Goal: Information Seeking & Learning: Learn about a topic

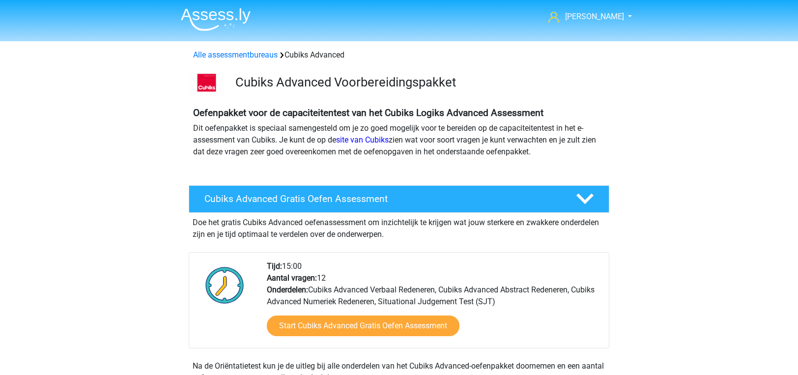
click at [225, 20] on img at bounding box center [216, 19] width 70 height 23
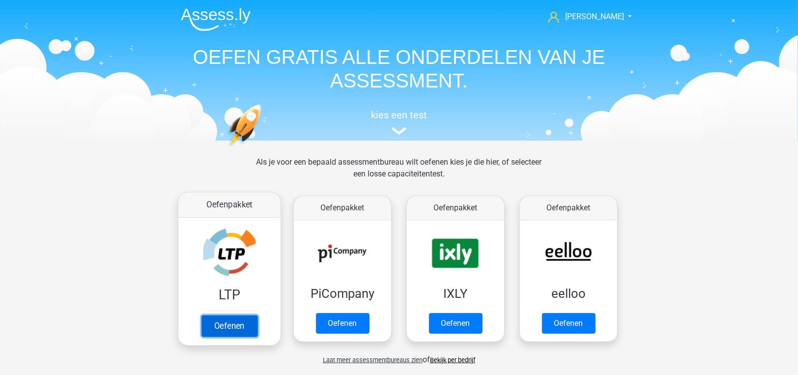
click at [218, 315] on link "Oefenen" at bounding box center [229, 326] width 56 height 22
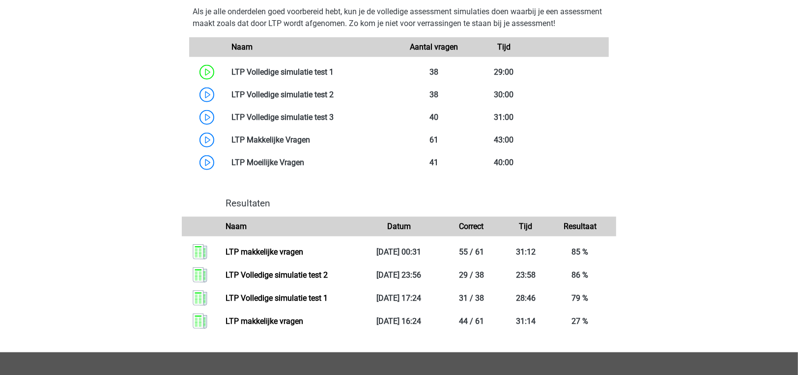
scroll to position [590, 0]
click at [304, 162] on link at bounding box center [304, 162] width 0 height 9
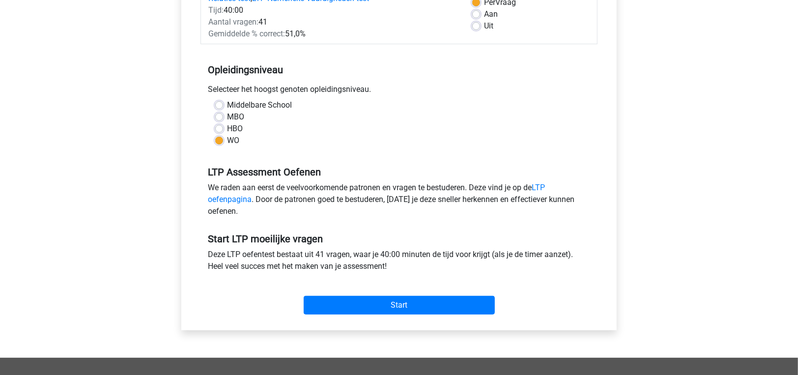
scroll to position [245, 0]
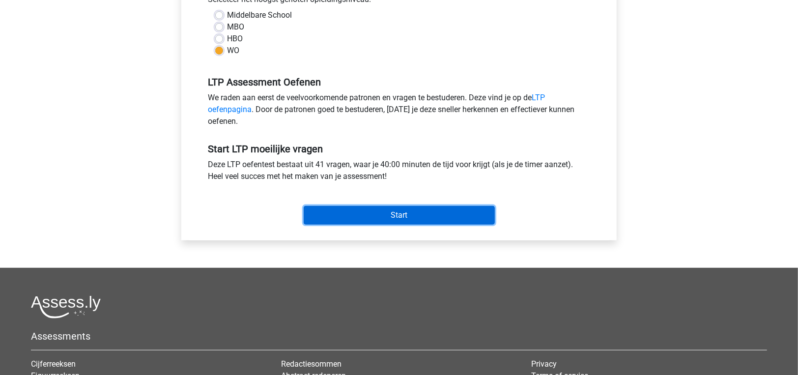
click at [336, 211] on input "Start" at bounding box center [399, 215] width 191 height 19
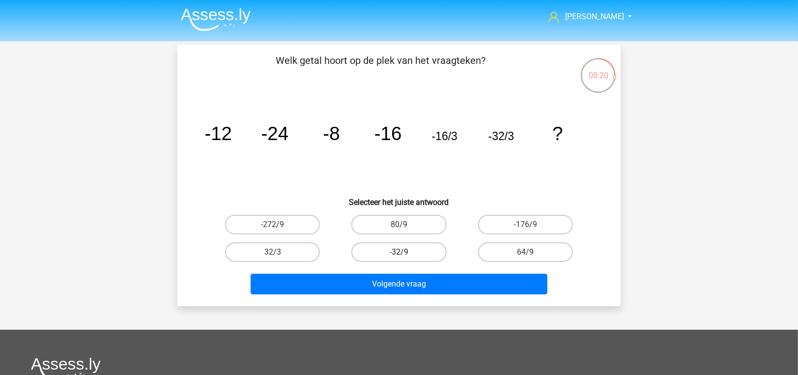
click at [373, 257] on label "-32/9" at bounding box center [398, 252] width 95 height 20
click at [399, 257] on input "-32/9" at bounding box center [402, 255] width 6 height 6
radio input "true"
click at [373, 272] on div "Volgende vraag" at bounding box center [399, 282] width 412 height 32
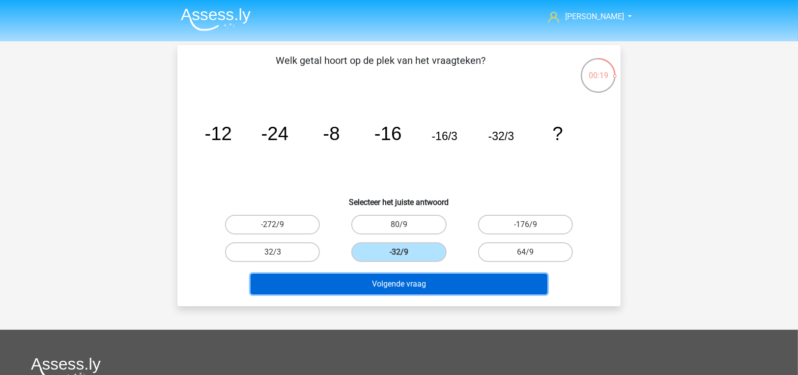
click at [373, 282] on button "Volgende vraag" at bounding box center [399, 284] width 297 height 21
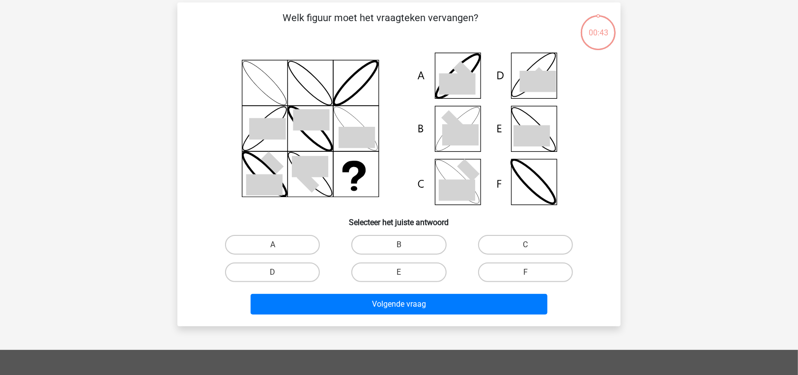
scroll to position [45, 0]
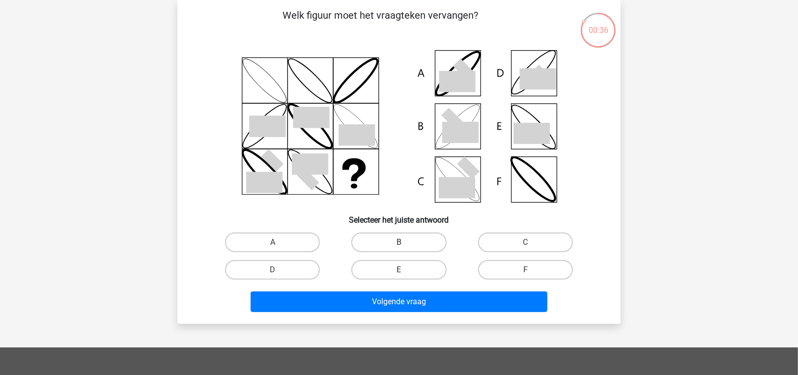
click at [372, 240] on label "B" at bounding box center [398, 242] width 95 height 20
click at [399, 242] on input "B" at bounding box center [402, 245] width 6 height 6
radio input "true"
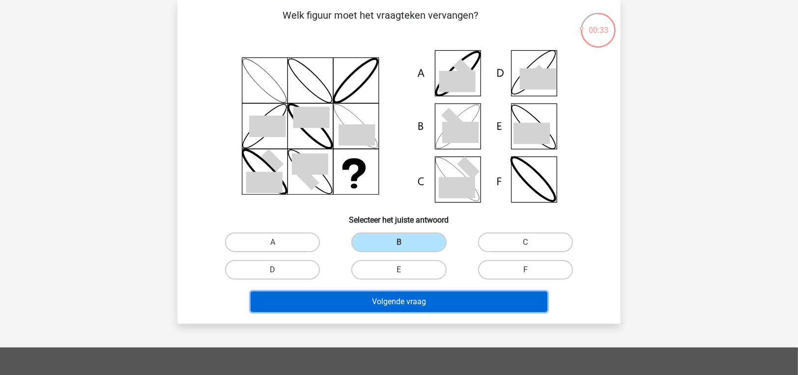
click at [372, 292] on button "Volgende vraag" at bounding box center [399, 301] width 297 height 21
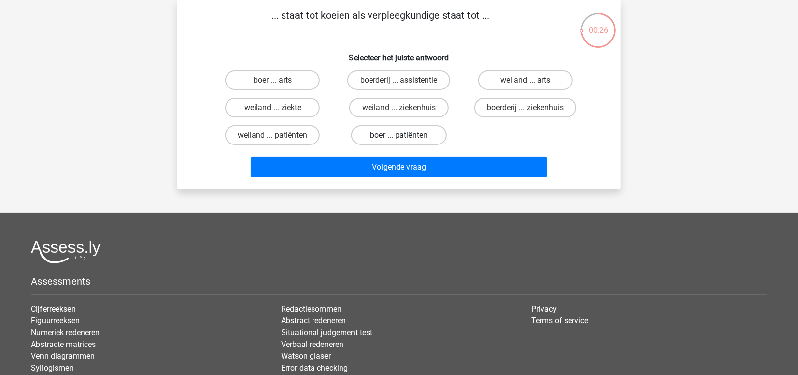
click at [389, 135] on label "boer ... patiënten" at bounding box center [398, 135] width 95 height 20
click at [399, 135] on input "boer ... patiënten" at bounding box center [402, 138] width 6 height 6
radio input "true"
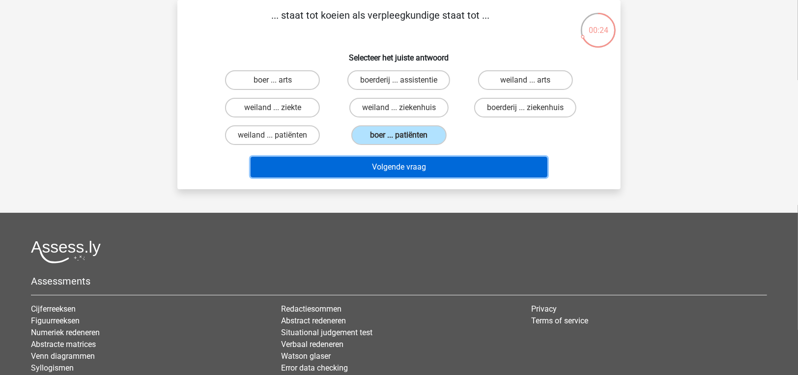
click at [389, 168] on button "Volgende vraag" at bounding box center [399, 167] width 297 height 21
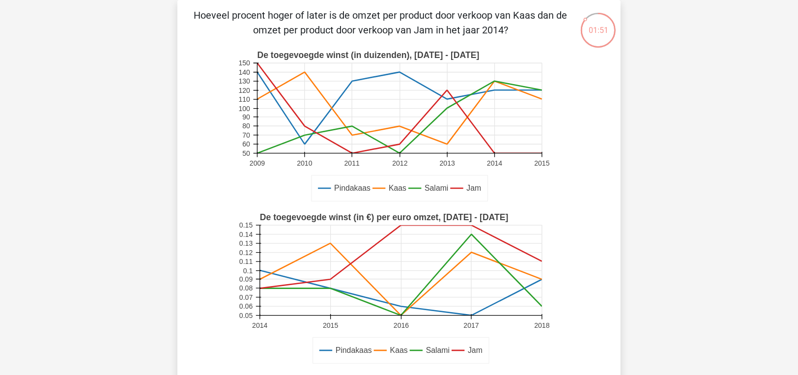
drag, startPoint x: 355, startPoint y: 16, endPoint x: 457, endPoint y: 33, distance: 103.1
click at [457, 33] on p "Hoeveel procent hoger of later is de omzet per product door verkoop van Kaas da…" at bounding box center [380, 22] width 375 height 29
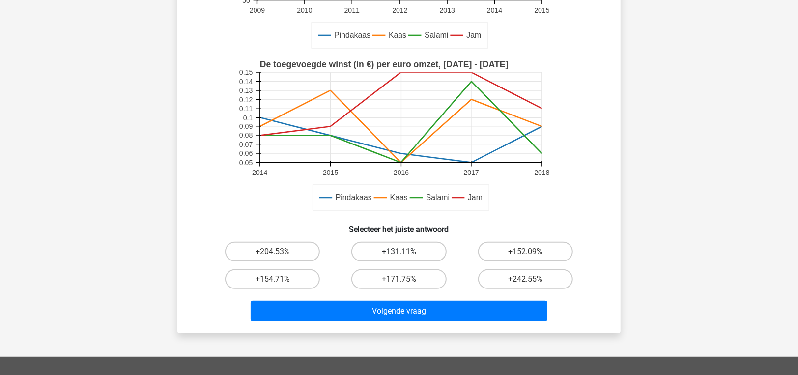
scroll to position [245, 0]
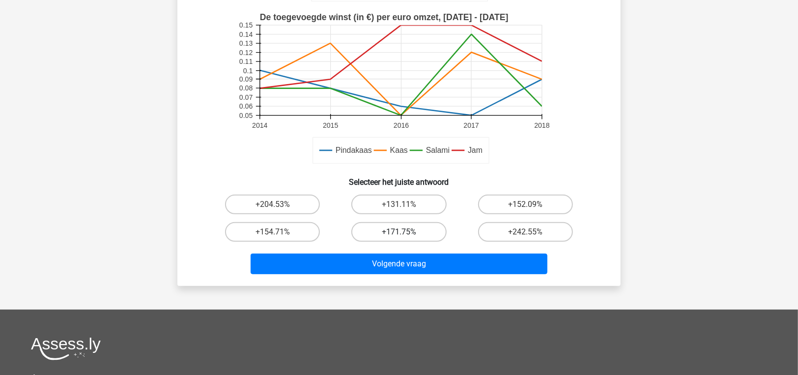
click at [407, 224] on label "+171.75%" at bounding box center [398, 232] width 95 height 20
click at [405, 232] on input "+171.75%" at bounding box center [402, 235] width 6 height 6
radio input "true"
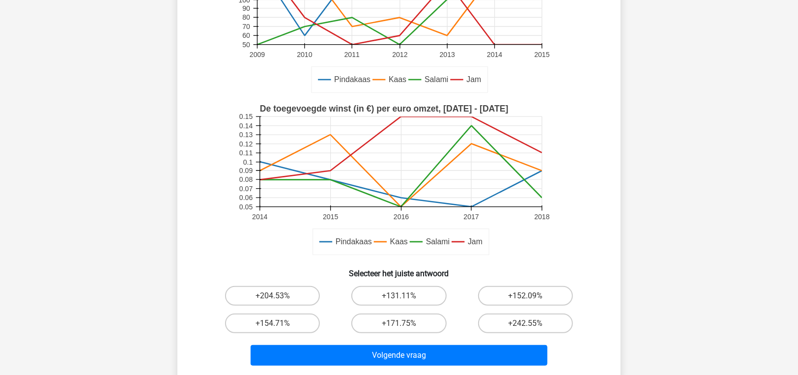
scroll to position [98, 0]
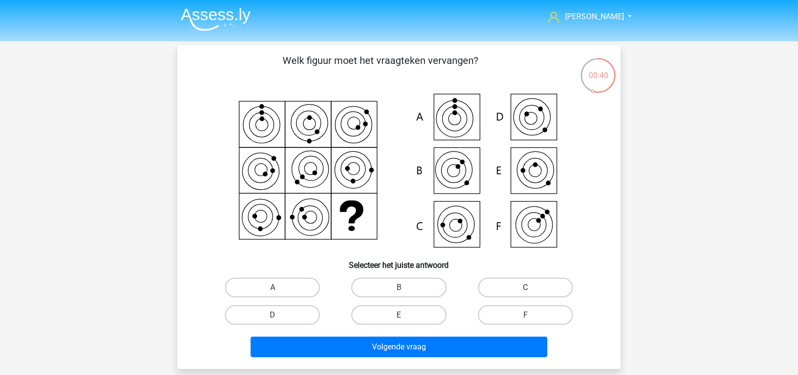
click at [556, 289] on label "C" at bounding box center [525, 288] width 95 height 20
click at [532, 289] on input "C" at bounding box center [528, 290] width 6 height 6
radio input "true"
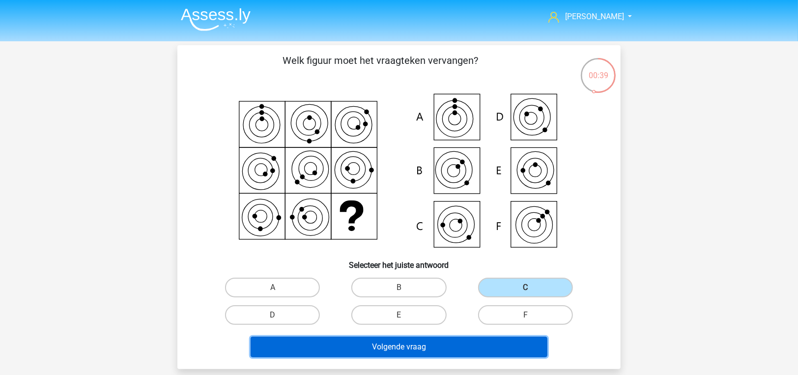
click at [465, 353] on button "Volgende vraag" at bounding box center [399, 347] width 297 height 21
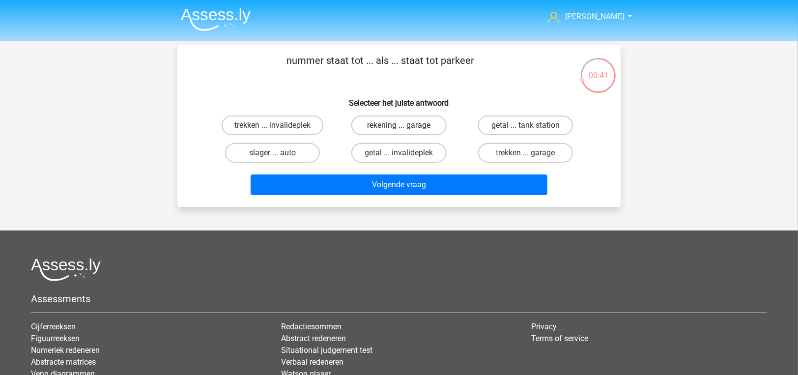
click at [393, 124] on label "rekening ... garage" at bounding box center [398, 125] width 95 height 20
click at [399, 125] on input "rekening ... garage" at bounding box center [402, 128] width 6 height 6
radio input "true"
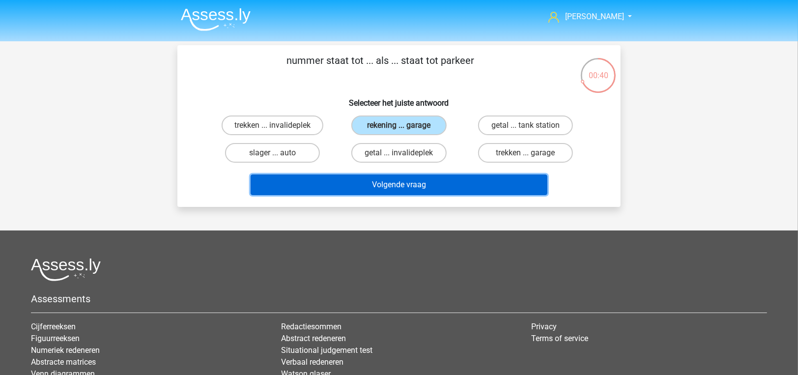
click at [399, 180] on button "Volgende vraag" at bounding box center [399, 184] width 297 height 21
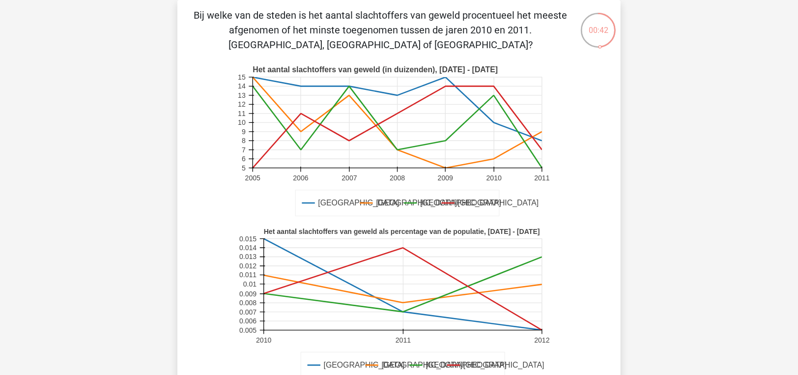
scroll to position [143, 0]
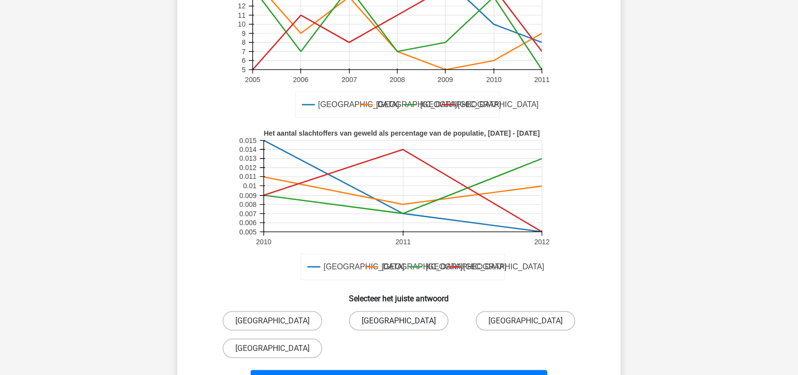
click at [407, 323] on label "[GEOGRAPHIC_DATA]" at bounding box center [399, 321] width 100 height 20
click at [405, 323] on input "[GEOGRAPHIC_DATA]" at bounding box center [402, 324] width 6 height 6
radio input "true"
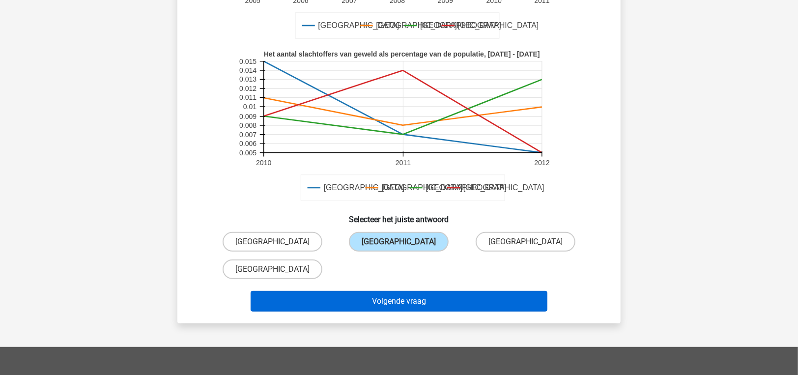
scroll to position [242, 0]
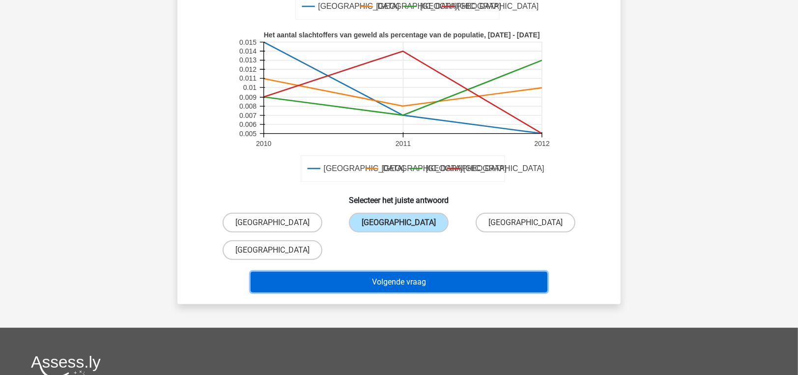
click at [414, 279] on button "Volgende vraag" at bounding box center [399, 282] width 297 height 21
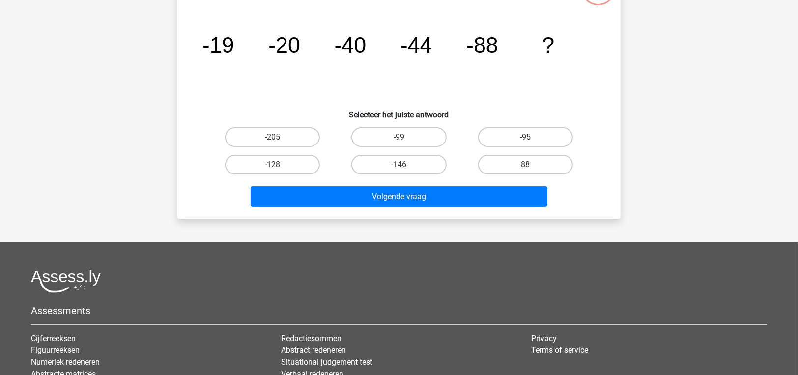
scroll to position [45, 0]
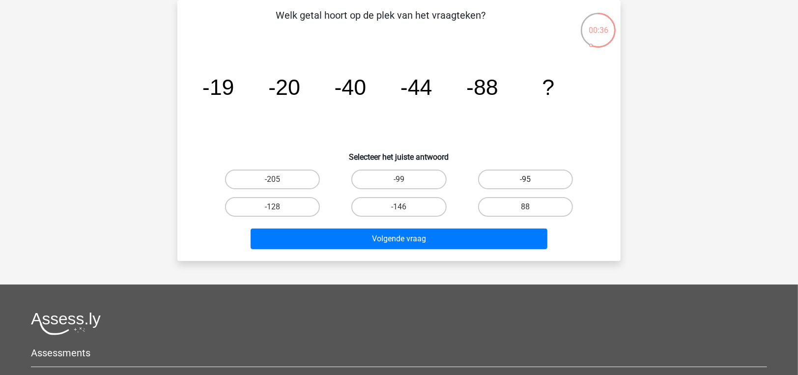
click at [535, 177] on label "-95" at bounding box center [525, 179] width 95 height 20
click at [532, 179] on input "-95" at bounding box center [528, 182] width 6 height 6
radio input "true"
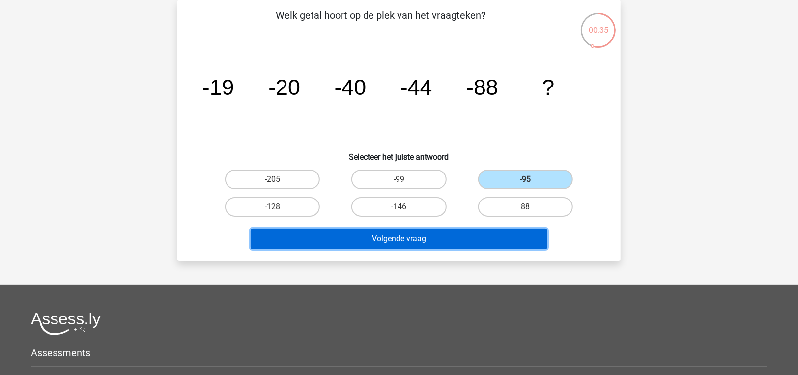
click at [529, 228] on button "Volgende vraag" at bounding box center [399, 238] width 297 height 21
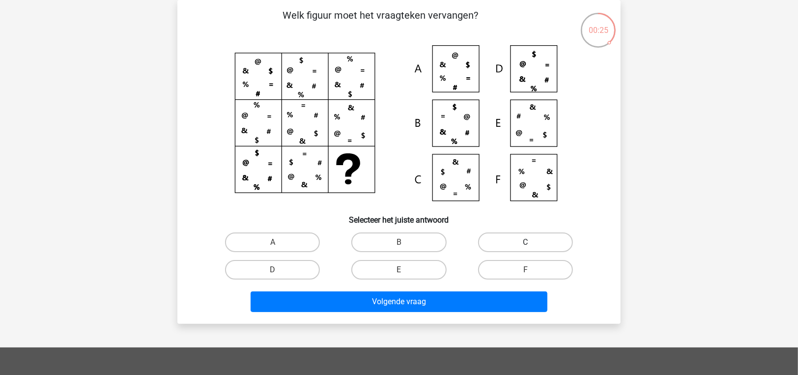
drag, startPoint x: 523, startPoint y: 238, endPoint x: 518, endPoint y: 254, distance: 16.6
click at [523, 239] on label "C" at bounding box center [525, 242] width 95 height 20
click at [525, 242] on input "C" at bounding box center [528, 245] width 6 height 6
radio input "true"
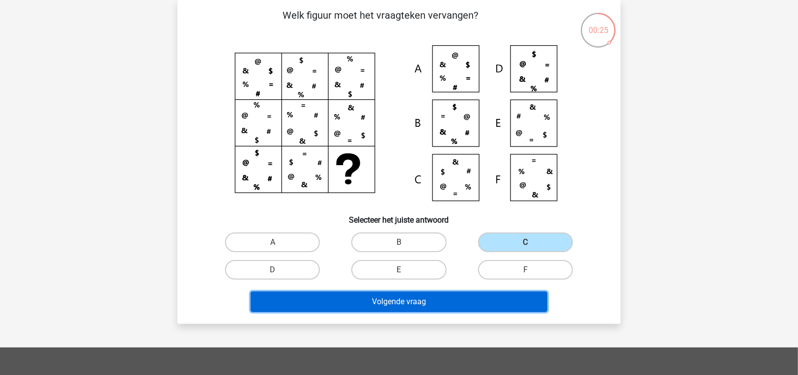
click at [489, 301] on button "Volgende vraag" at bounding box center [399, 301] width 297 height 21
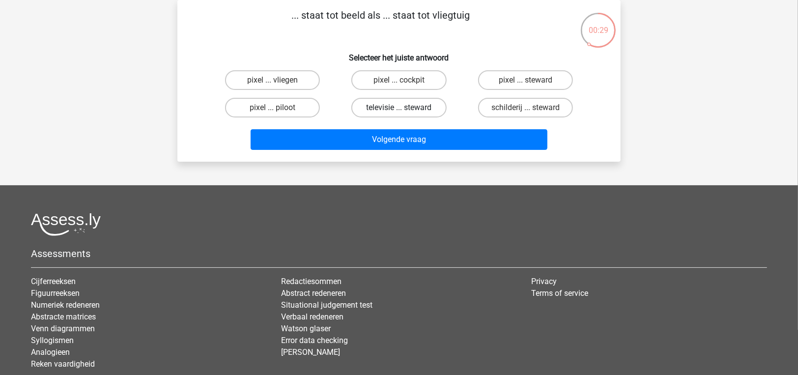
click at [373, 108] on label "televisie ... steward" at bounding box center [398, 108] width 95 height 20
click at [399, 108] on input "televisie ... steward" at bounding box center [402, 111] width 6 height 6
radio input "true"
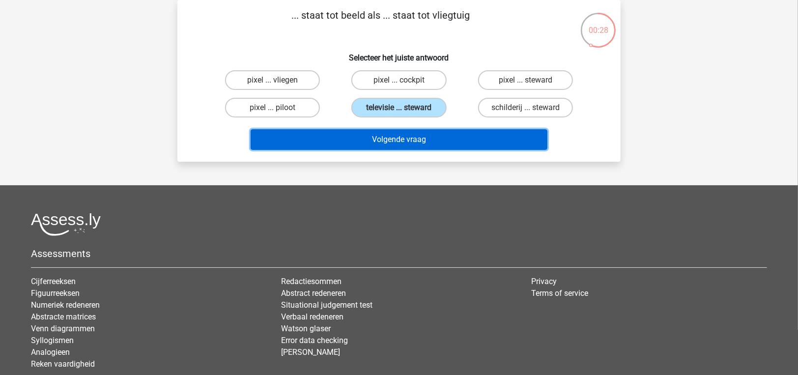
click at [381, 146] on button "Volgende vraag" at bounding box center [399, 139] width 297 height 21
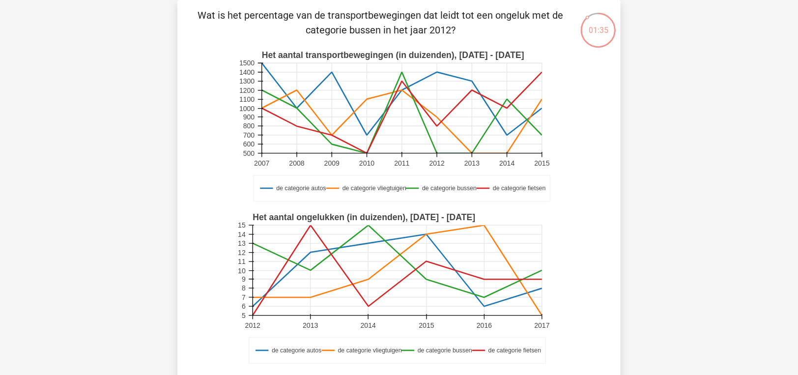
drag, startPoint x: 263, startPoint y: 17, endPoint x: 450, endPoint y: 36, distance: 188.1
click at [450, 36] on p "Wat is het percentage van de transportbewegingen dat leidt tot een ongeluk met …" at bounding box center [380, 22] width 375 height 29
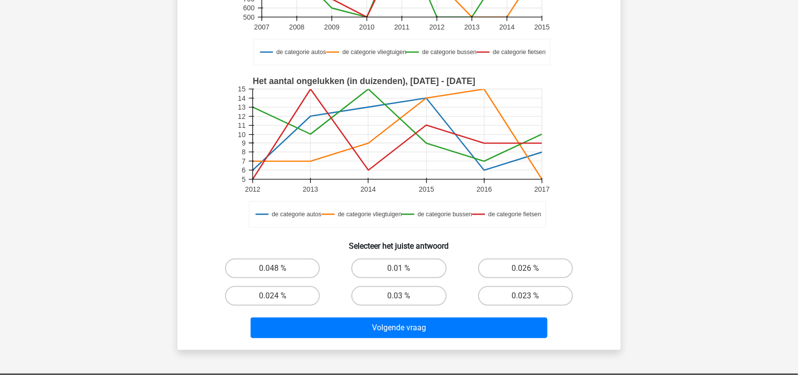
scroll to position [242, 0]
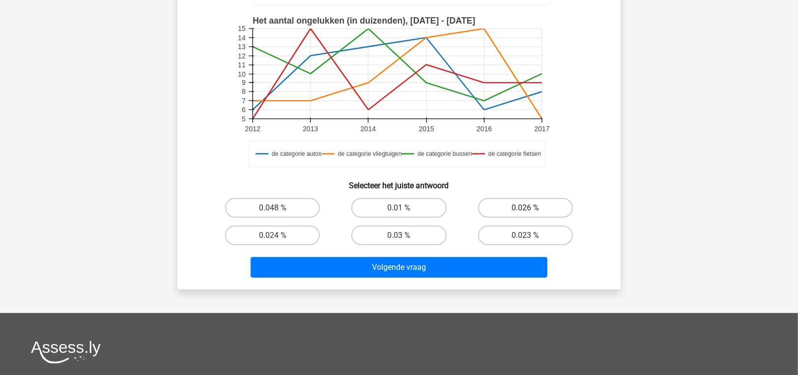
click at [515, 207] on label "0.026 %" at bounding box center [525, 208] width 95 height 20
click at [525, 208] on input "0.026 %" at bounding box center [528, 211] width 6 height 6
radio input "true"
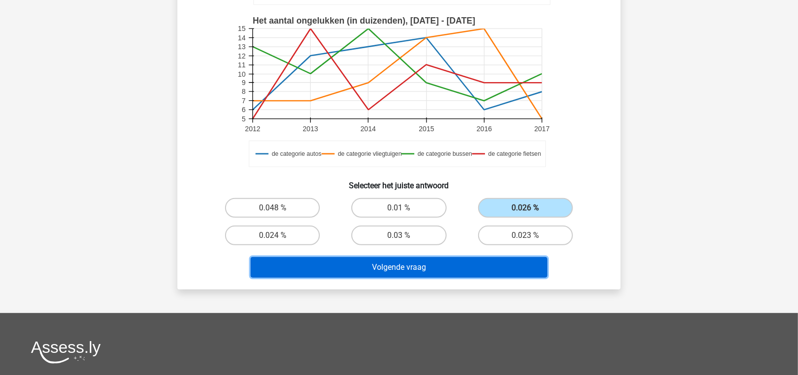
click at [467, 259] on button "Volgende vraag" at bounding box center [399, 267] width 297 height 21
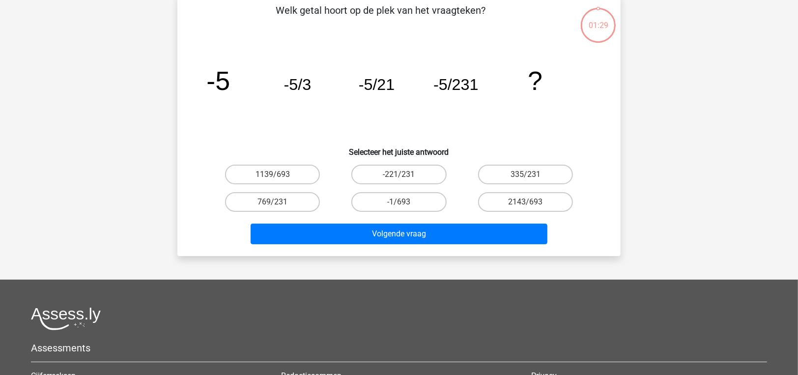
scroll to position [45, 0]
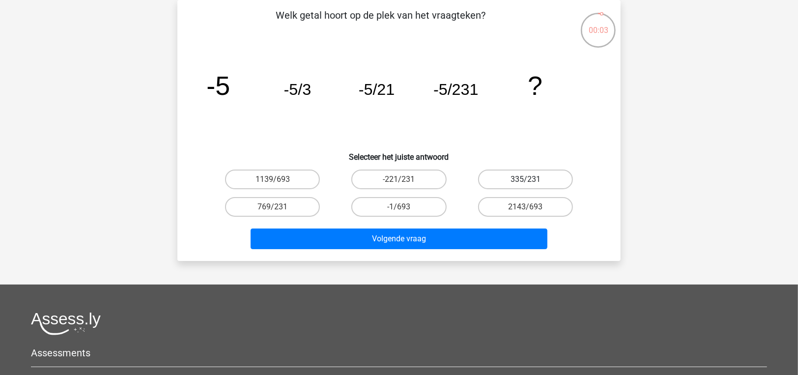
click at [495, 178] on label "335/231" at bounding box center [525, 179] width 95 height 20
click at [525, 179] on input "335/231" at bounding box center [528, 182] width 6 height 6
radio input "true"
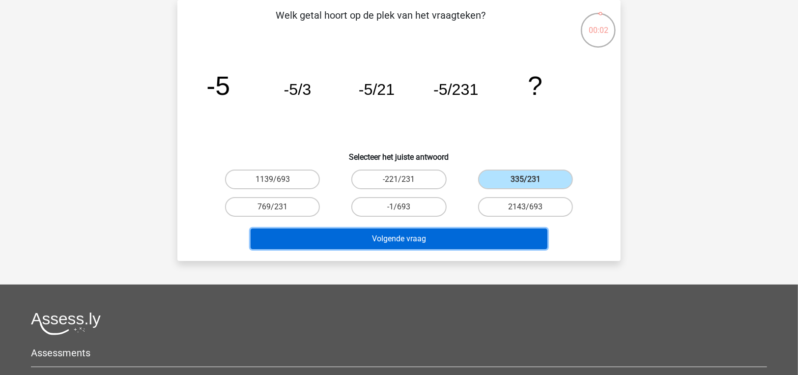
click at [453, 242] on button "Volgende vraag" at bounding box center [399, 238] width 297 height 21
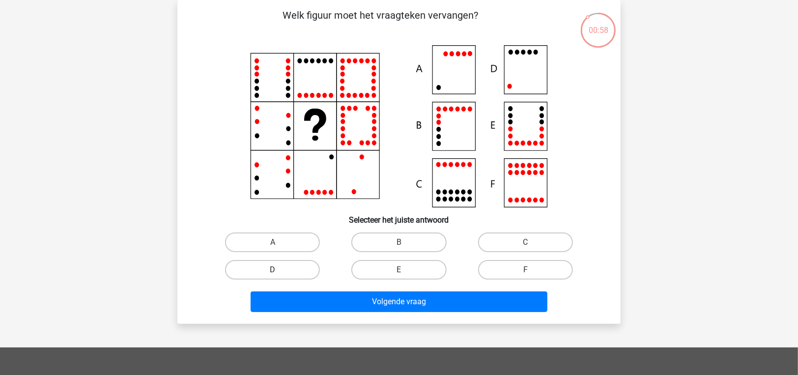
click at [299, 267] on label "D" at bounding box center [272, 270] width 95 height 20
click at [279, 270] on input "D" at bounding box center [276, 273] width 6 height 6
radio input "true"
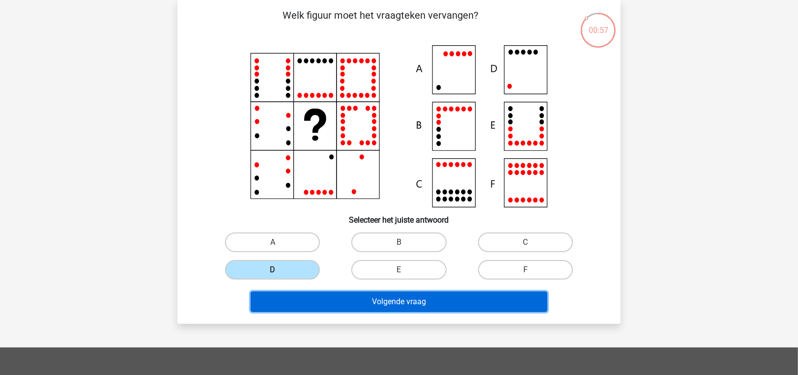
click at [323, 303] on button "Volgende vraag" at bounding box center [399, 301] width 297 height 21
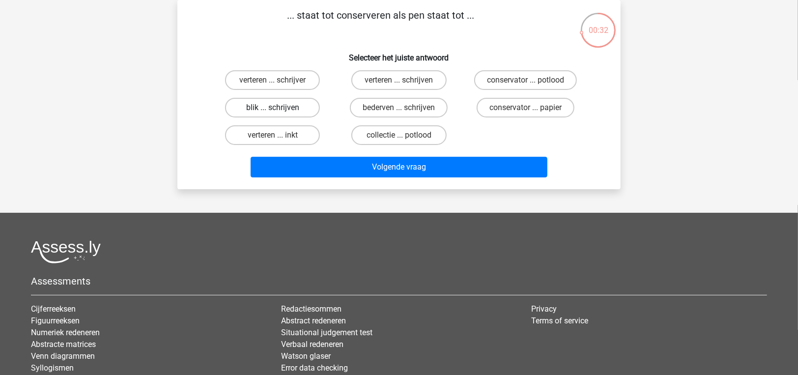
click at [266, 107] on label "blik ... schrijven" at bounding box center [272, 108] width 95 height 20
click at [273, 108] on input "blik ... schrijven" at bounding box center [276, 111] width 6 height 6
radio input "true"
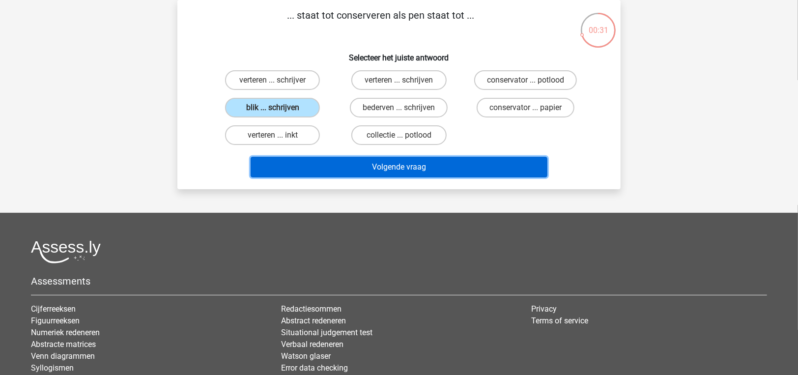
click at [280, 161] on button "Volgende vraag" at bounding box center [399, 167] width 297 height 21
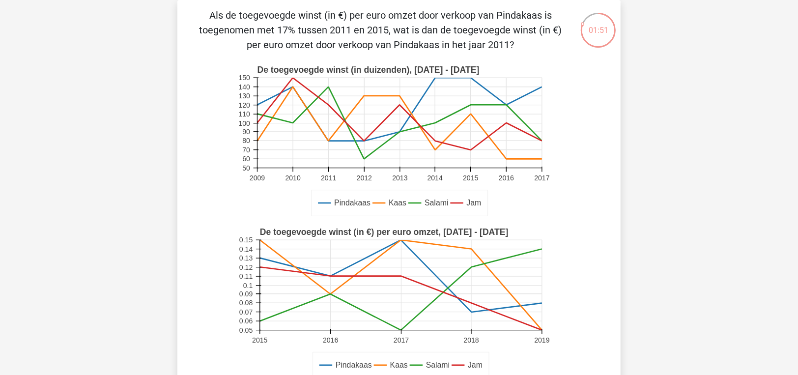
drag, startPoint x: 402, startPoint y: 34, endPoint x: 401, endPoint y: 42, distance: 8.4
click at [401, 42] on p "Als de toegevoegde winst (in €) per euro omzet door verkoop van Pindakaas is to…" at bounding box center [380, 30] width 375 height 44
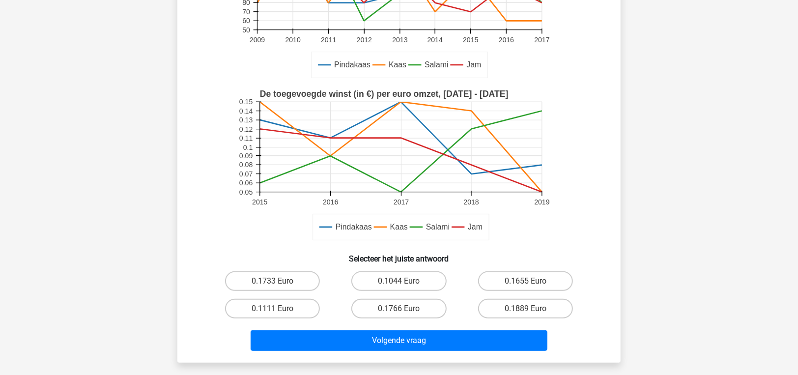
scroll to position [193, 0]
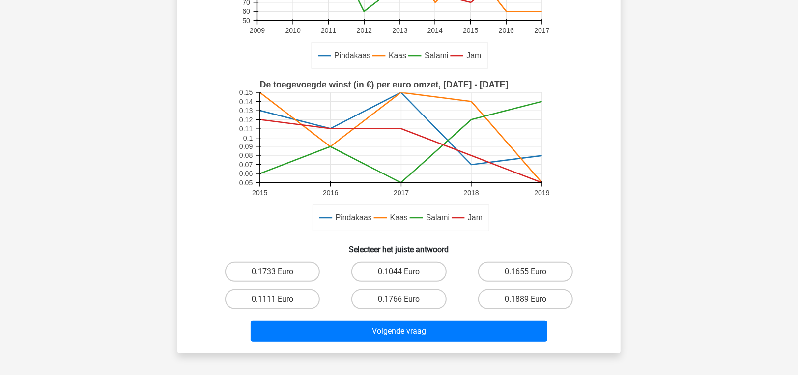
click at [269, 288] on div "0.1111 Euro" at bounding box center [272, 299] width 126 height 28
click at [277, 300] on input "0.1111 Euro" at bounding box center [276, 302] width 6 height 6
radio input "true"
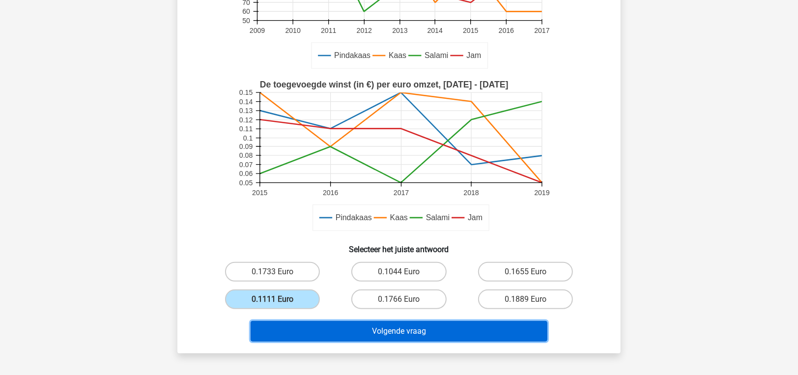
click at [291, 329] on button "Volgende vraag" at bounding box center [399, 331] width 297 height 21
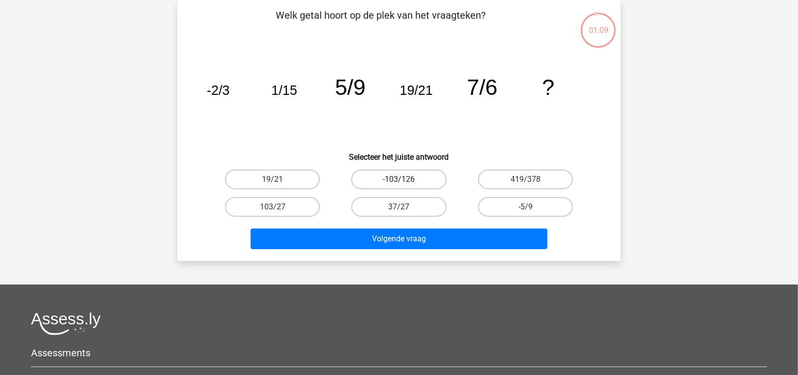
scroll to position [0, 0]
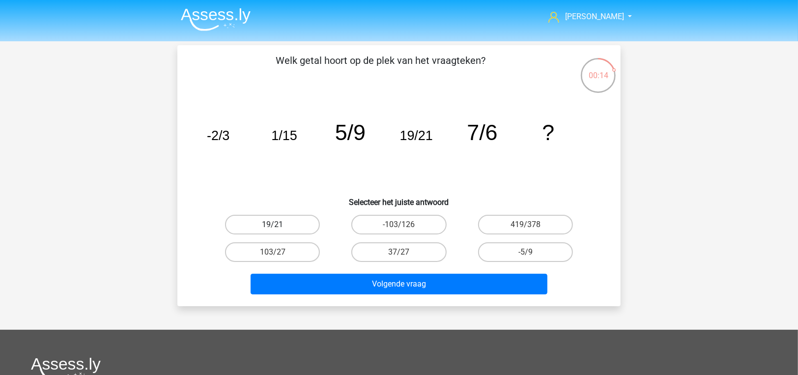
click at [299, 227] on label "19/21" at bounding box center [272, 225] width 95 height 20
click at [279, 227] on input "19/21" at bounding box center [276, 228] width 6 height 6
radio input "true"
click at [409, 248] on label "37/27" at bounding box center [398, 252] width 95 height 20
click at [405, 252] on input "37/27" at bounding box center [402, 255] width 6 height 6
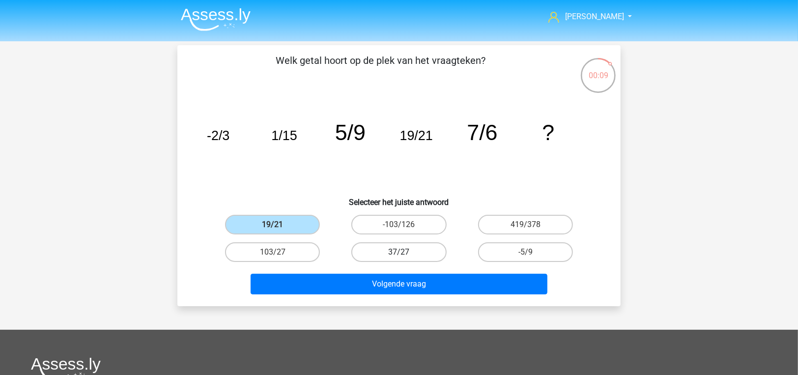
radio input "true"
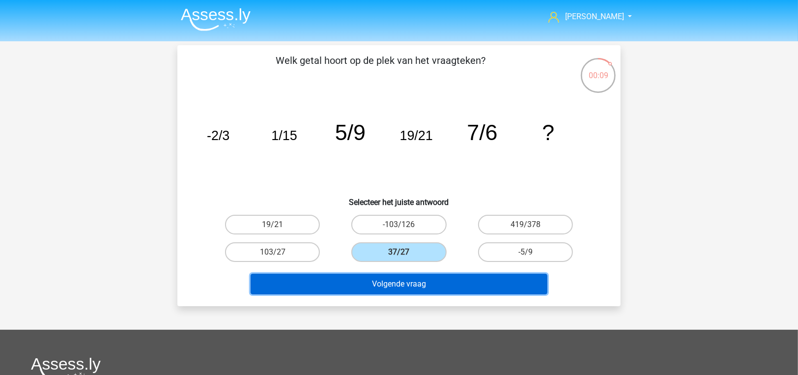
click at [407, 280] on button "Volgende vraag" at bounding box center [399, 284] width 297 height 21
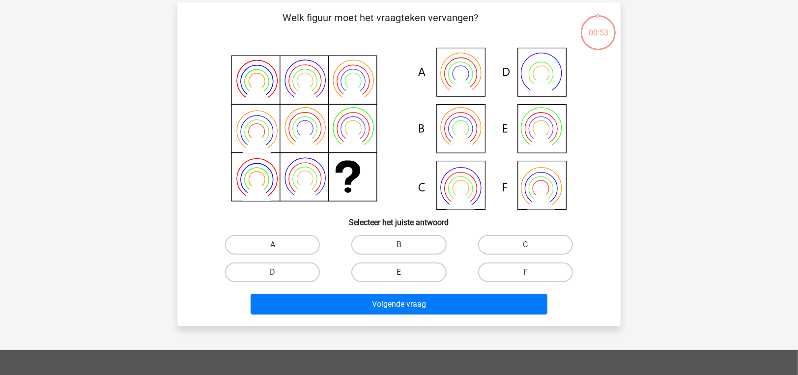
scroll to position [45, 0]
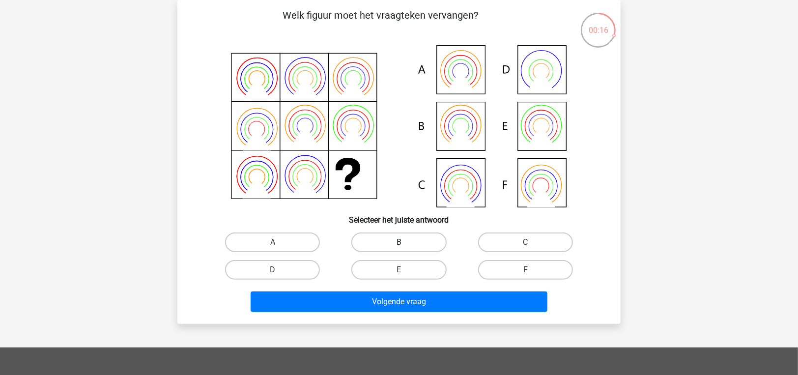
click at [397, 246] on label "B" at bounding box center [398, 242] width 95 height 20
click at [399, 246] on input "B" at bounding box center [402, 245] width 6 height 6
radio input "true"
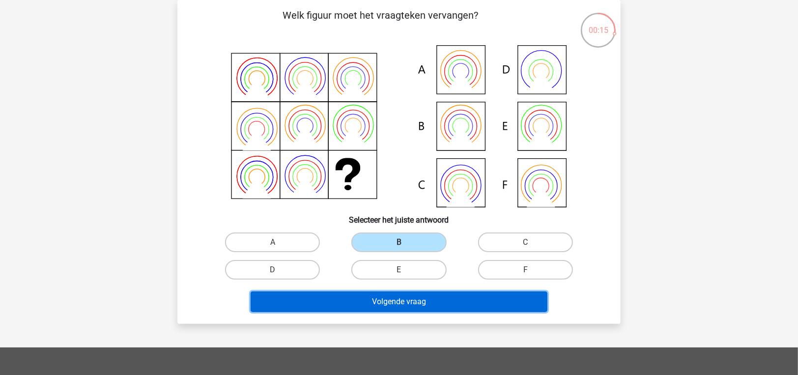
click at [396, 301] on button "Volgende vraag" at bounding box center [399, 301] width 297 height 21
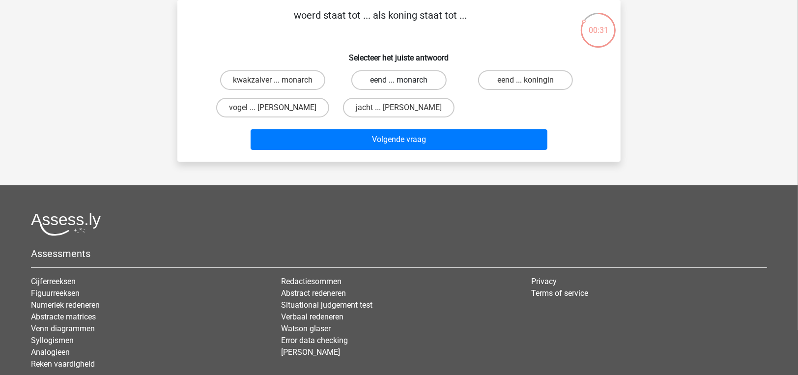
click at [391, 73] on label "eend ... monarch" at bounding box center [398, 80] width 95 height 20
click at [399, 80] on input "eend ... monarch" at bounding box center [402, 83] width 6 height 6
radio input "true"
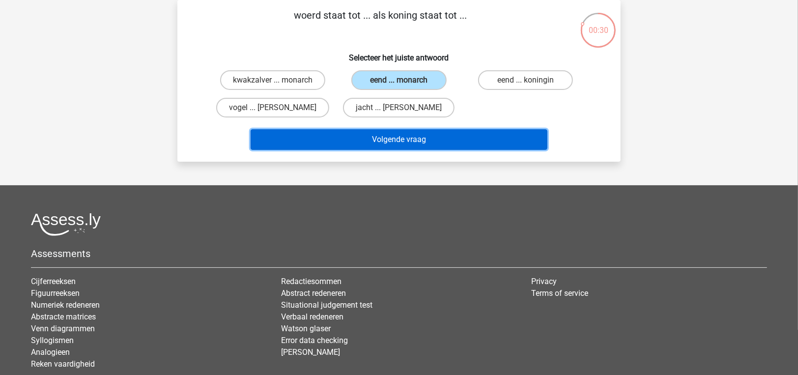
click at [421, 138] on button "Volgende vraag" at bounding box center [399, 139] width 297 height 21
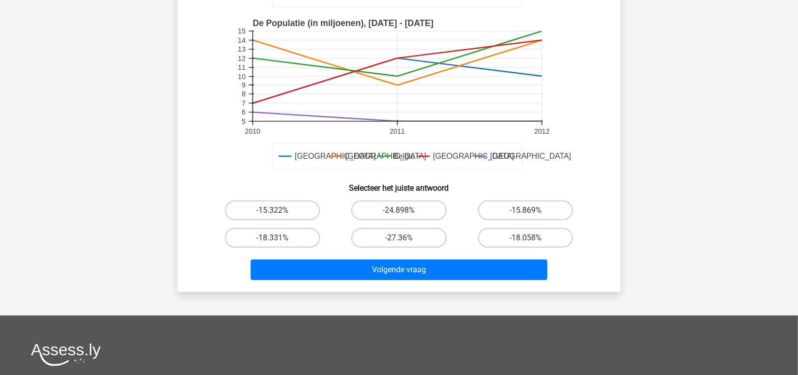
scroll to position [242, 0]
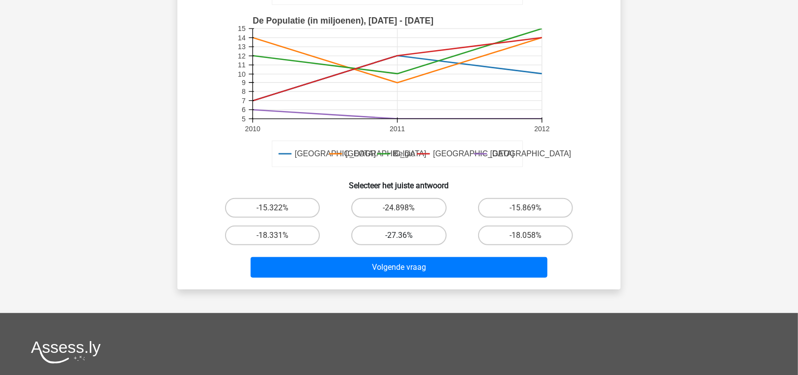
click at [409, 237] on label "-27.36%" at bounding box center [398, 235] width 95 height 20
click at [405, 237] on input "-27.36%" at bounding box center [402, 238] width 6 height 6
radio input "true"
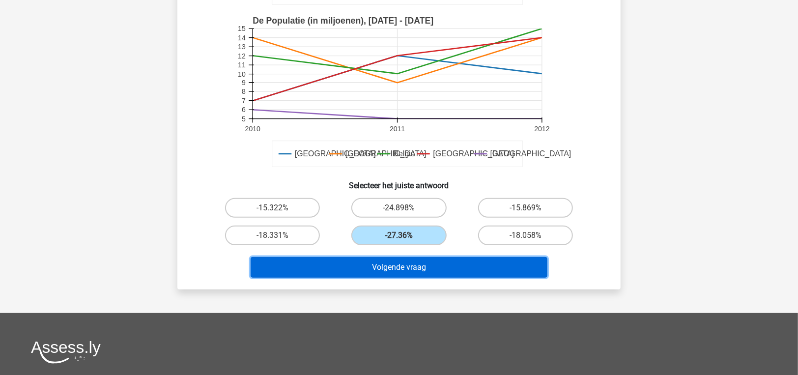
click at [416, 264] on button "Volgende vraag" at bounding box center [399, 267] width 297 height 21
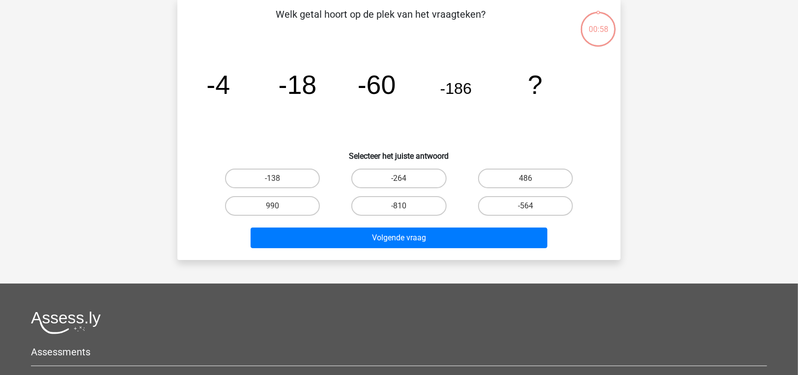
scroll to position [45, 0]
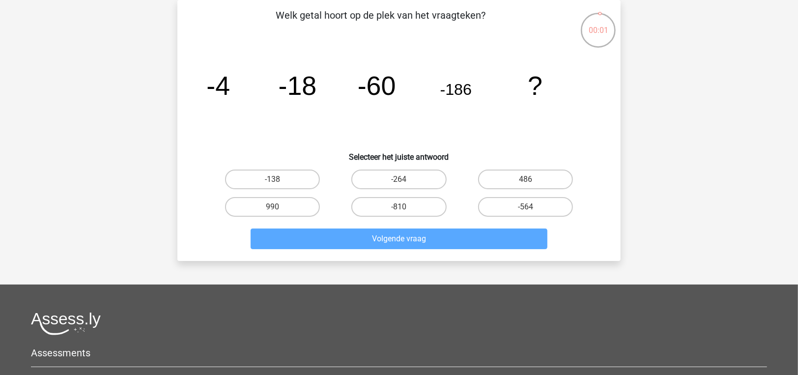
click at [527, 209] on input "-564" at bounding box center [528, 210] width 6 height 6
radio input "true"
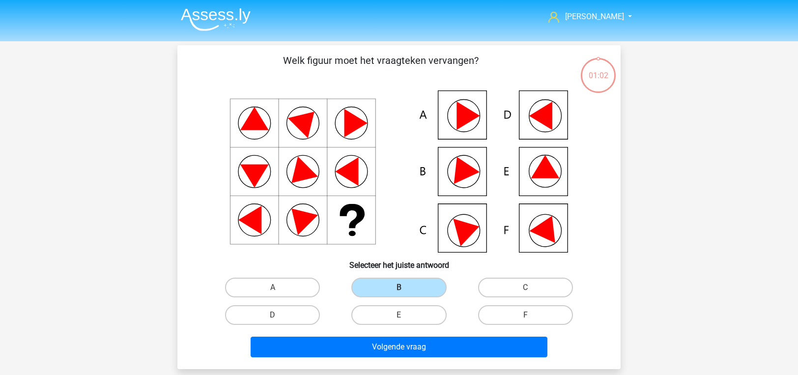
scroll to position [45, 0]
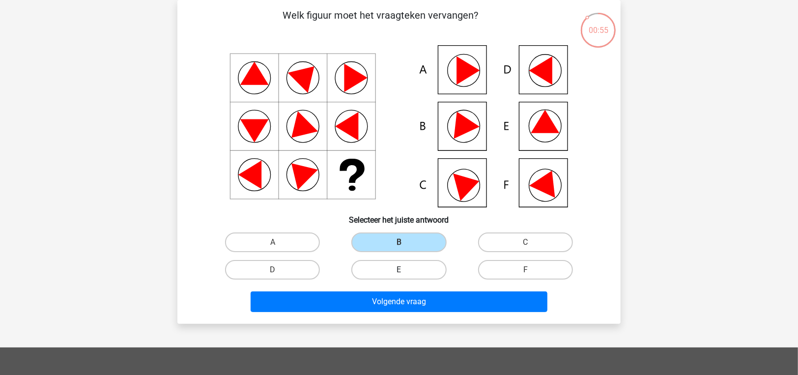
click at [413, 266] on label "E" at bounding box center [398, 270] width 95 height 20
click at [405, 270] on input "E" at bounding box center [402, 273] width 6 height 6
radio input "true"
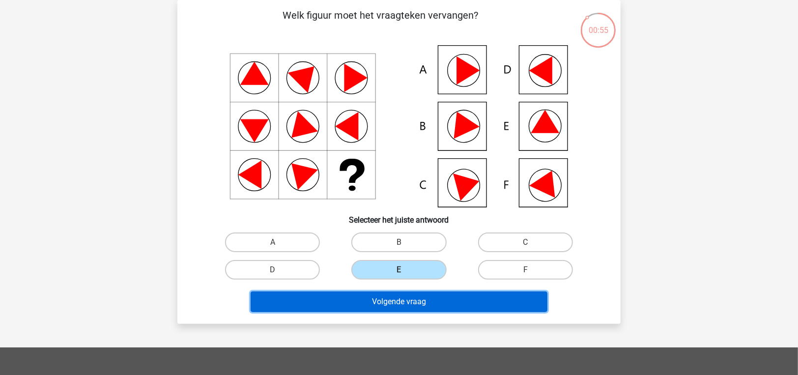
click at [416, 304] on button "Volgende vraag" at bounding box center [399, 301] width 297 height 21
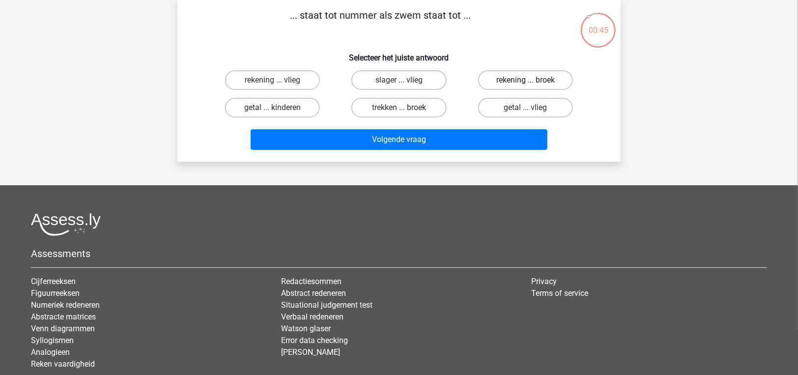
click at [524, 80] on label "rekening ... broek" at bounding box center [525, 80] width 95 height 20
click at [525, 80] on input "rekening ... broek" at bounding box center [528, 83] width 6 height 6
radio input "true"
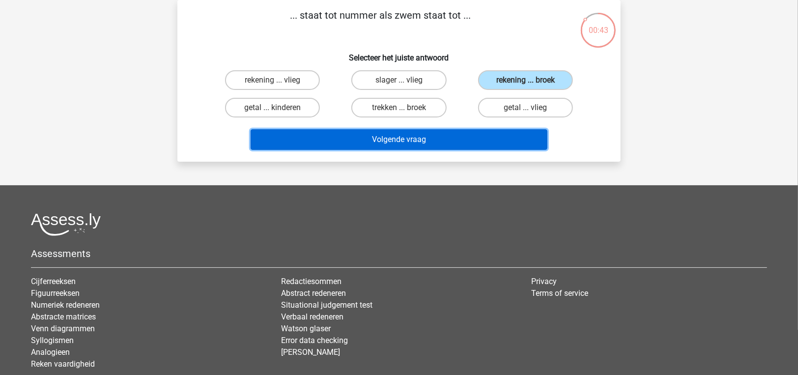
click at [457, 139] on button "Volgende vraag" at bounding box center [399, 139] width 297 height 21
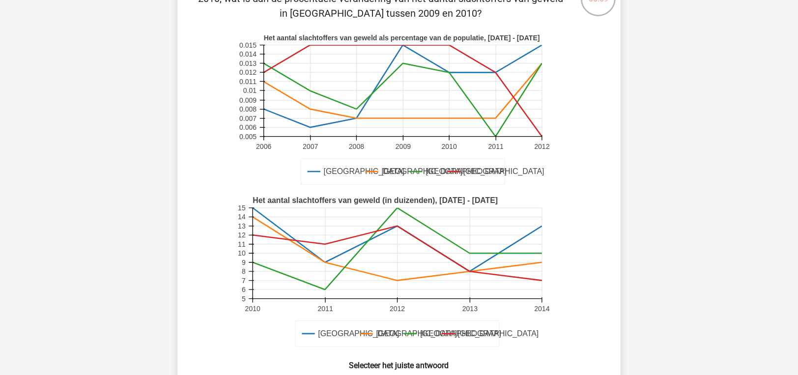
scroll to position [242, 0]
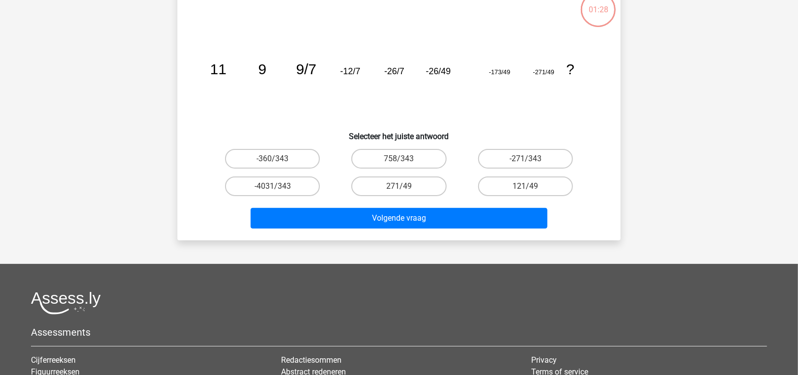
scroll to position [17, 0]
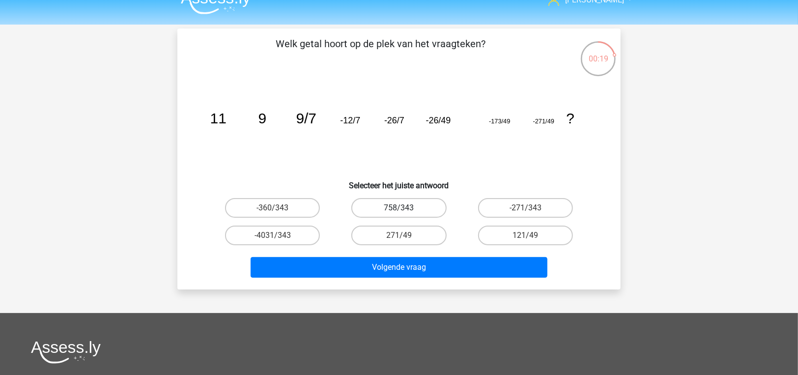
click at [421, 207] on label "758/343" at bounding box center [398, 208] width 95 height 20
click at [405, 208] on input "758/343" at bounding box center [402, 211] width 6 height 6
radio input "true"
click at [255, 204] on label "-360/343" at bounding box center [272, 208] width 95 height 20
click at [273, 208] on input "-360/343" at bounding box center [276, 211] width 6 height 6
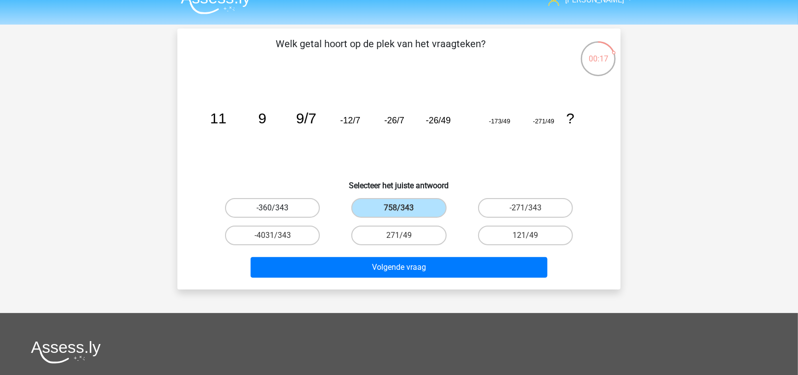
radio input "true"
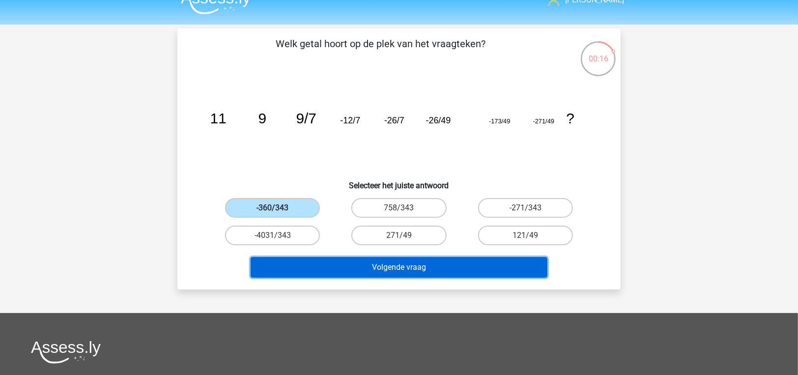
click at [271, 262] on button "Volgende vraag" at bounding box center [399, 267] width 297 height 21
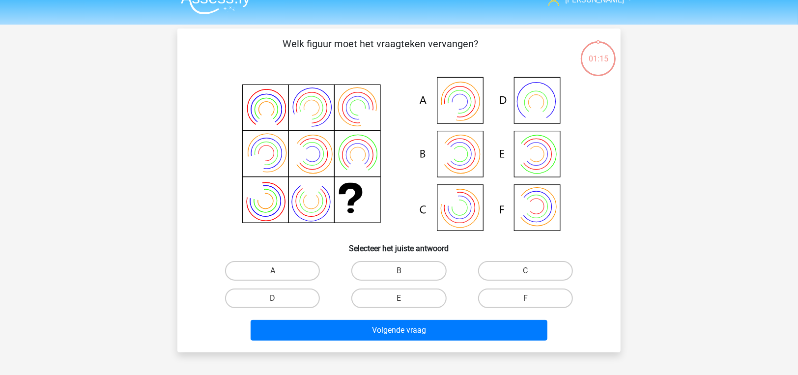
scroll to position [45, 0]
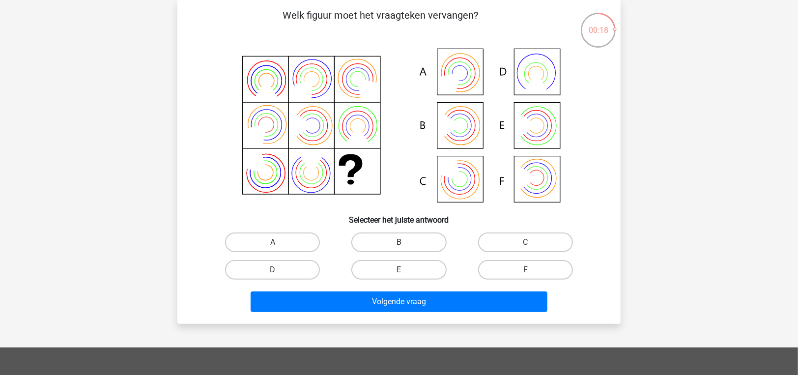
click at [385, 246] on label "B" at bounding box center [398, 242] width 95 height 20
click at [399, 246] on input "B" at bounding box center [402, 245] width 6 height 6
radio input "true"
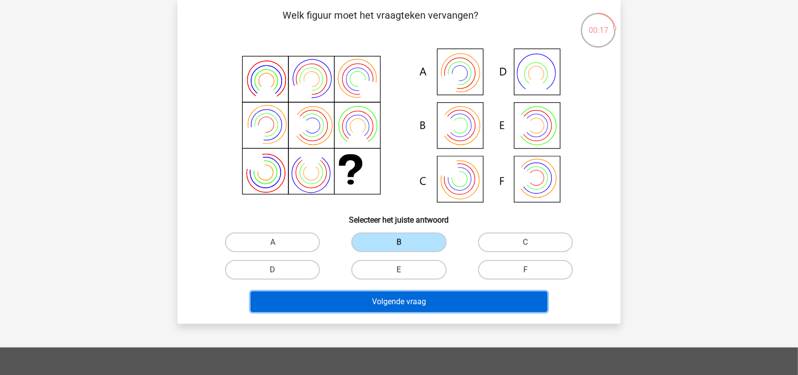
click at [386, 298] on button "Volgende vraag" at bounding box center [399, 301] width 297 height 21
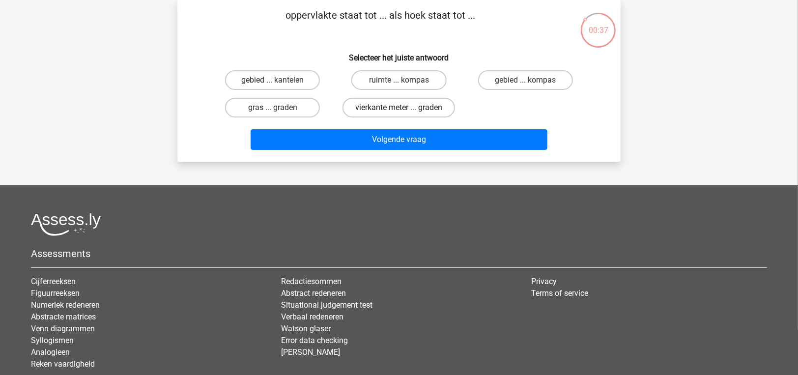
click at [435, 107] on label "vierkante meter ... graden" at bounding box center [398, 108] width 112 height 20
click at [405, 108] on input "vierkante meter ... graden" at bounding box center [402, 111] width 6 height 6
radio input "true"
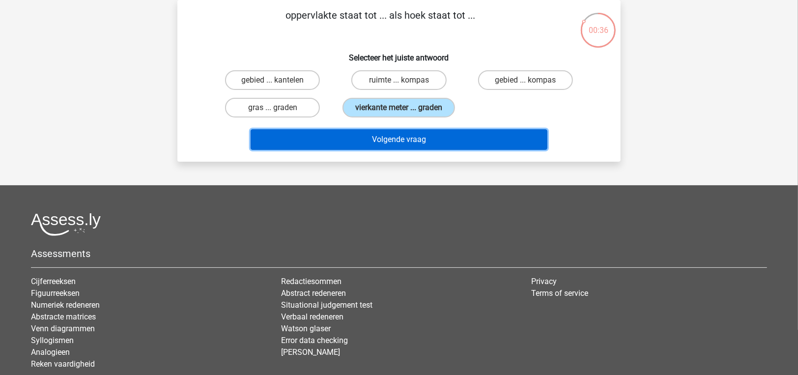
click at [438, 139] on button "Volgende vraag" at bounding box center [399, 139] width 297 height 21
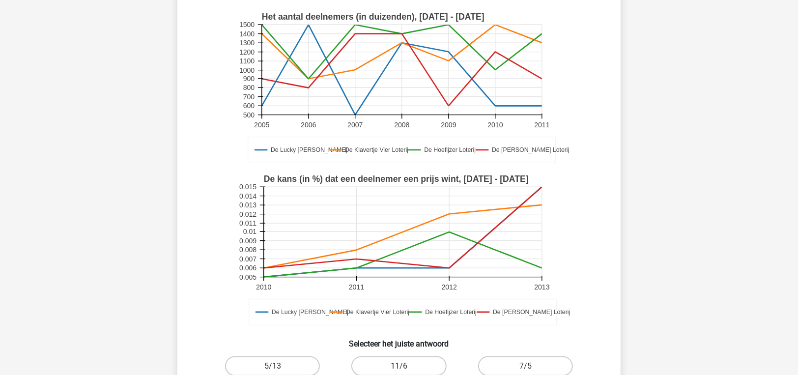
scroll to position [245, 0]
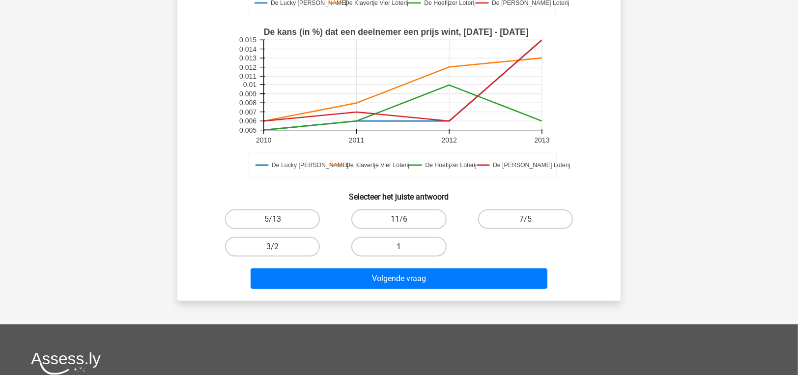
click at [380, 246] on label "1" at bounding box center [398, 247] width 95 height 20
click at [399, 247] on input "1" at bounding box center [402, 250] width 6 height 6
radio input "true"
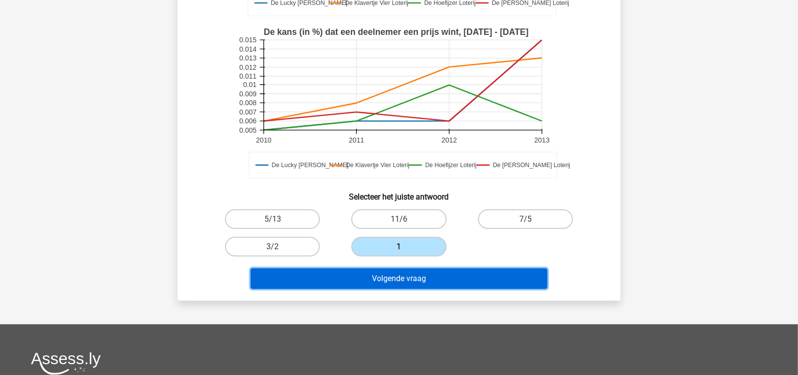
click at [380, 286] on button "Volgende vraag" at bounding box center [399, 278] width 297 height 21
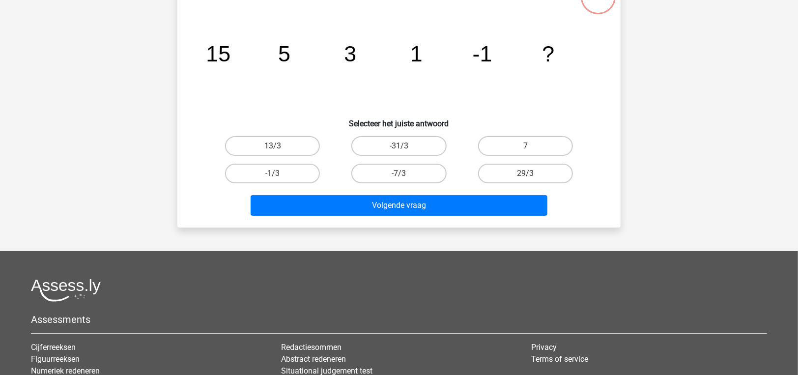
scroll to position [45, 0]
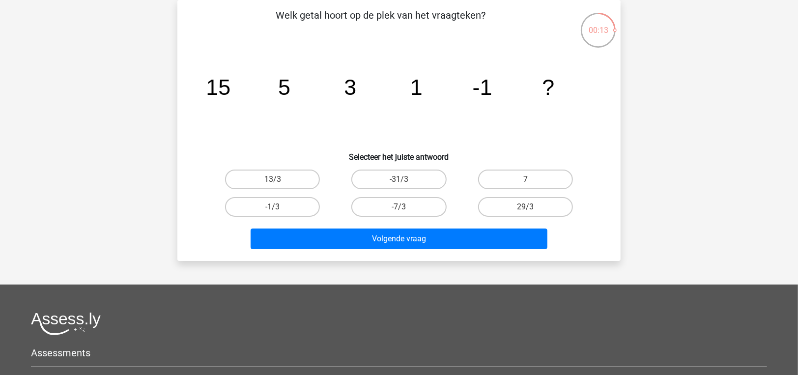
click at [276, 207] on input "-1/3" at bounding box center [276, 210] width 6 height 6
radio input "true"
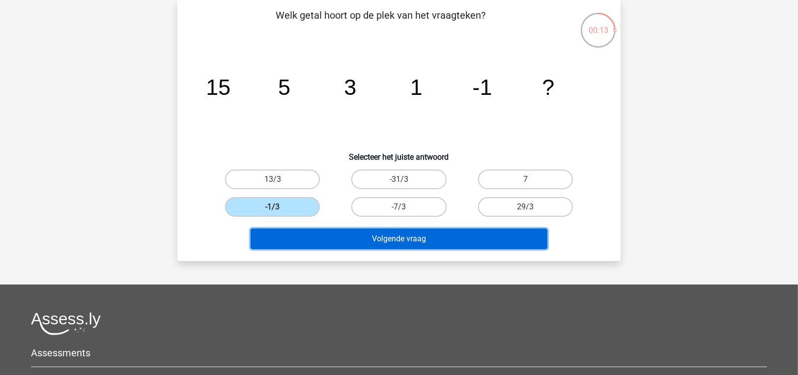
click at [300, 236] on button "Volgende vraag" at bounding box center [399, 238] width 297 height 21
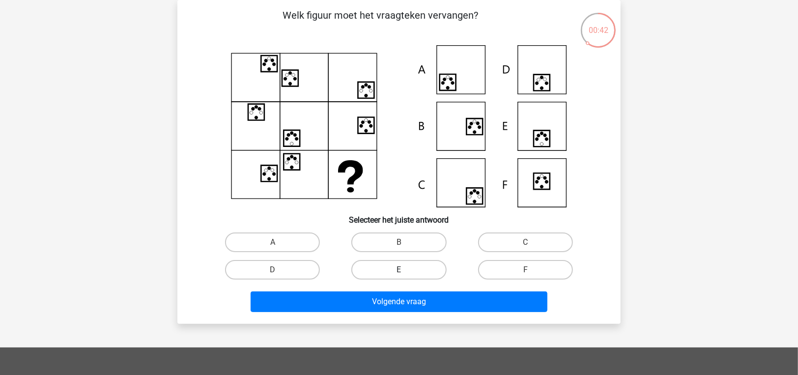
click at [423, 266] on label "E" at bounding box center [398, 270] width 95 height 20
click at [405, 270] on input "E" at bounding box center [402, 273] width 6 height 6
radio input "true"
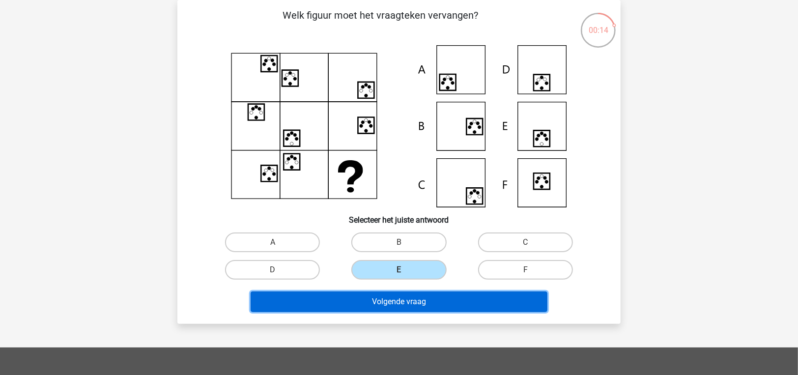
click at [441, 305] on button "Volgende vraag" at bounding box center [399, 301] width 297 height 21
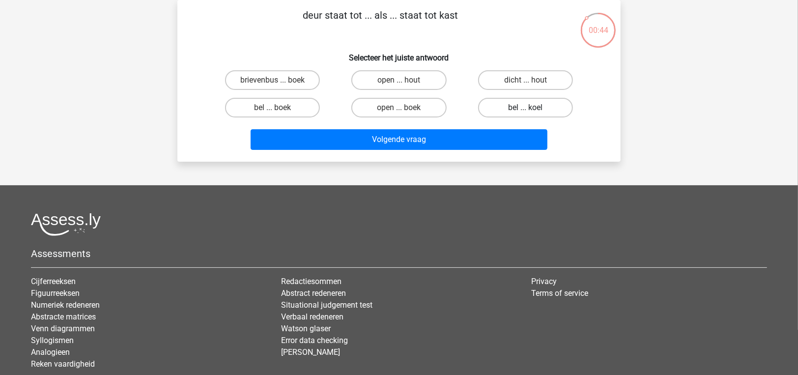
click at [535, 106] on label "bel ... koel" at bounding box center [525, 108] width 95 height 20
click at [532, 108] on input "bel ... koel" at bounding box center [528, 111] width 6 height 6
radio input "true"
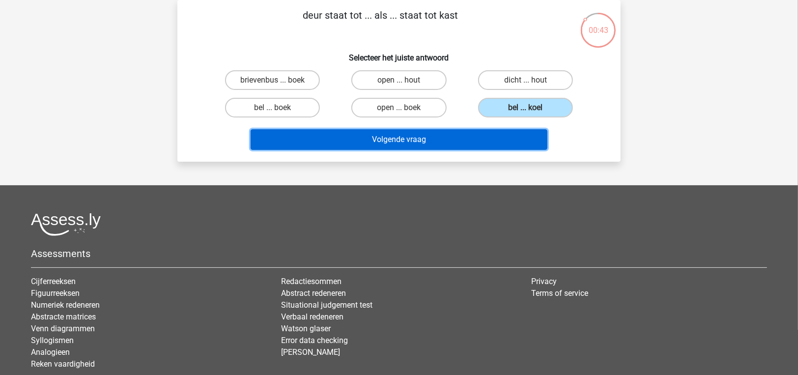
click at [498, 136] on button "Volgende vraag" at bounding box center [399, 139] width 297 height 21
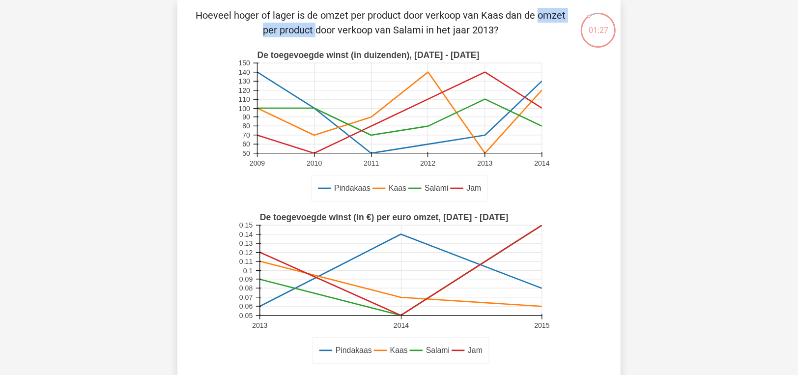
drag, startPoint x: 326, startPoint y: 18, endPoint x: 410, endPoint y: 16, distance: 83.5
click at [410, 16] on p "Hoeveel hoger of lager is de omzet per product door verkoop van Kaas dan de omz…" at bounding box center [380, 22] width 375 height 29
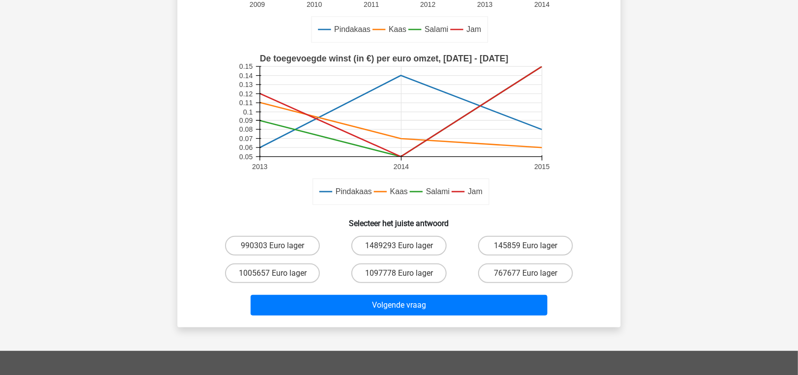
scroll to position [245, 0]
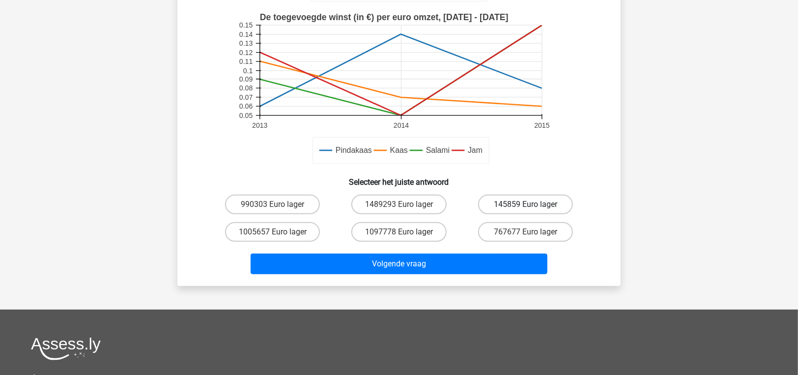
click at [517, 206] on label "145859 Euro lager" at bounding box center [525, 205] width 95 height 20
click at [525, 206] on input "145859 Euro lager" at bounding box center [528, 207] width 6 height 6
radio input "true"
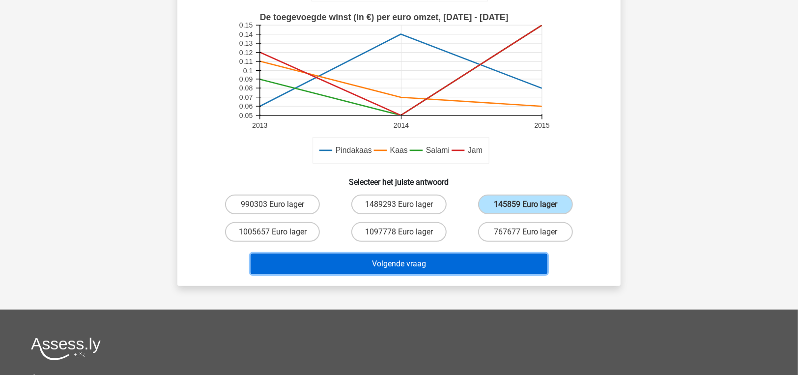
click at [493, 258] on button "Volgende vraag" at bounding box center [399, 263] width 297 height 21
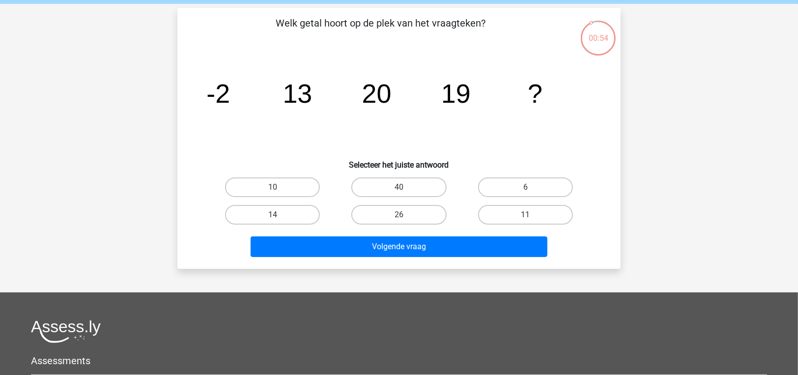
scroll to position [0, 0]
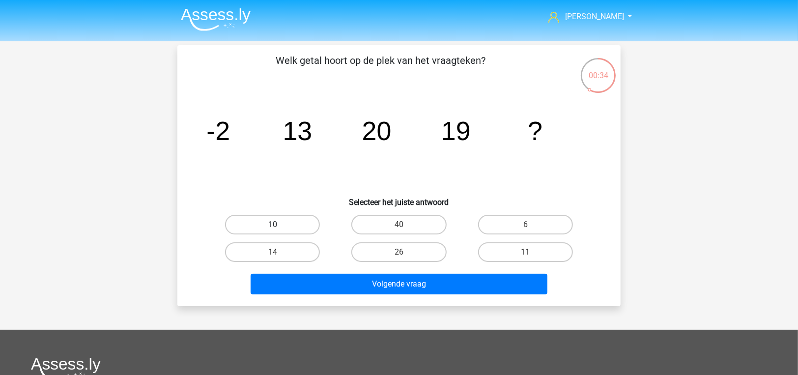
click at [263, 224] on label "10" at bounding box center [272, 225] width 95 height 20
click at [273, 225] on input "10" at bounding box center [276, 228] width 6 height 6
radio input "true"
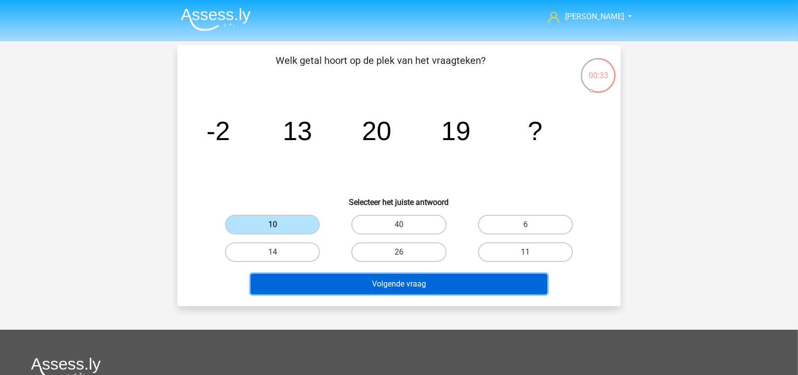
click at [286, 279] on button "Volgende vraag" at bounding box center [399, 284] width 297 height 21
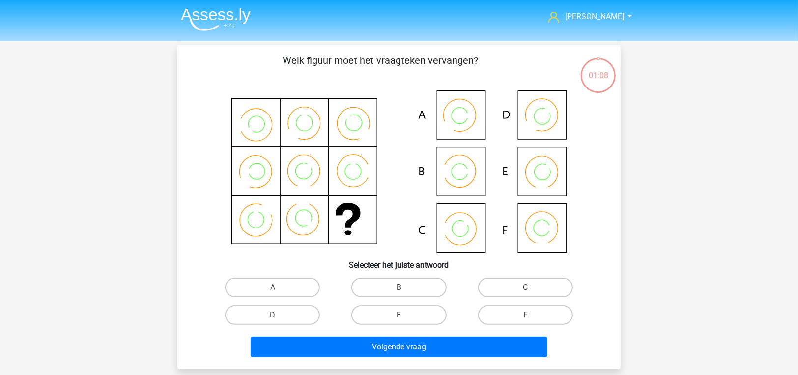
scroll to position [45, 0]
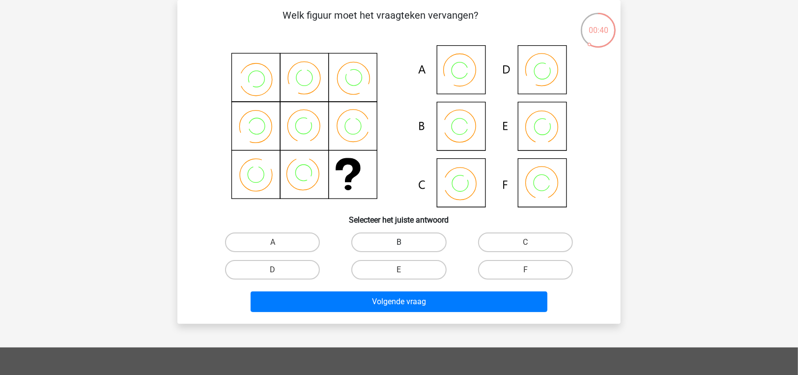
click at [415, 244] on label "B" at bounding box center [398, 242] width 95 height 20
click at [405, 244] on input "B" at bounding box center [402, 245] width 6 height 6
radio input "true"
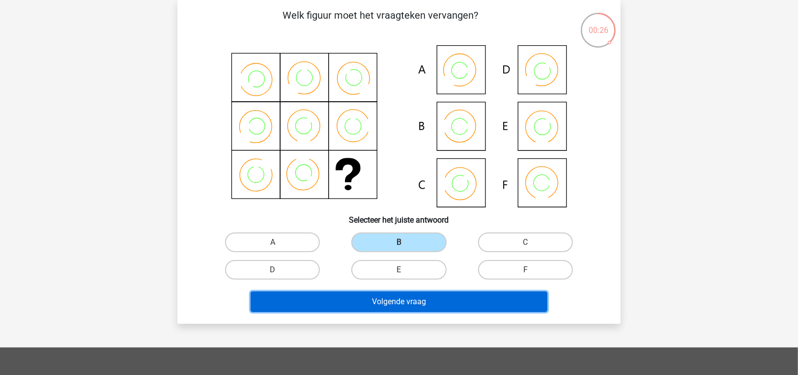
click at [416, 305] on button "Volgende vraag" at bounding box center [399, 301] width 297 height 21
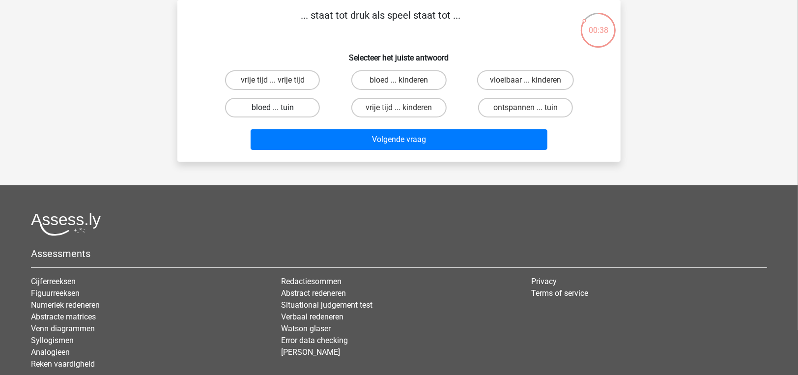
click at [307, 110] on label "bloed ... tuin" at bounding box center [272, 108] width 95 height 20
click at [279, 110] on input "bloed ... tuin" at bounding box center [276, 111] width 6 height 6
radio input "true"
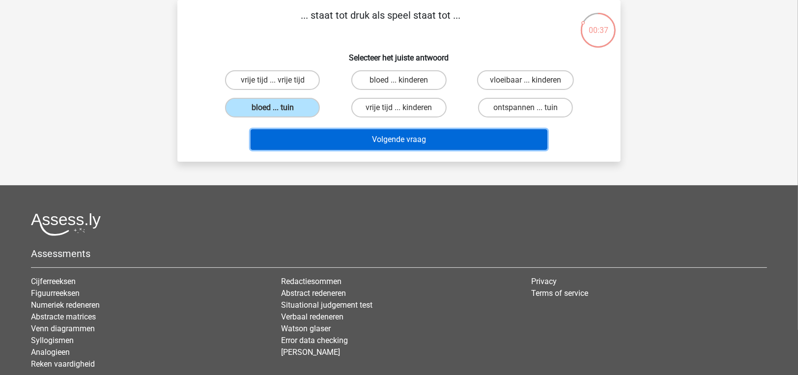
click at [310, 143] on button "Volgende vraag" at bounding box center [399, 139] width 297 height 21
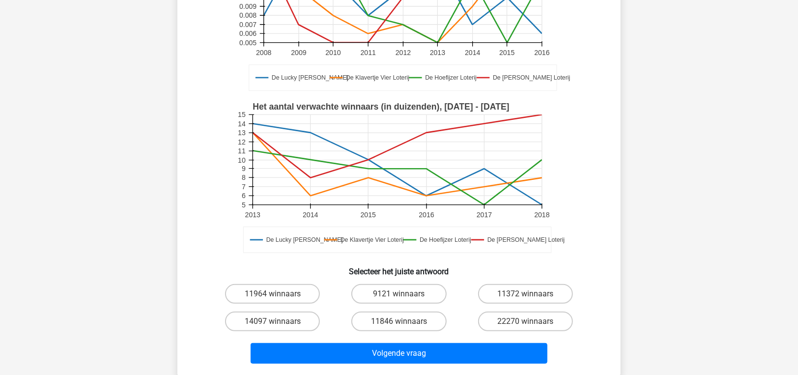
scroll to position [245, 0]
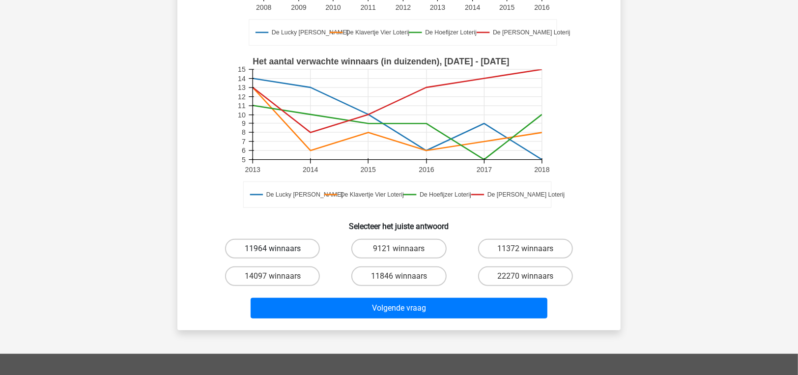
click at [275, 243] on label "11964 winnaars" at bounding box center [272, 249] width 95 height 20
click at [275, 249] on input "11964 winnaars" at bounding box center [276, 252] width 6 height 6
radio input "true"
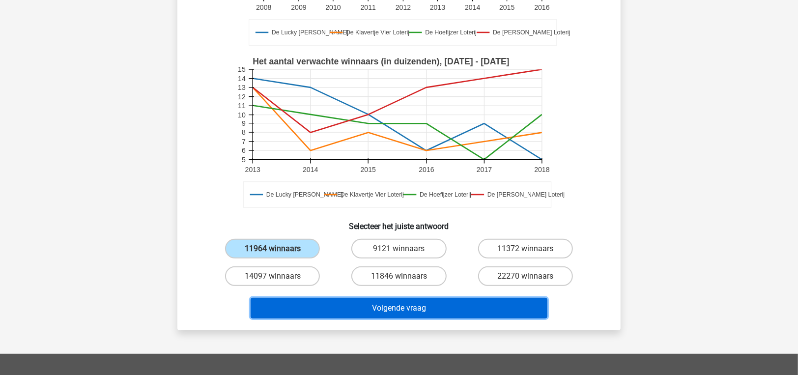
click at [343, 303] on button "Volgende vraag" at bounding box center [399, 308] width 297 height 21
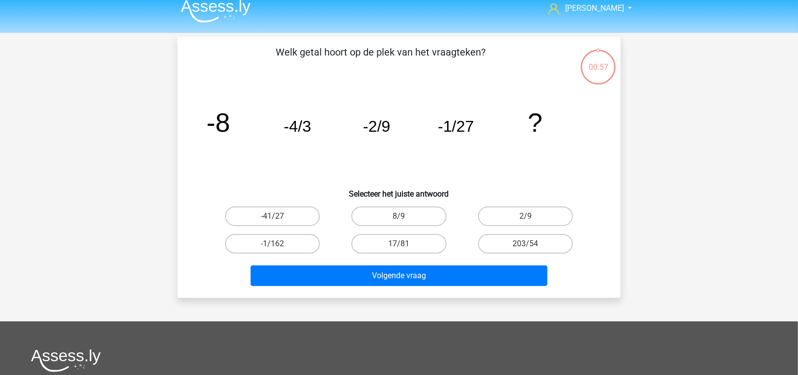
scroll to position [0, 0]
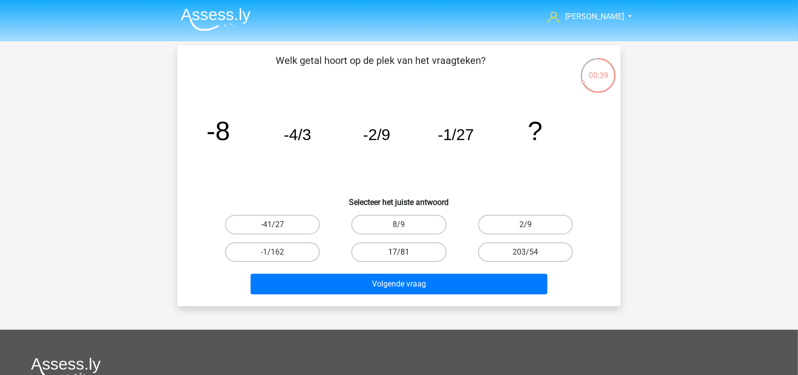
click at [375, 254] on label "17/81" at bounding box center [398, 252] width 95 height 20
click at [399, 254] on input "17/81" at bounding box center [402, 255] width 6 height 6
radio input "true"
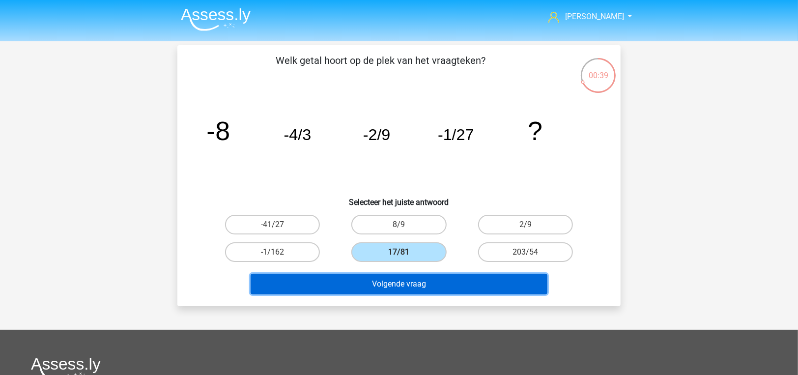
click at [372, 279] on button "Volgende vraag" at bounding box center [399, 284] width 297 height 21
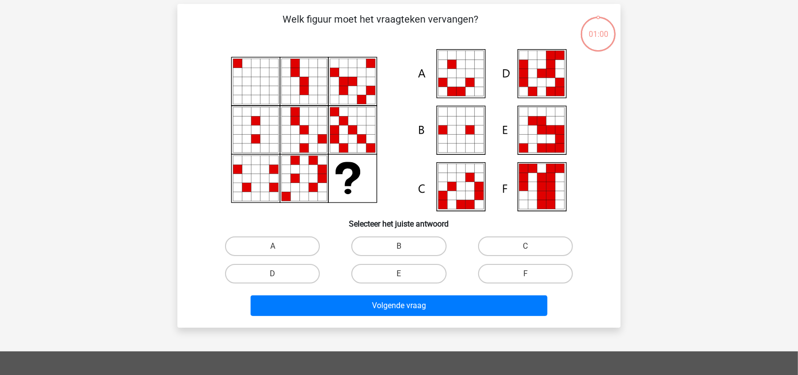
scroll to position [45, 0]
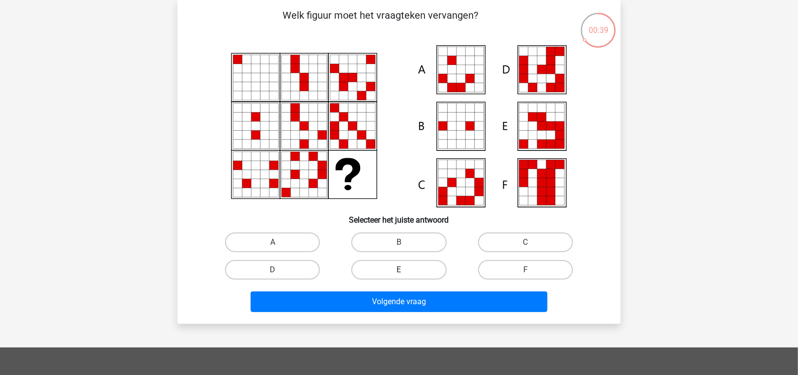
click at [412, 270] on label "E" at bounding box center [398, 270] width 95 height 20
click at [405, 270] on input "E" at bounding box center [402, 273] width 6 height 6
radio input "true"
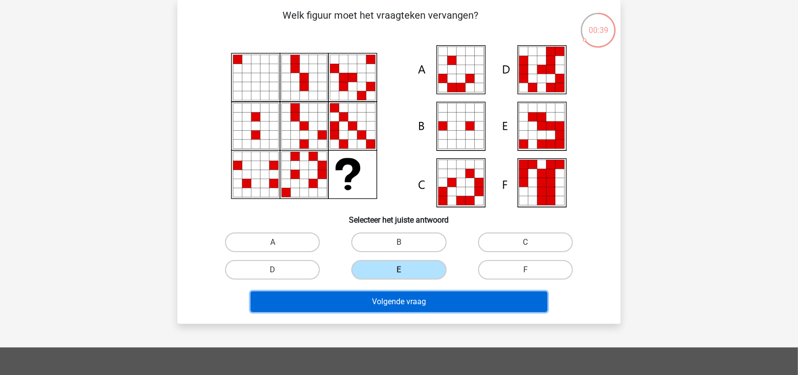
click at [424, 294] on button "Volgende vraag" at bounding box center [399, 301] width 297 height 21
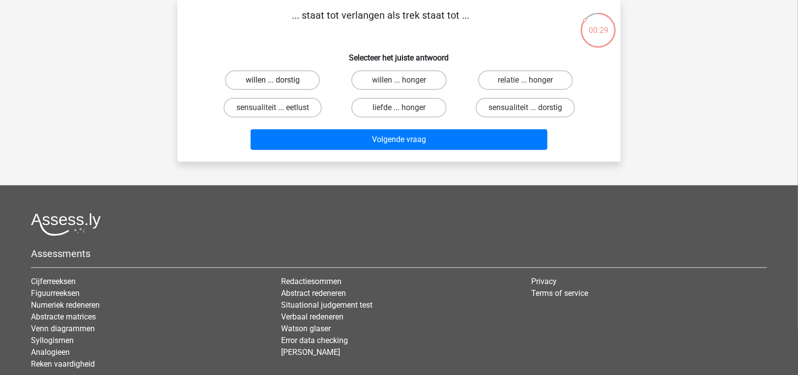
click at [287, 79] on label "willen ... dorstig" at bounding box center [272, 80] width 95 height 20
click at [279, 80] on input "willen ... dorstig" at bounding box center [276, 83] width 6 height 6
radio input "true"
click at [418, 84] on label "willen ... honger" at bounding box center [398, 80] width 95 height 20
click at [405, 84] on input "willen ... honger" at bounding box center [402, 83] width 6 height 6
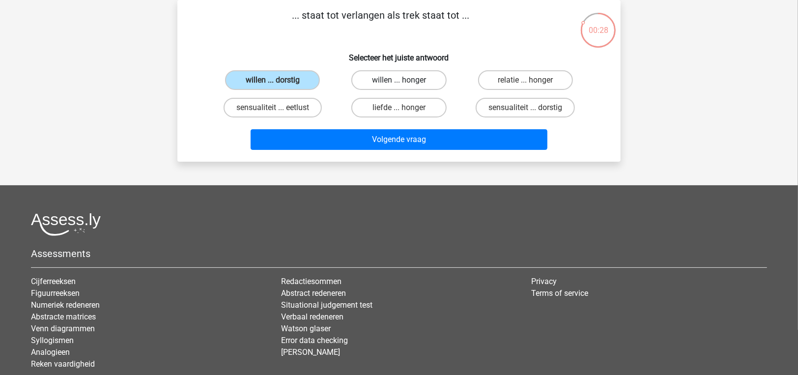
radio input "true"
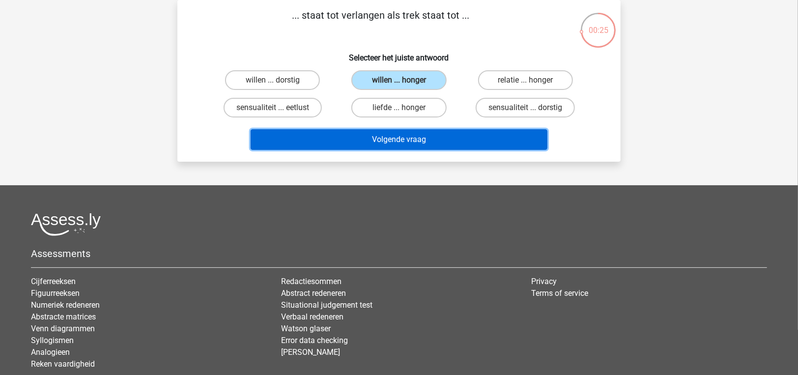
click at [416, 136] on button "Volgende vraag" at bounding box center [399, 139] width 297 height 21
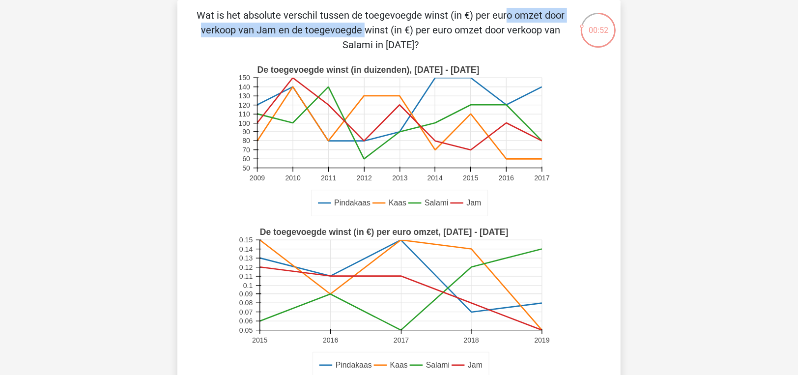
drag, startPoint x: 306, startPoint y: 13, endPoint x: 510, endPoint y: 23, distance: 205.1
click at [510, 23] on p "Wat is het absolute verschil tussen de toegevoegde winst (in €) per euro omzet …" at bounding box center [380, 30] width 375 height 44
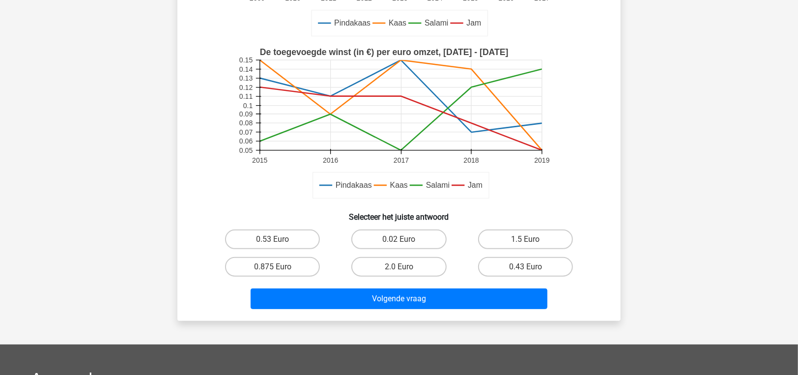
scroll to position [295, 0]
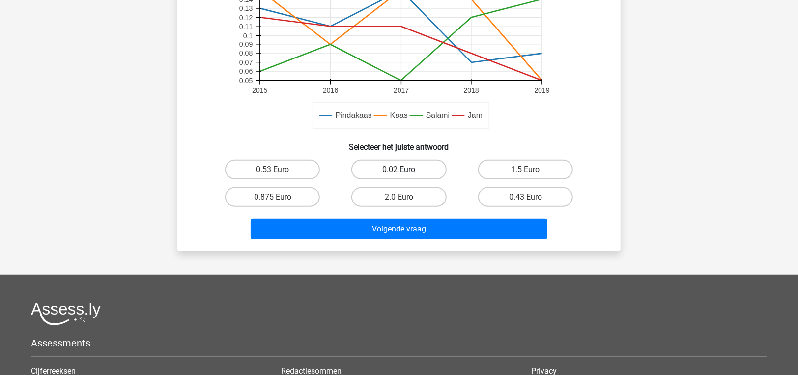
click at [390, 160] on label "0.02 Euro" at bounding box center [398, 170] width 95 height 20
click at [399, 169] on input "0.02 Euro" at bounding box center [402, 172] width 6 height 6
radio input "true"
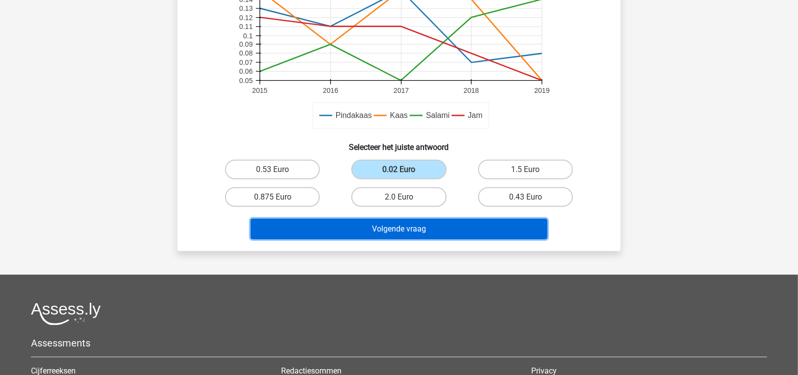
click at [396, 231] on button "Volgende vraag" at bounding box center [399, 229] width 297 height 21
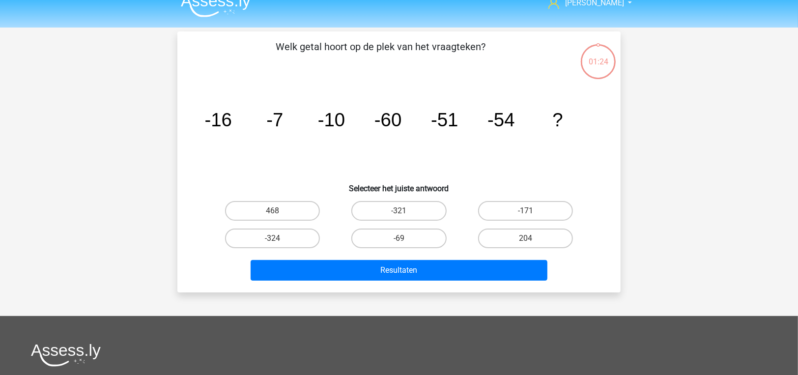
scroll to position [0, 0]
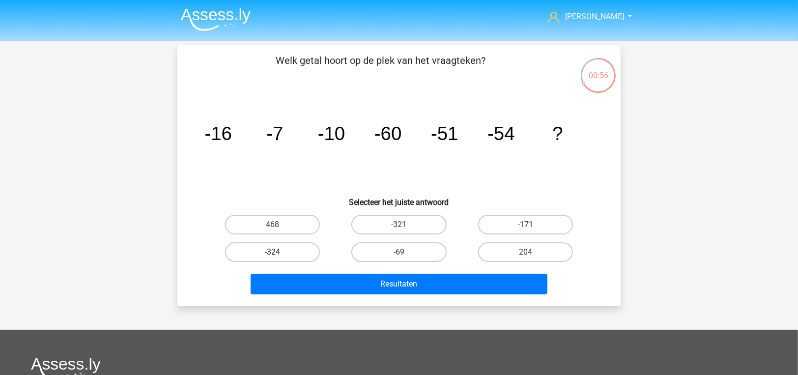
click at [271, 258] on label "-324" at bounding box center [272, 252] width 95 height 20
click at [273, 258] on input "-324" at bounding box center [276, 255] width 6 height 6
radio input "true"
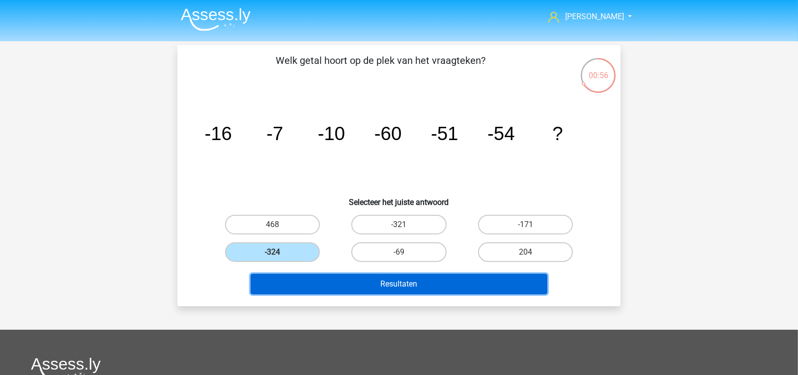
click at [291, 287] on button "Resultaten" at bounding box center [399, 284] width 297 height 21
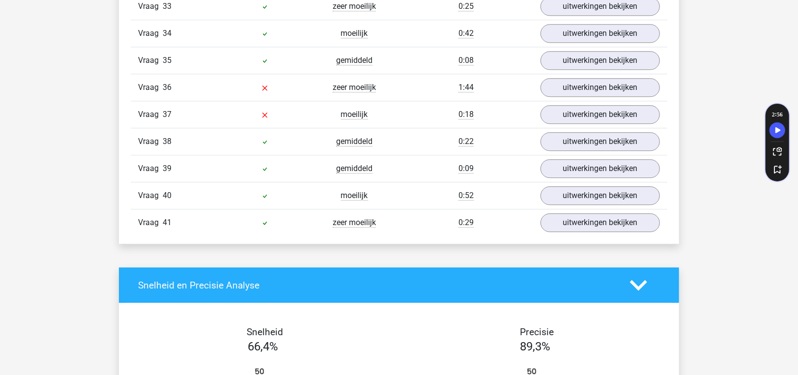
scroll to position [1867, 0]
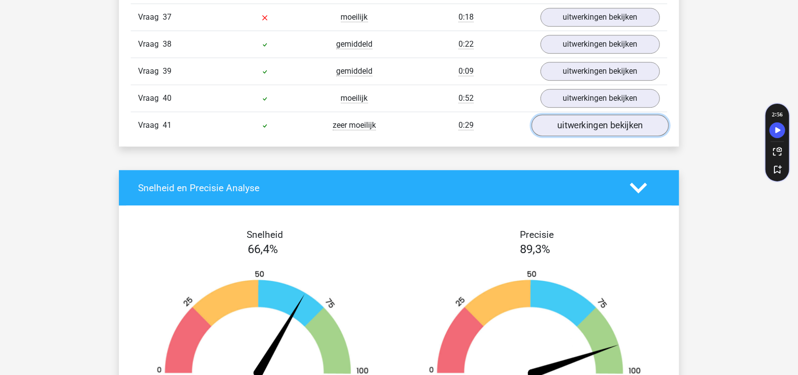
click at [597, 115] on link "uitwerkingen bekijken" at bounding box center [600, 126] width 137 height 22
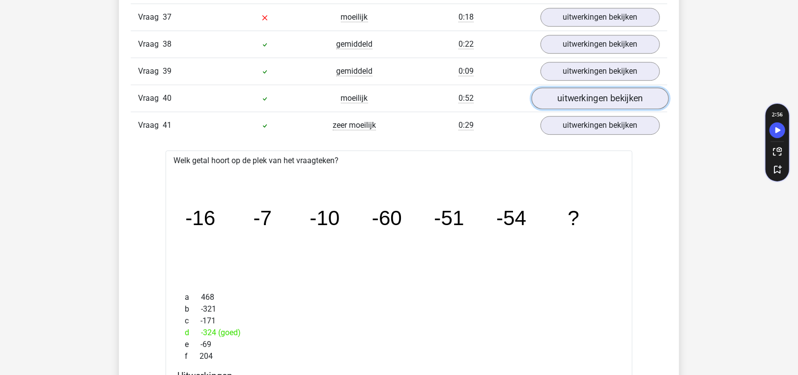
click at [603, 88] on link "uitwerkingen bekijken" at bounding box center [600, 99] width 137 height 22
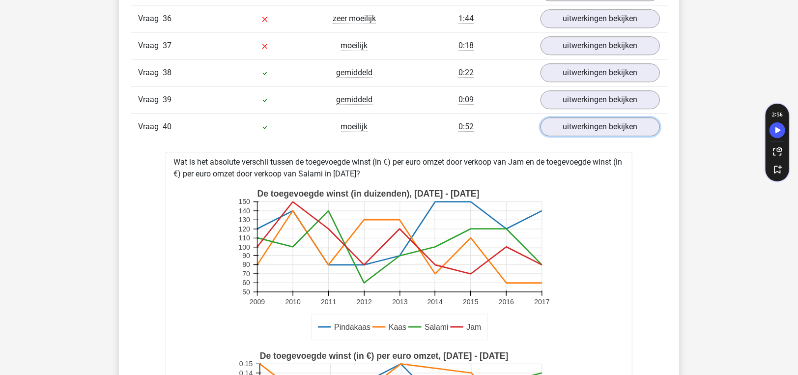
scroll to position [1817, 0]
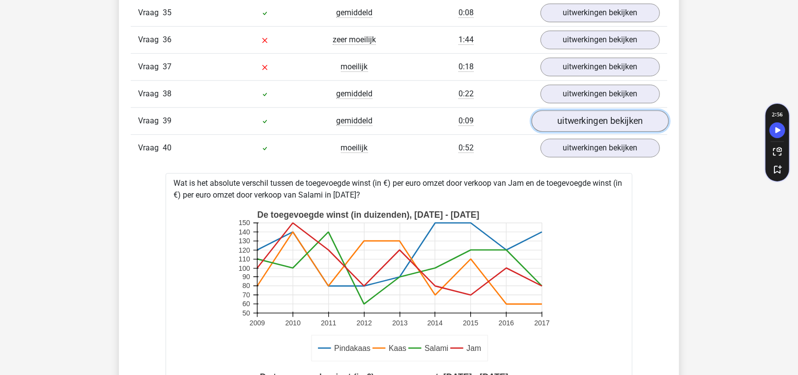
click at [607, 111] on link "uitwerkingen bekijken" at bounding box center [600, 122] width 137 height 22
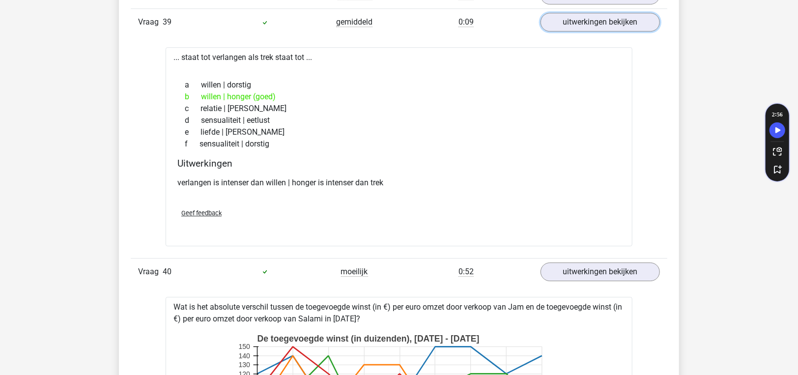
scroll to position [1719, 0]
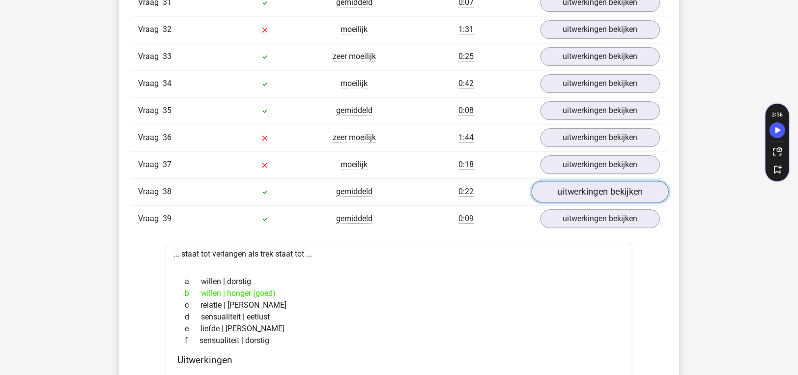
click at [615, 181] on link "uitwerkingen bekijken" at bounding box center [600, 192] width 137 height 22
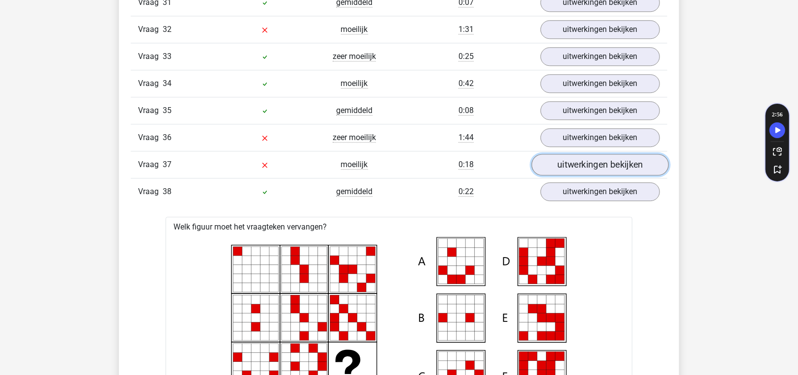
click at [611, 154] on link "uitwerkingen bekijken" at bounding box center [600, 165] width 137 height 22
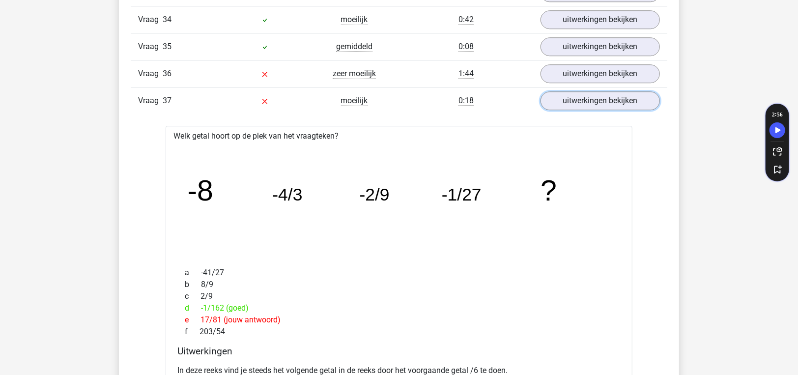
scroll to position [1769, 0]
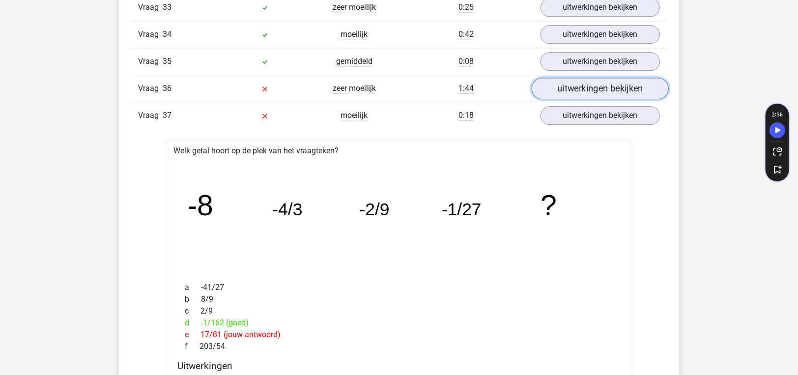
click at [624, 78] on link "uitwerkingen bekijken" at bounding box center [600, 89] width 137 height 22
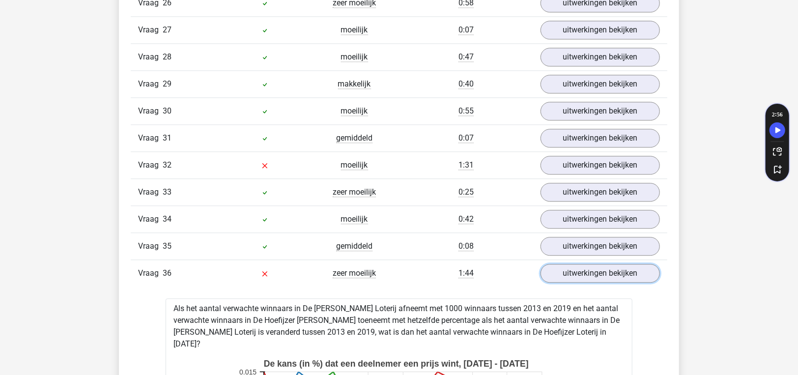
scroll to position [1572, 0]
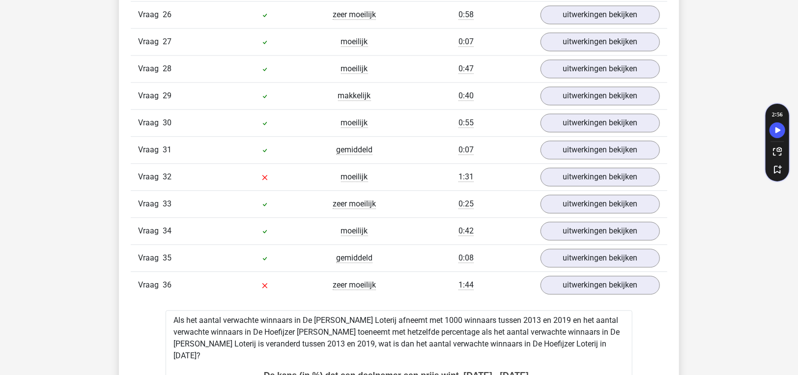
click at [615, 248] on div "Vraag 35 gemiddeld 0:08 uitwerkingen bekijken" at bounding box center [399, 257] width 536 height 27
click at [616, 248] on link "uitwerkingen bekijken" at bounding box center [600, 259] width 137 height 22
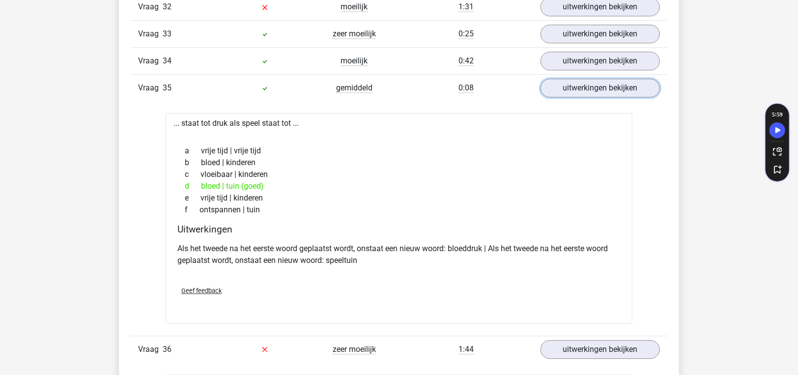
scroll to position [1621, 0]
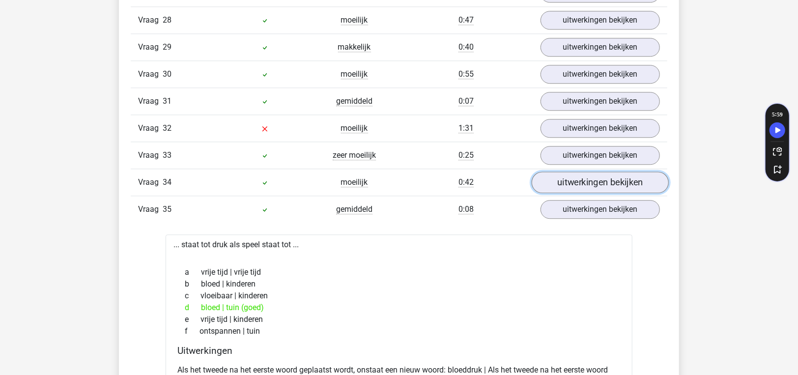
click at [609, 172] on link "uitwerkingen bekijken" at bounding box center [600, 183] width 137 height 22
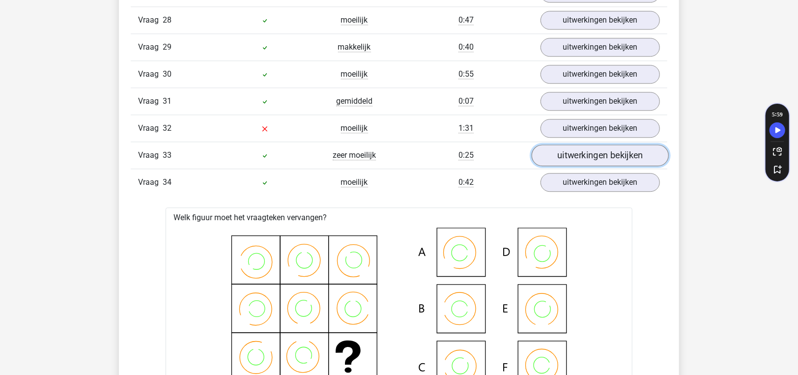
click at [630, 145] on link "uitwerkingen bekijken" at bounding box center [600, 156] width 137 height 22
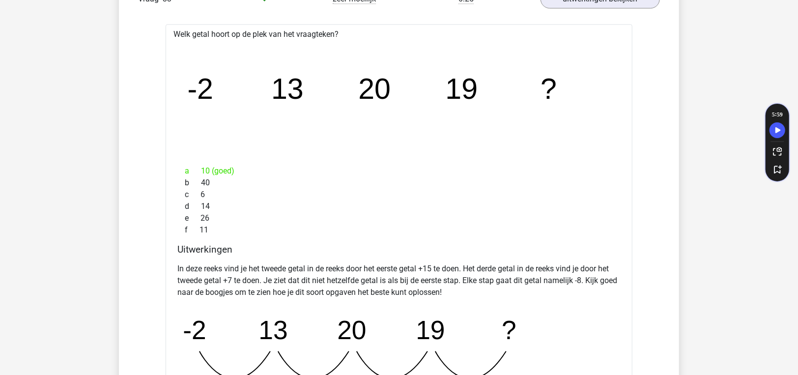
scroll to position [1867, 0]
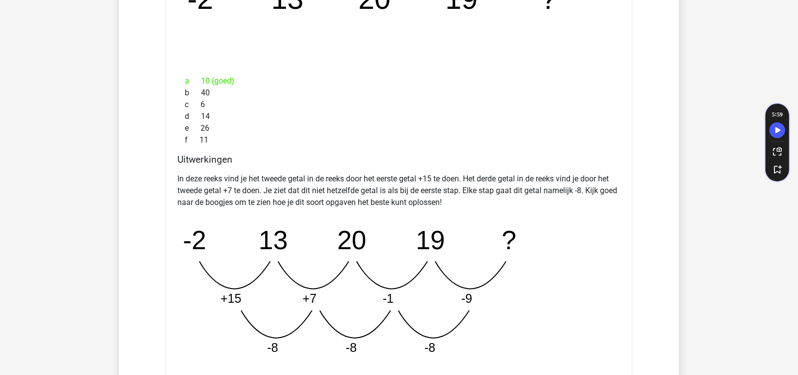
drag, startPoint x: 629, startPoint y: 142, endPoint x: 513, endPoint y: 168, distance: 118.5
click at [513, 173] on p "In deze reeks vind je het tweede getal in de reeks door het eerste getal +15 te…" at bounding box center [398, 190] width 443 height 35
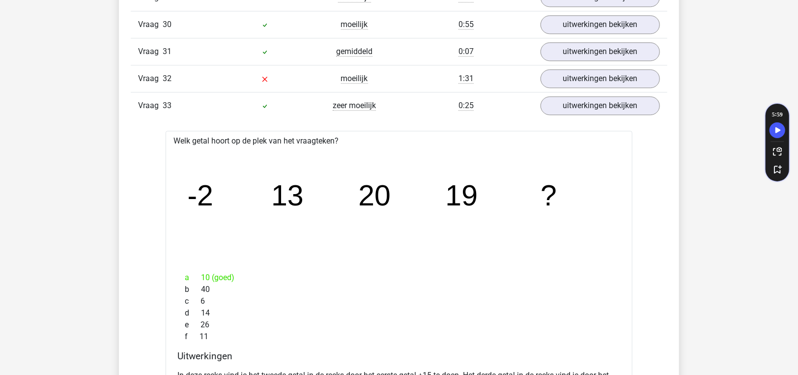
scroll to position [1621, 0]
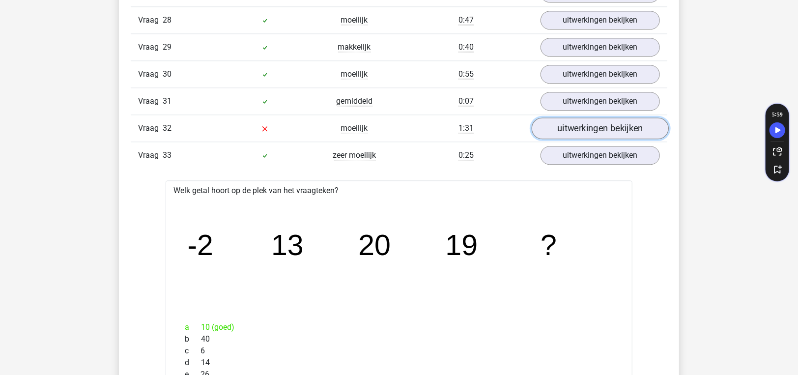
click at [552, 118] on link "uitwerkingen bekijken" at bounding box center [600, 129] width 137 height 22
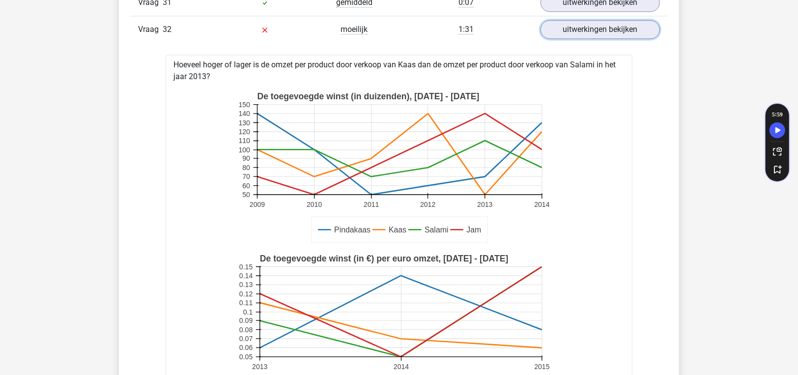
scroll to position [1572, 0]
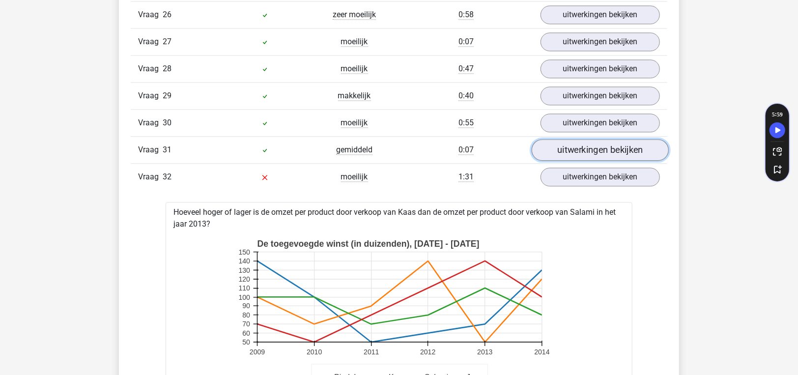
click at [575, 140] on link "uitwerkingen bekijken" at bounding box center [600, 151] width 137 height 22
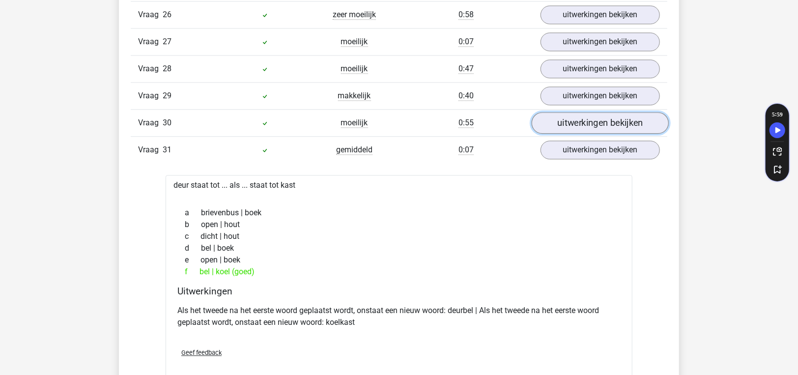
click at [574, 112] on link "uitwerkingen bekijken" at bounding box center [600, 123] width 137 height 22
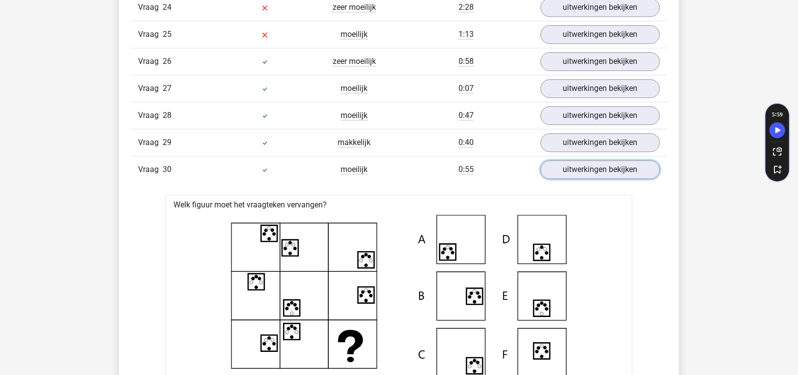
scroll to position [1523, 0]
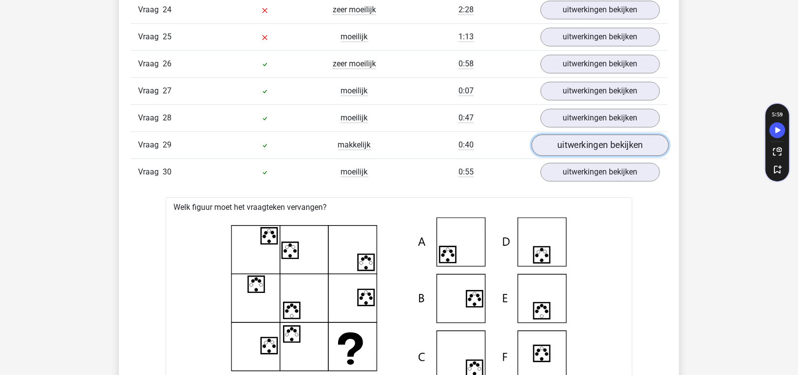
click at [594, 135] on link "uitwerkingen bekijken" at bounding box center [600, 146] width 137 height 22
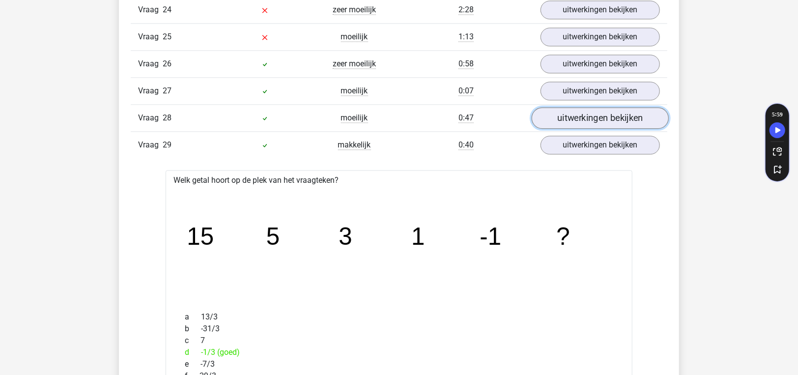
click at [573, 108] on link "uitwerkingen bekijken" at bounding box center [600, 119] width 137 height 22
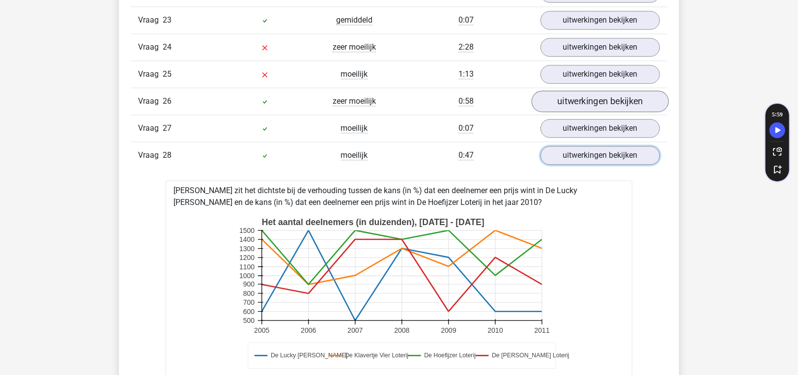
scroll to position [1424, 0]
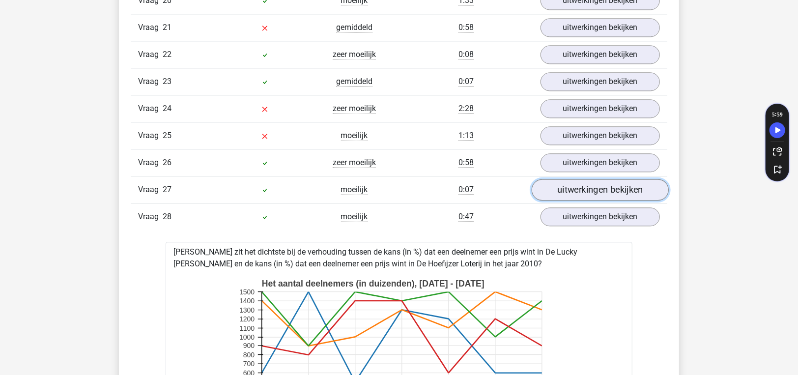
click at [562, 179] on link "uitwerkingen bekijken" at bounding box center [600, 190] width 137 height 22
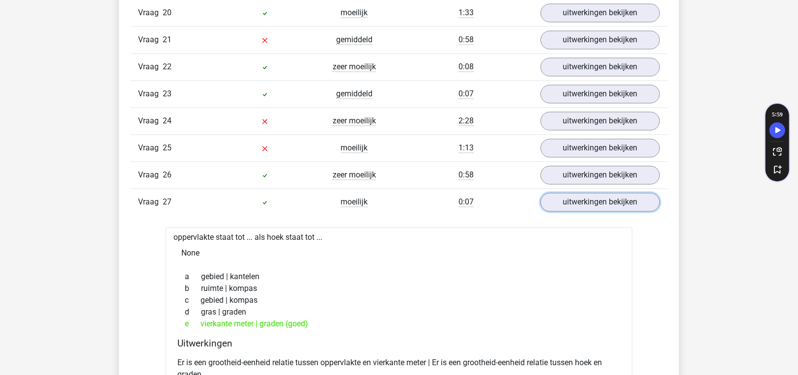
scroll to position [1376, 0]
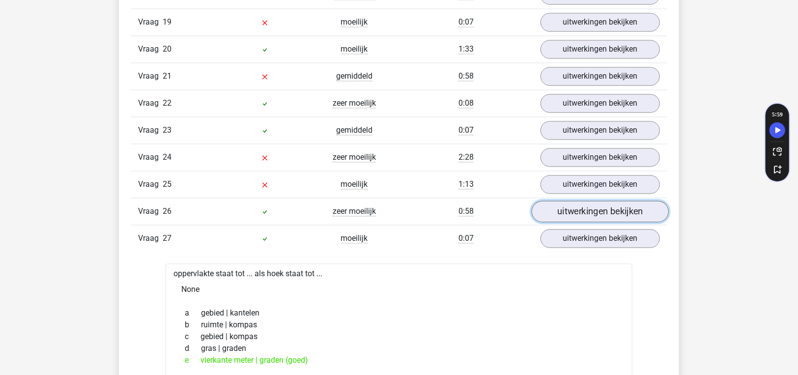
click at [566, 201] on link "uitwerkingen bekijken" at bounding box center [600, 212] width 137 height 22
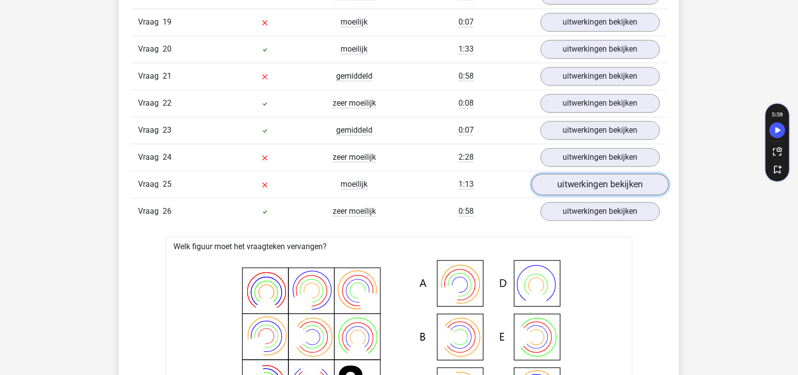
click at [576, 174] on link "uitwerkingen bekijken" at bounding box center [600, 185] width 137 height 22
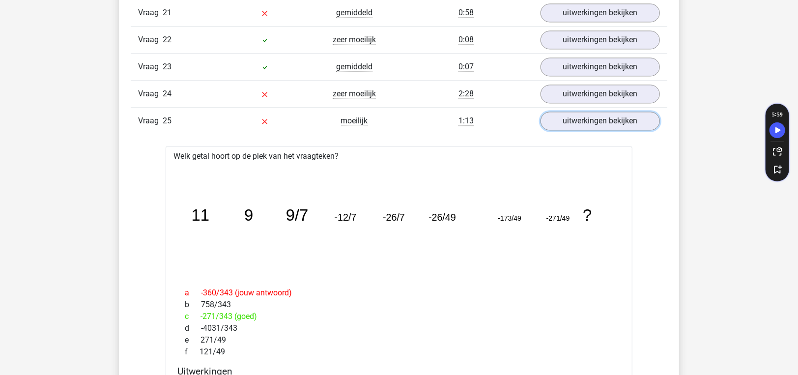
scroll to position [1424, 0]
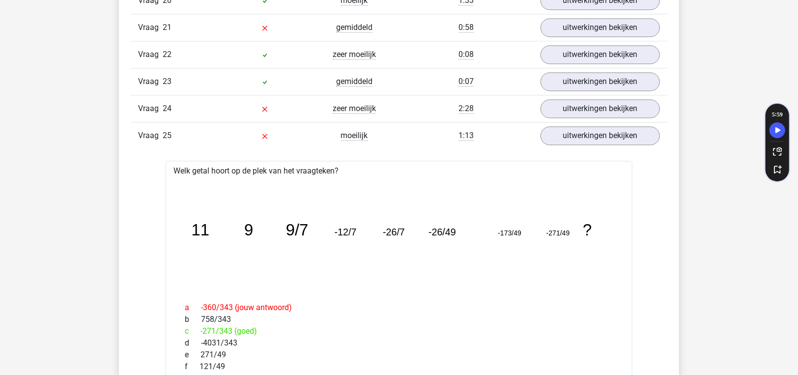
click at [586, 105] on div "Vraag 24 zeer moeilijk 2:28 uitwerkingen bekijken" at bounding box center [399, 108] width 536 height 27
click at [591, 98] on link "uitwerkingen bekijken" at bounding box center [600, 109] width 137 height 22
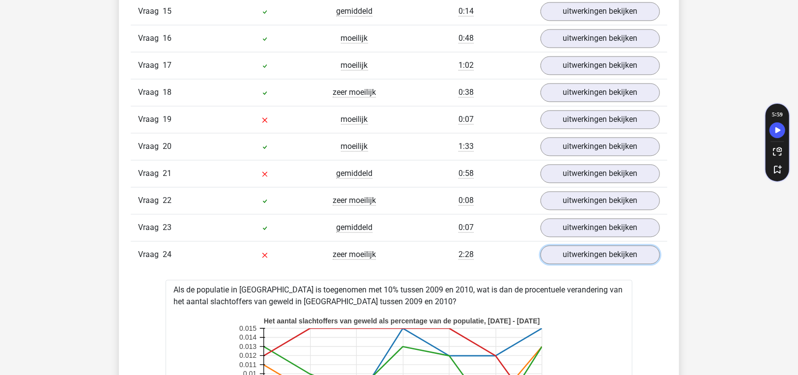
scroll to position [1277, 0]
click at [593, 218] on link "uitwerkingen bekijken" at bounding box center [600, 229] width 137 height 22
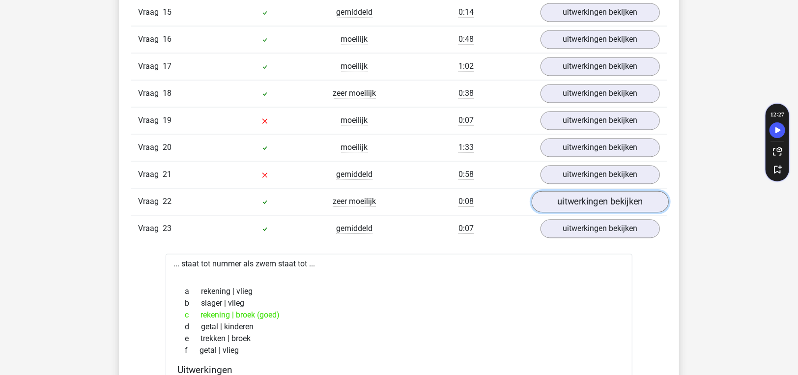
click at [598, 191] on link "uitwerkingen bekijken" at bounding box center [600, 202] width 137 height 22
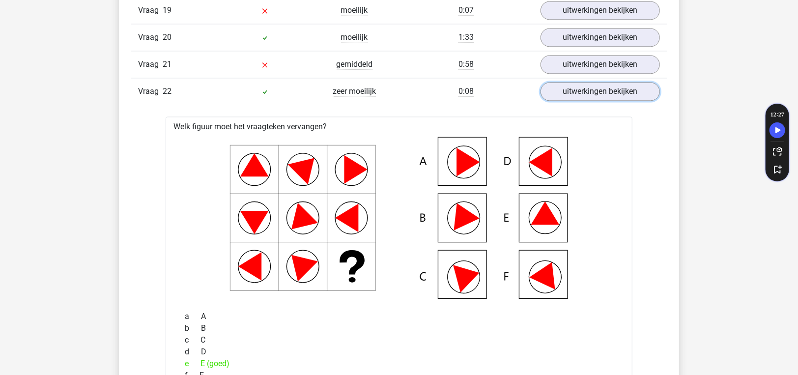
scroll to position [1326, 0]
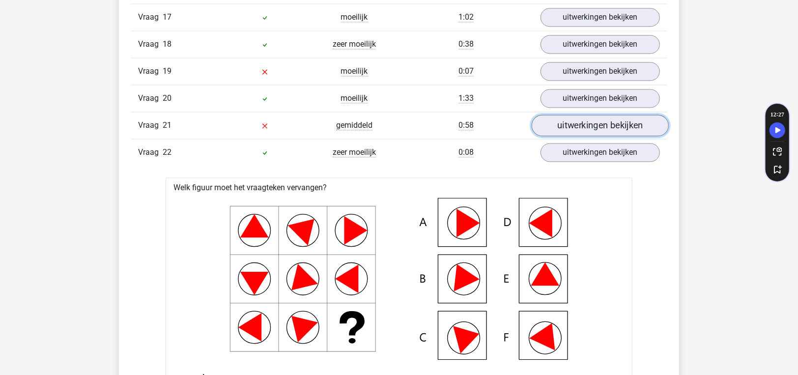
click at [587, 115] on link "uitwerkingen bekijken" at bounding box center [600, 126] width 137 height 22
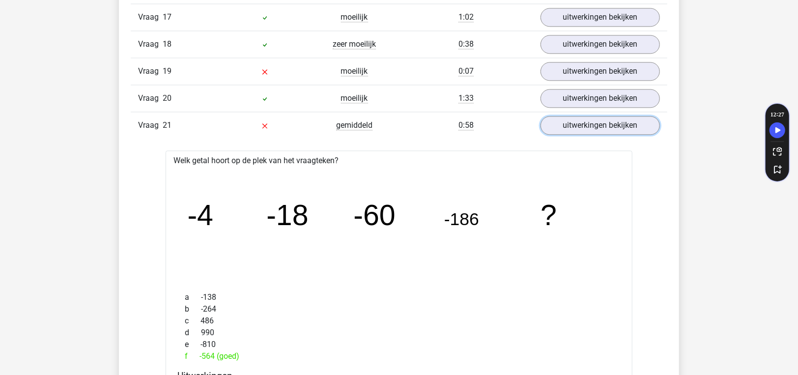
scroll to position [1277, 0]
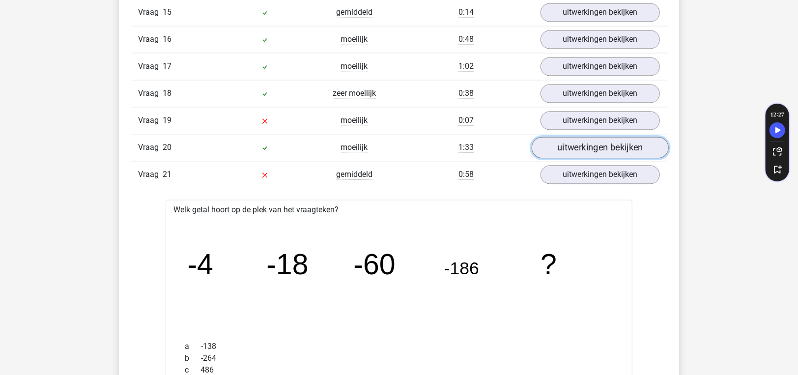
click at [554, 137] on link "uitwerkingen bekijken" at bounding box center [600, 148] width 137 height 22
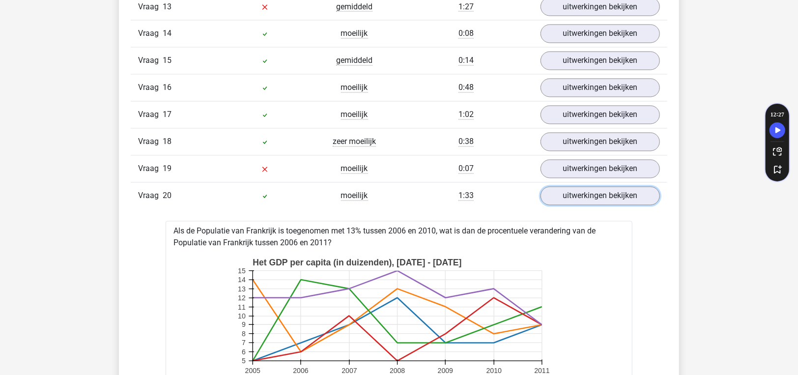
scroll to position [1228, 0]
click at [618, 160] on link "uitwerkingen bekijken" at bounding box center [600, 171] width 137 height 22
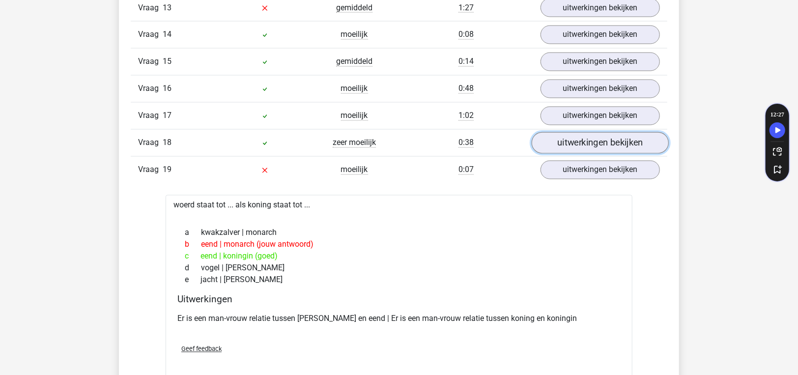
click at [582, 133] on link "uitwerkingen bekijken" at bounding box center [600, 144] width 137 height 22
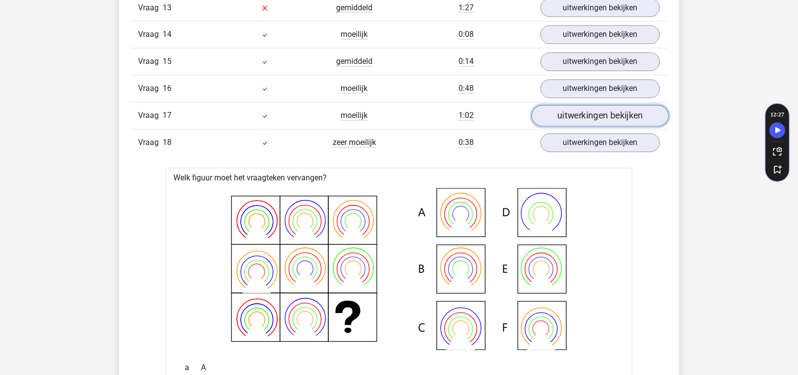
click at [582, 106] on link "uitwerkingen bekijken" at bounding box center [600, 117] width 137 height 22
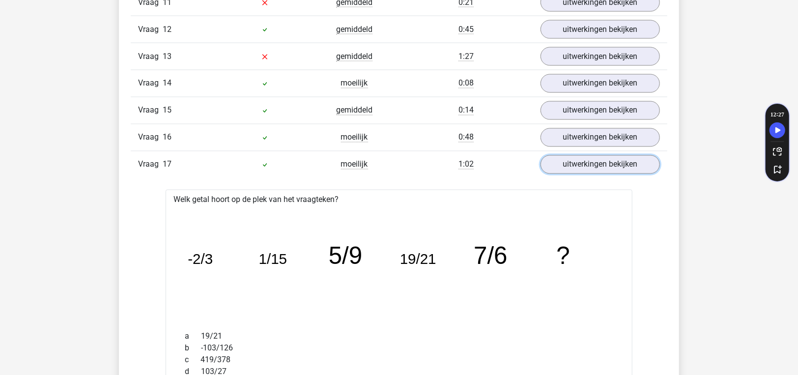
scroll to position [1130, 0]
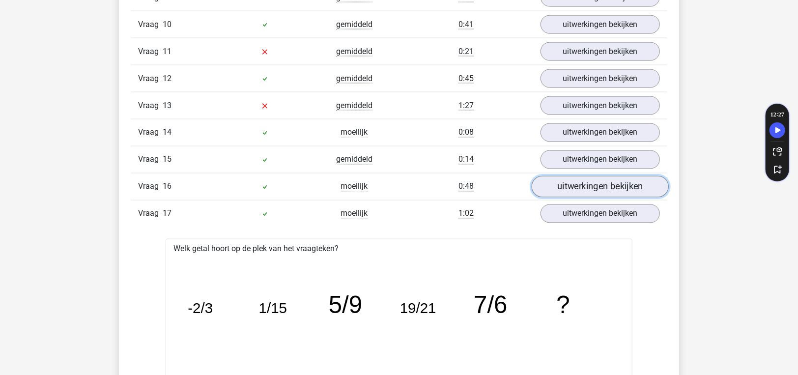
click at [556, 177] on link "uitwerkingen bekijken" at bounding box center [600, 187] width 137 height 22
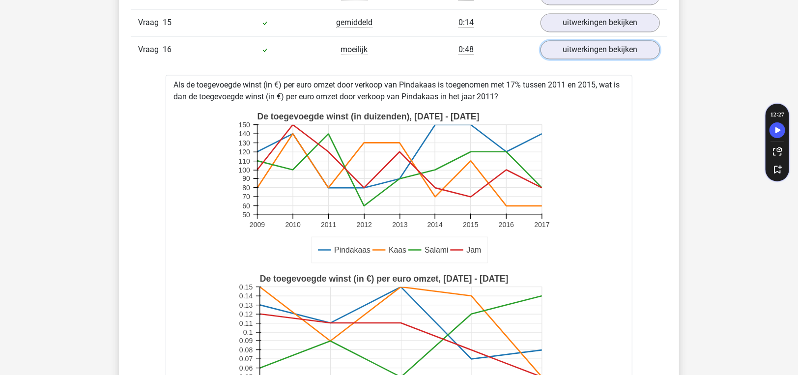
scroll to position [1179, 0]
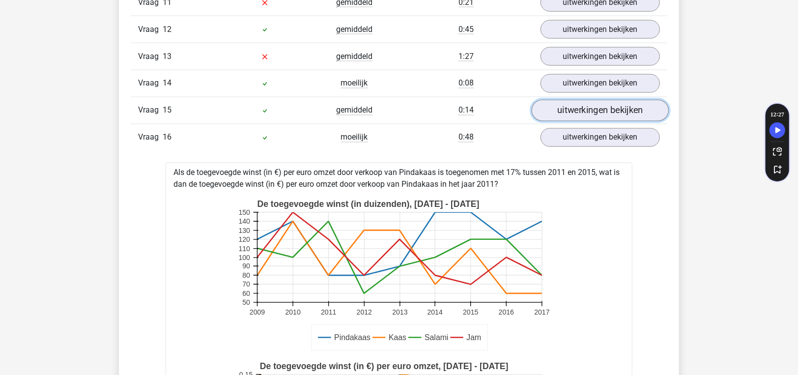
click at [629, 108] on link "uitwerkingen bekijken" at bounding box center [600, 111] width 137 height 22
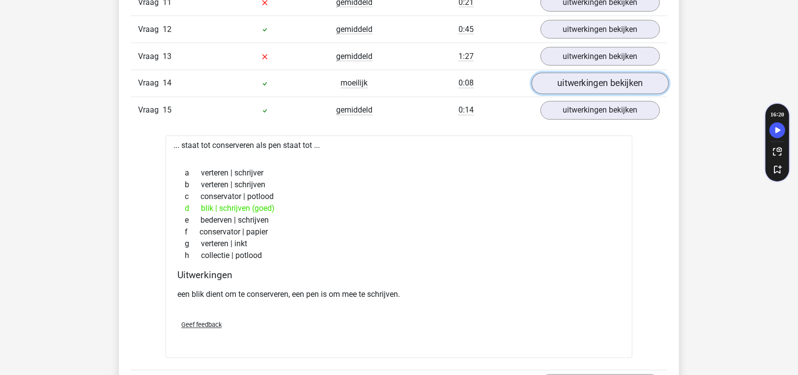
click at [599, 74] on link "uitwerkingen bekijken" at bounding box center [600, 84] width 137 height 22
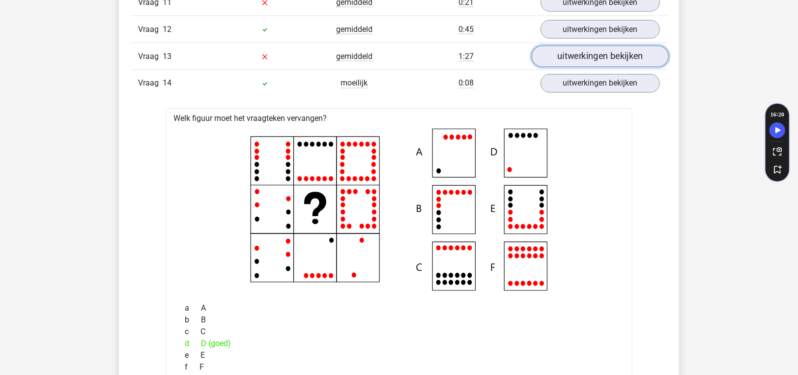
click at [594, 51] on link "uitwerkingen bekijken" at bounding box center [600, 57] width 137 height 22
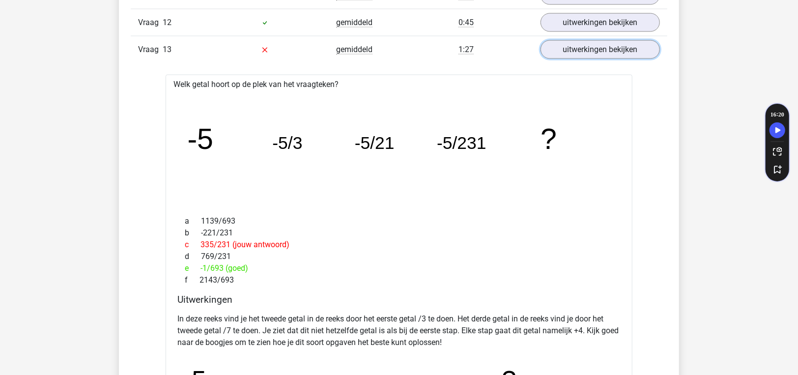
scroll to position [1081, 0]
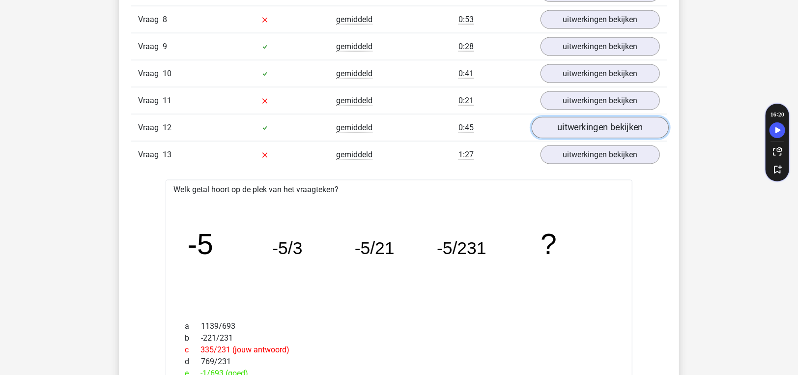
click at [571, 118] on link "uitwerkingen bekijken" at bounding box center [600, 128] width 137 height 22
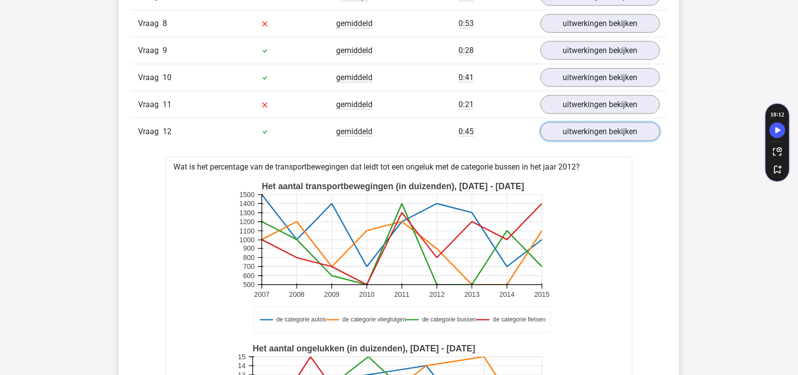
scroll to position [1031, 0]
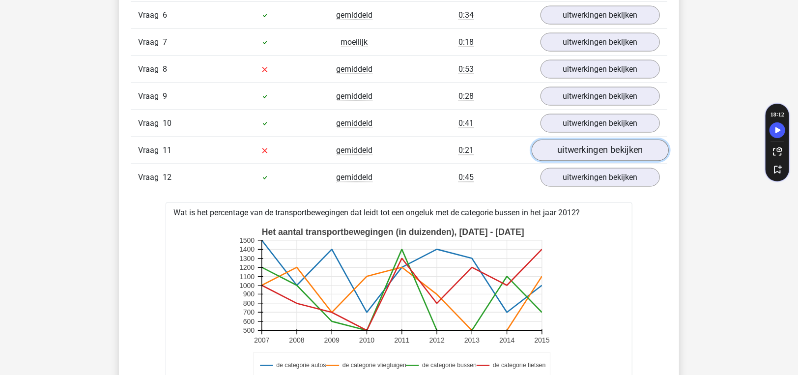
click at [558, 145] on link "uitwerkingen bekijken" at bounding box center [600, 151] width 137 height 22
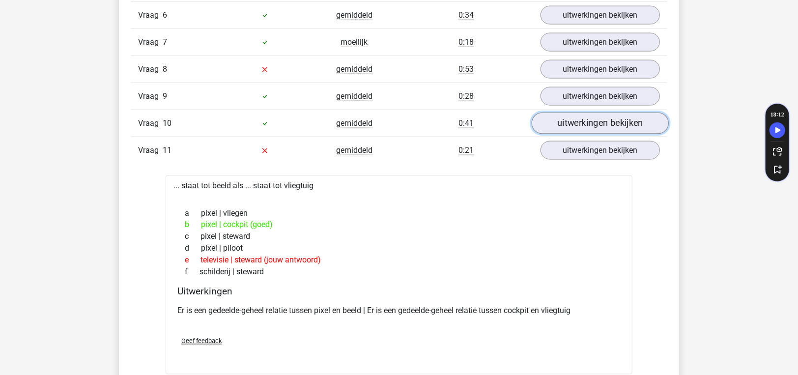
click at [556, 121] on link "uitwerkingen bekijken" at bounding box center [600, 124] width 137 height 22
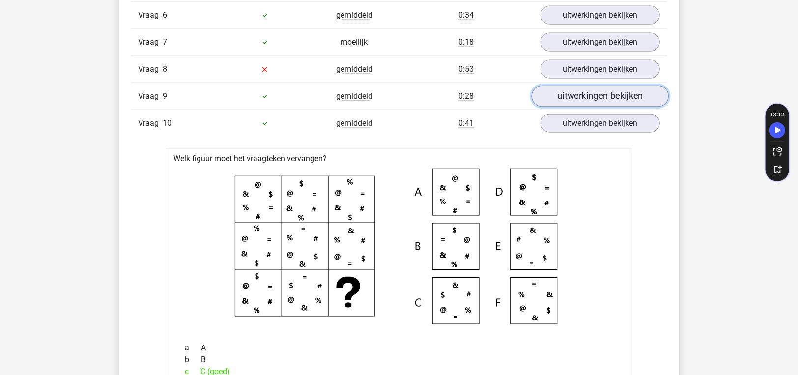
click at [591, 94] on link "uitwerkingen bekijken" at bounding box center [600, 97] width 137 height 22
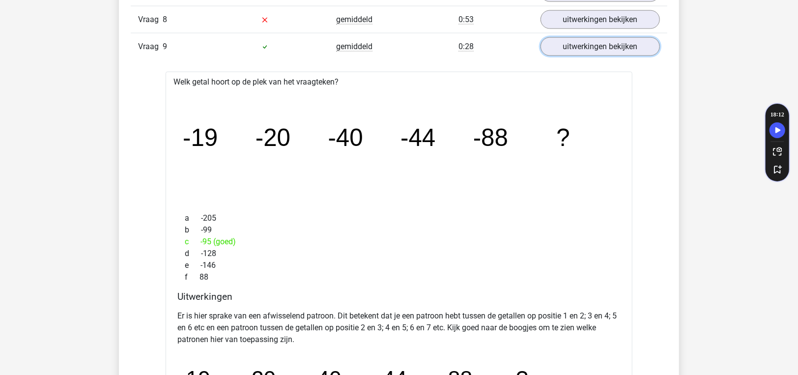
scroll to position [933, 0]
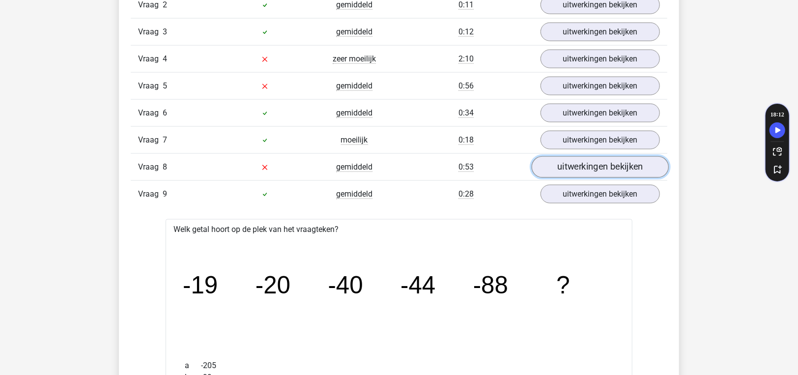
click at [559, 167] on link "uitwerkingen bekijken" at bounding box center [600, 168] width 137 height 22
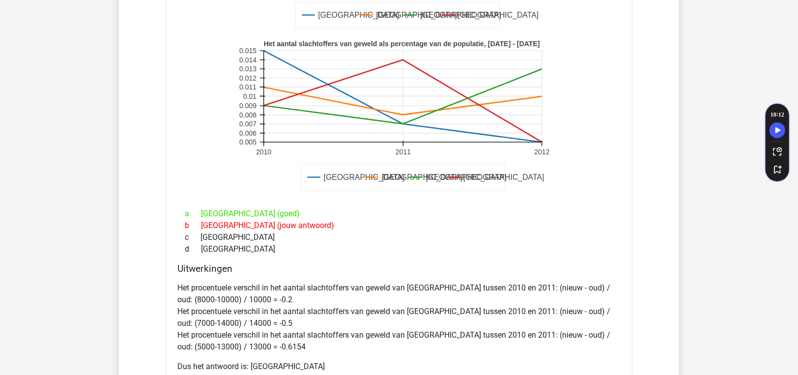
scroll to position [1277, 0]
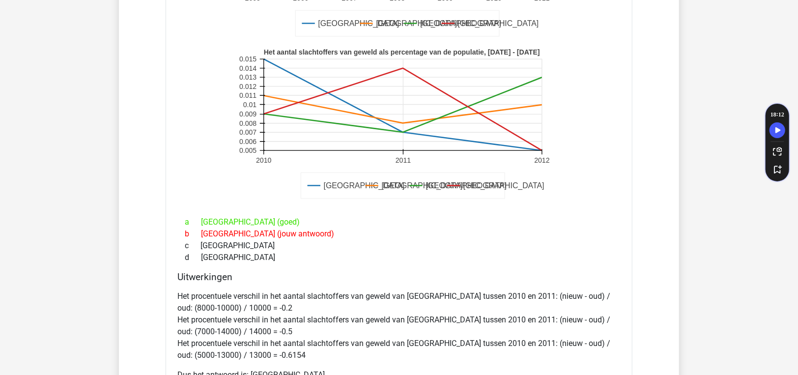
drag, startPoint x: 428, startPoint y: 226, endPoint x: 393, endPoint y: 232, distance: 35.9
click at [393, 232] on div "b Amsterdam (jouw antwoord)" at bounding box center [398, 234] width 443 height 12
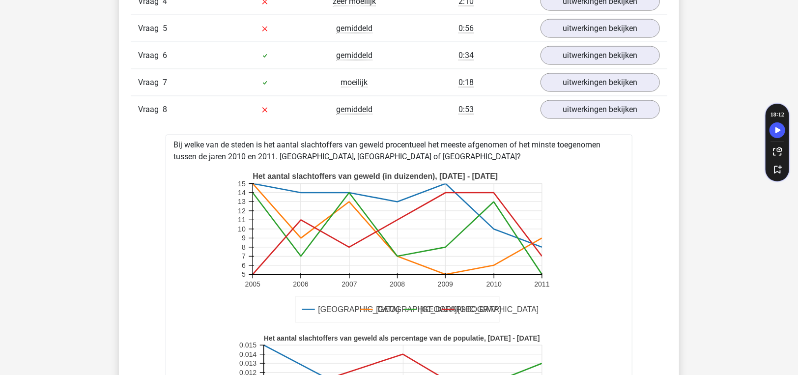
scroll to position [933, 0]
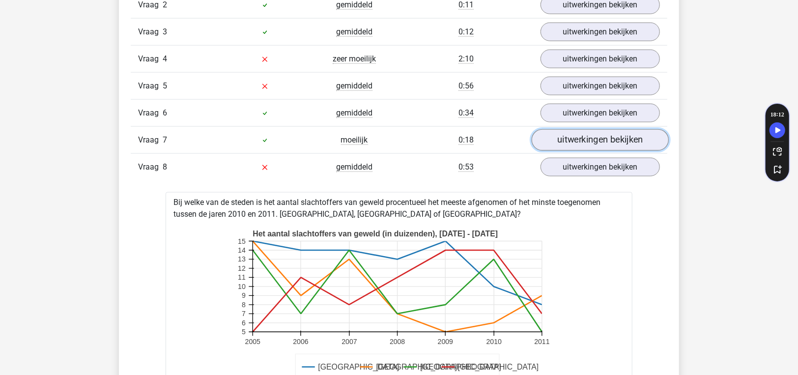
click at [572, 136] on link "uitwerkingen bekijken" at bounding box center [600, 141] width 137 height 22
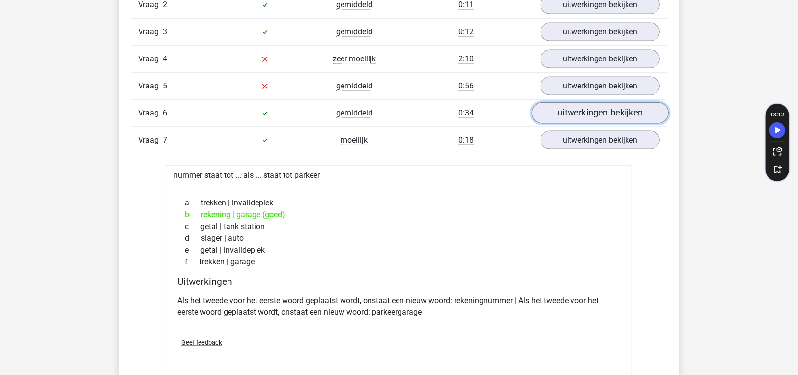
click at [569, 111] on link "uitwerkingen bekijken" at bounding box center [600, 114] width 137 height 22
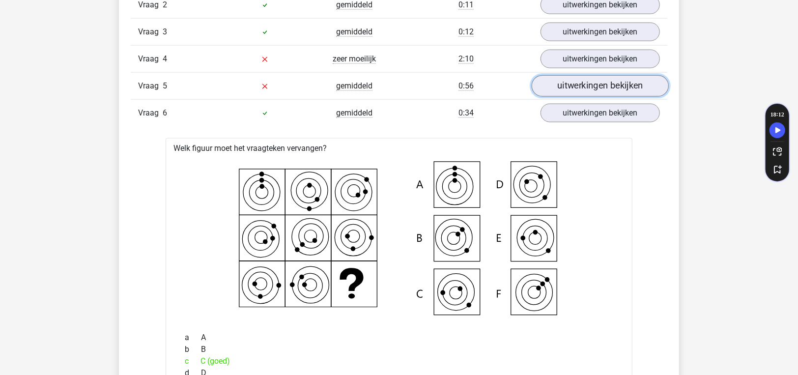
click at [561, 84] on link "uitwerkingen bekijken" at bounding box center [600, 87] width 137 height 22
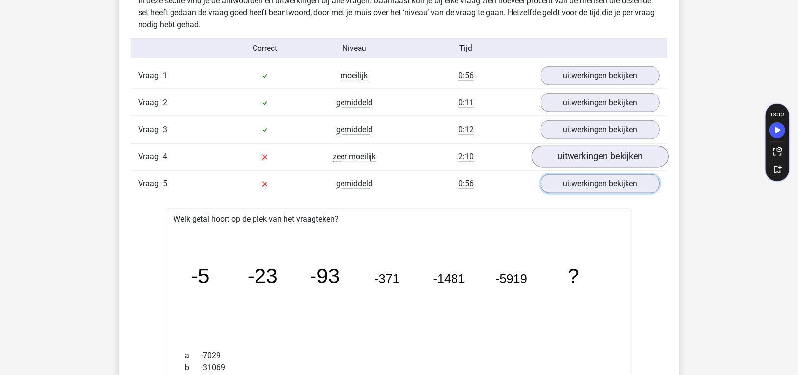
scroll to position [835, 0]
click at [592, 160] on link "uitwerkingen bekijken" at bounding box center [600, 158] width 137 height 22
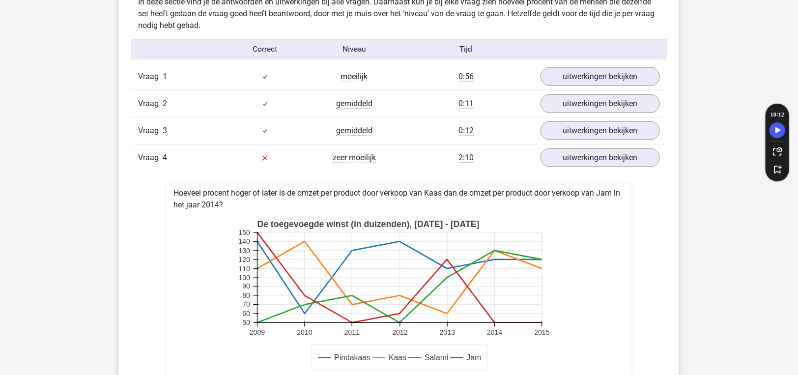
drag, startPoint x: 273, startPoint y: 286, endPoint x: 226, endPoint y: 298, distance: 48.0
click at [226, 298] on icon "Pindakaas Kaas Salami Jam De toegevoegde winst (in duizenden), 2009 - 2015 2009…" at bounding box center [398, 296] width 435 height 162
click at [569, 129] on link "uitwerkingen bekijken" at bounding box center [600, 131] width 137 height 22
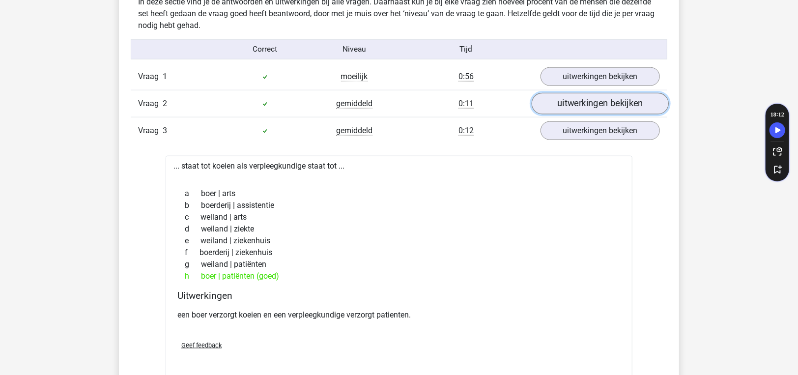
click at [567, 105] on link "uitwerkingen bekijken" at bounding box center [600, 104] width 137 height 22
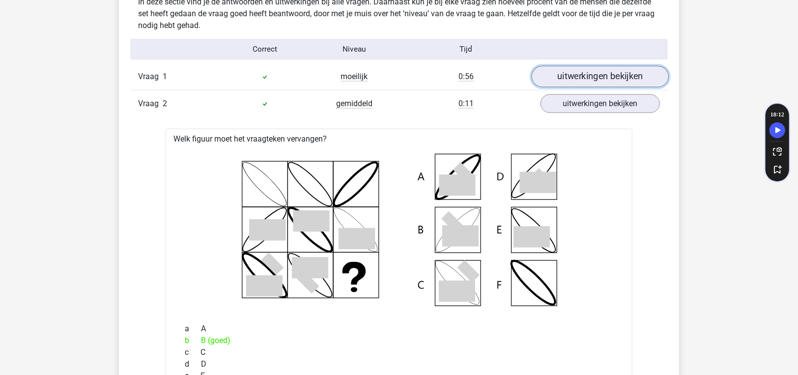
click at [565, 77] on link "uitwerkingen bekijken" at bounding box center [600, 77] width 137 height 22
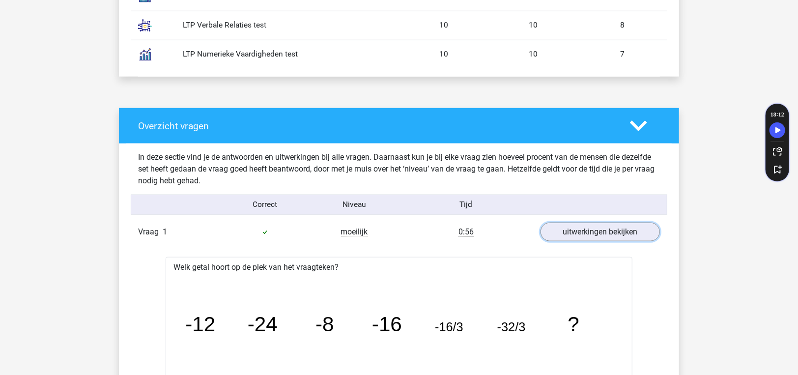
scroll to position [786, 0]
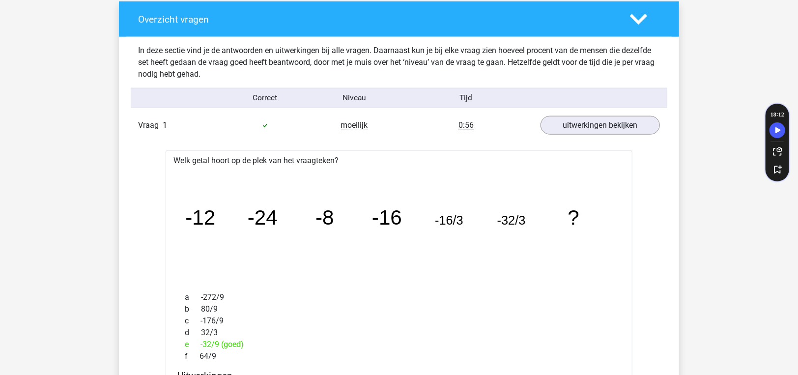
click at [630, 16] on icon at bounding box center [638, 19] width 17 height 17
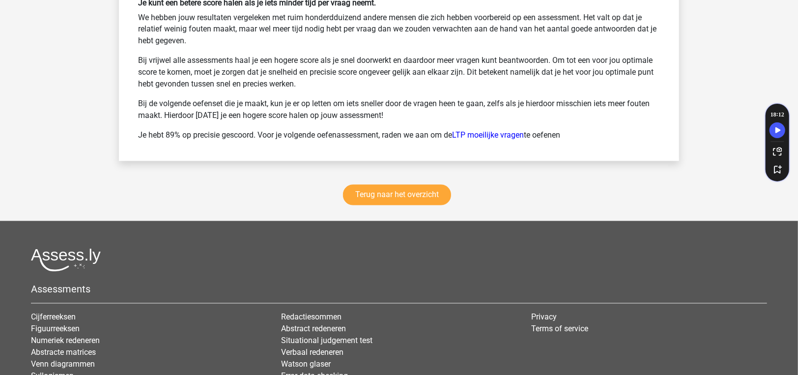
scroll to position [1228, 0]
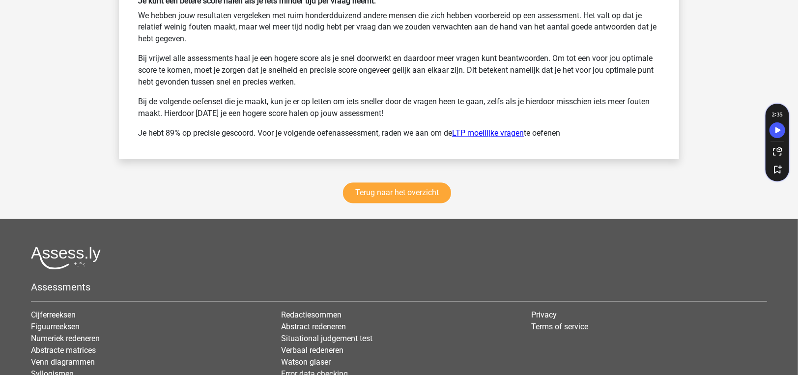
click at [496, 132] on link "LTP moeilijke vragen" at bounding box center [488, 133] width 72 height 9
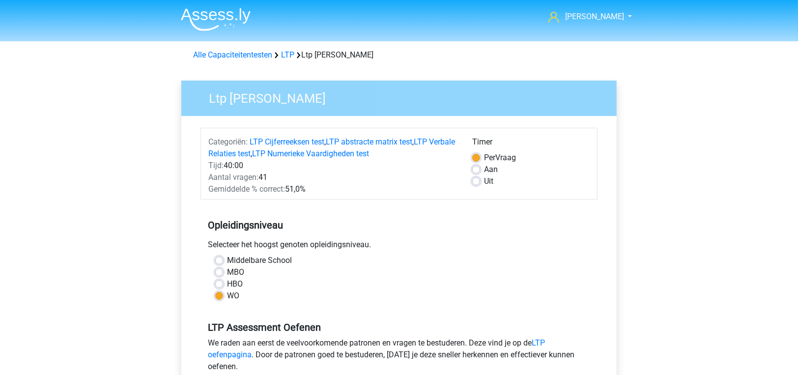
click at [484, 182] on label "Uit" at bounding box center [488, 181] width 9 height 12
click at [477, 182] on input "Uit" at bounding box center [476, 180] width 8 height 10
radio input "true"
click at [327, 151] on link "LTP Numerieke Vaardigheden test" at bounding box center [310, 153] width 117 height 9
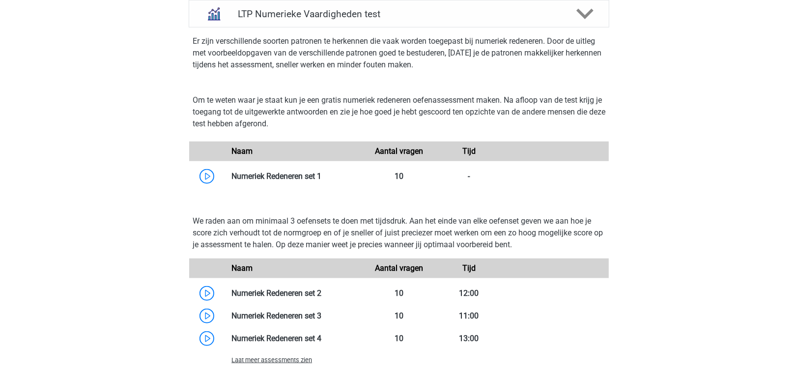
scroll to position [815, 0]
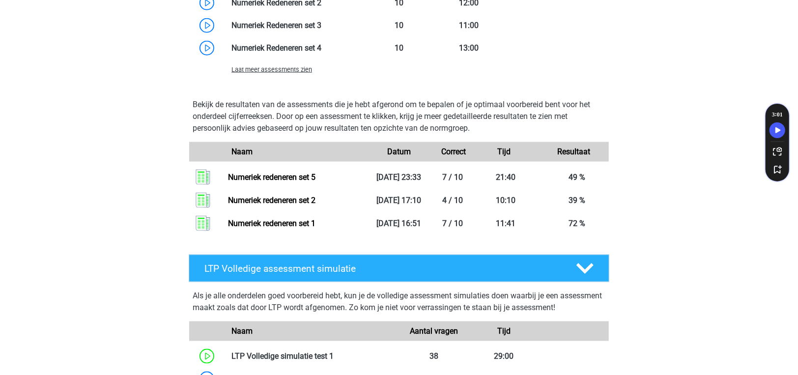
click at [288, 70] on span "Laat meer assessments zien" at bounding box center [271, 69] width 81 height 7
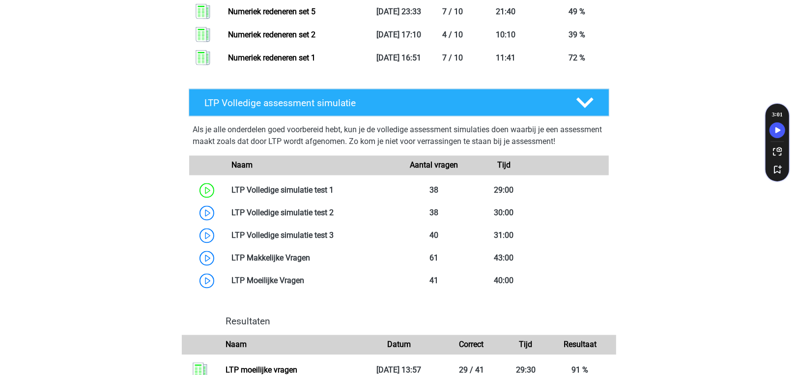
scroll to position [1110, 0]
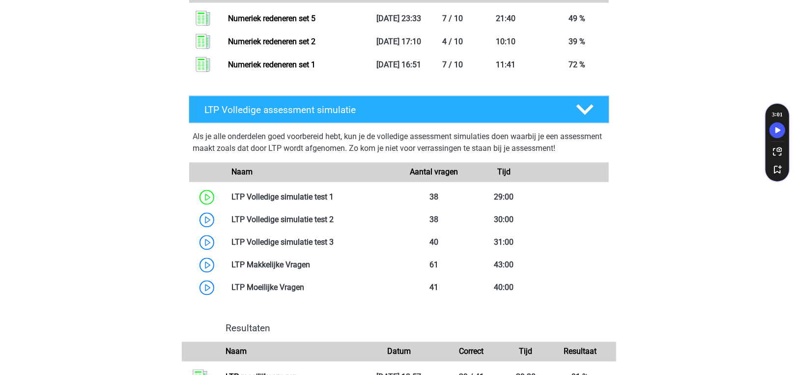
drag, startPoint x: 298, startPoint y: 129, endPoint x: 164, endPoint y: 161, distance: 137.3
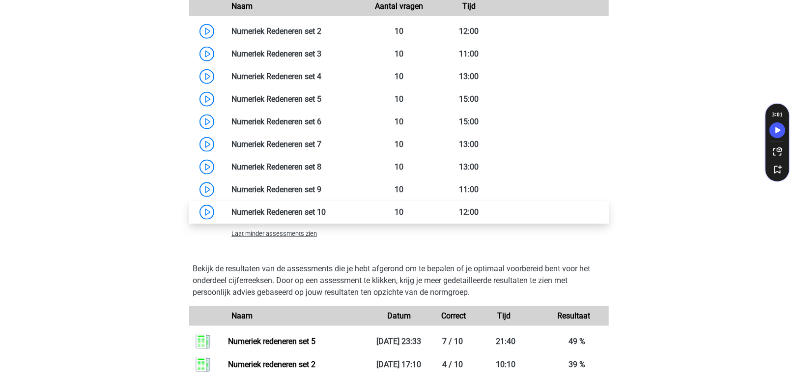
scroll to position [766, 0]
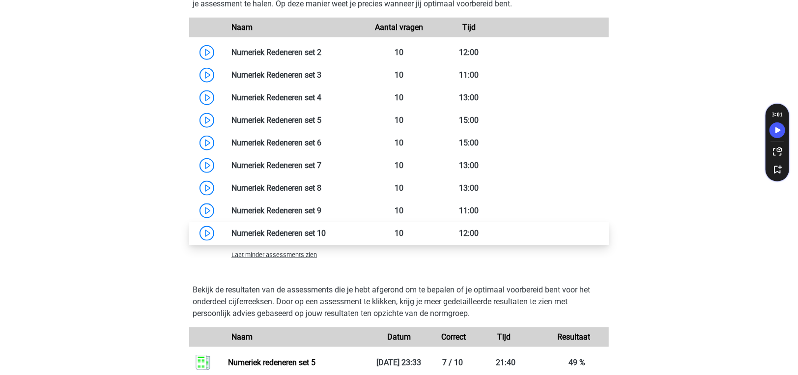
click at [326, 229] on link at bounding box center [326, 232] width 0 height 9
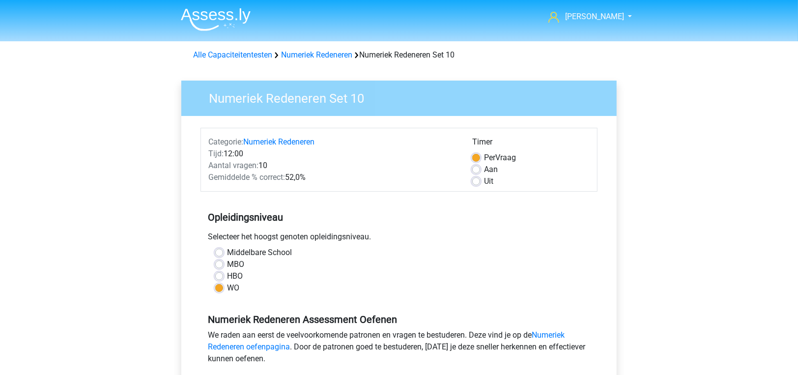
click at [484, 185] on label "Uit" at bounding box center [488, 181] width 9 height 12
click at [474, 185] on input "Uit" at bounding box center [476, 180] width 8 height 10
radio input "true"
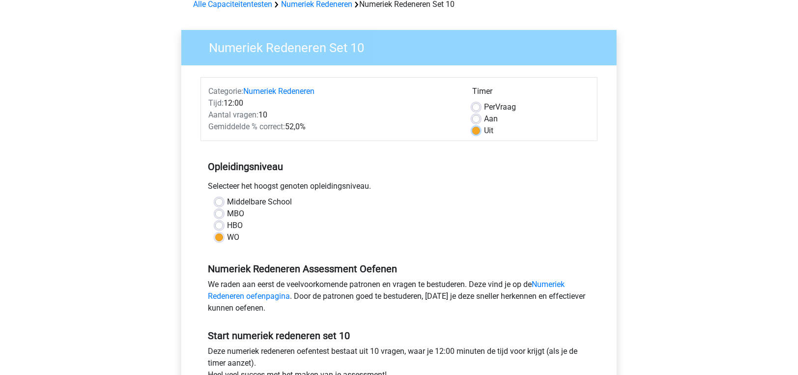
scroll to position [147, 0]
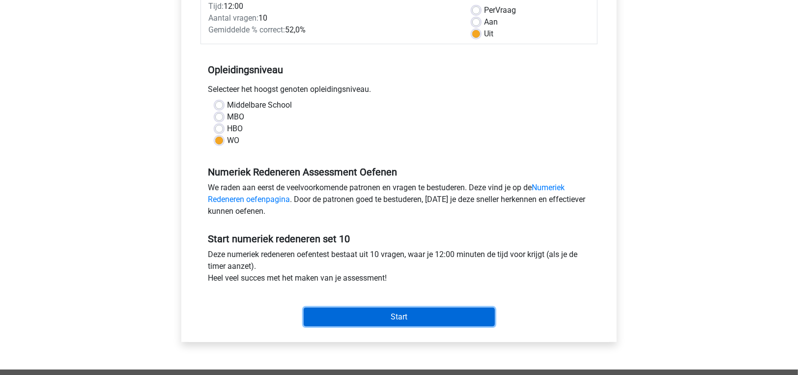
click at [395, 315] on input "Start" at bounding box center [399, 317] width 191 height 19
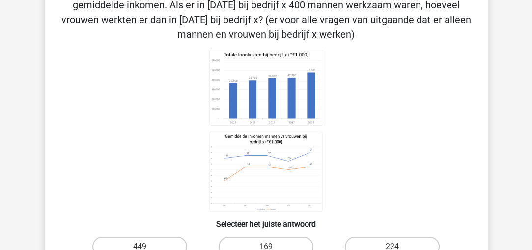
scroll to position [131, 0]
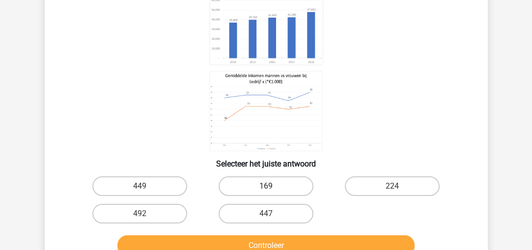
click at [283, 180] on label "169" at bounding box center [266, 186] width 95 height 20
click at [272, 186] on input "169" at bounding box center [269, 189] width 6 height 6
radio input "true"
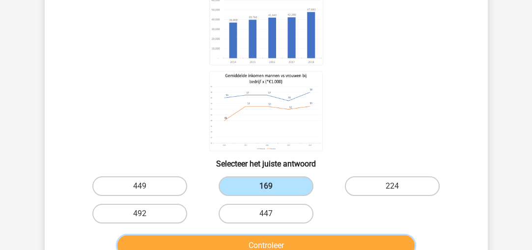
click at [270, 240] on button "Controleer" at bounding box center [265, 245] width 297 height 21
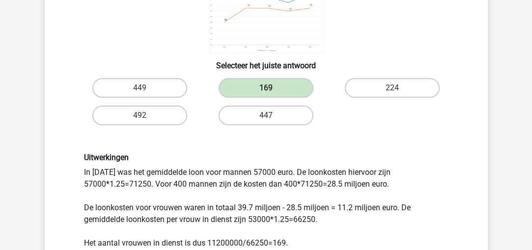
scroll to position [327, 0]
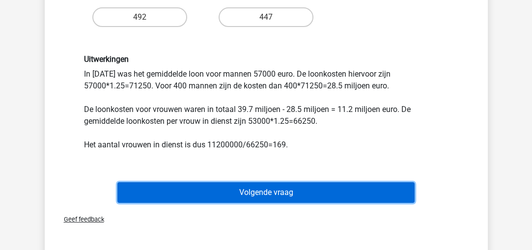
click at [285, 187] on button "Volgende vraag" at bounding box center [265, 192] width 297 height 21
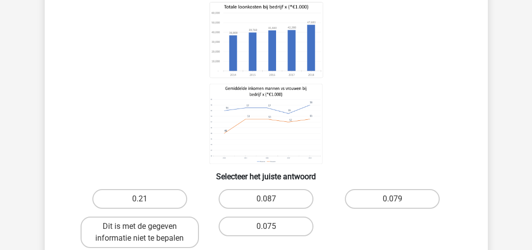
scroll to position [143, 0]
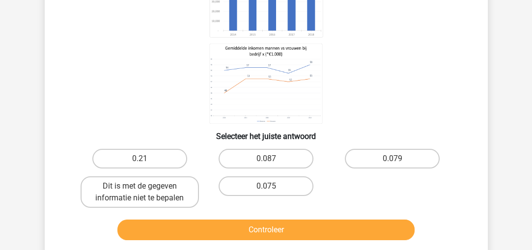
click at [267, 186] on input "0.075" at bounding box center [269, 189] width 6 height 6
radio input "true"
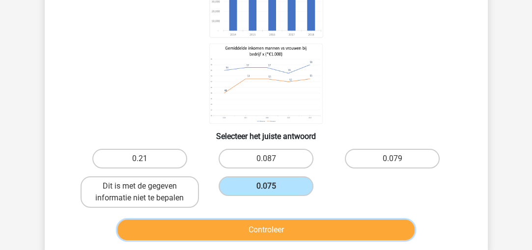
click at [253, 220] on button "Controleer" at bounding box center [265, 230] width 297 height 21
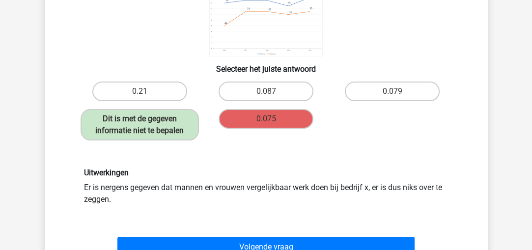
scroll to position [242, 0]
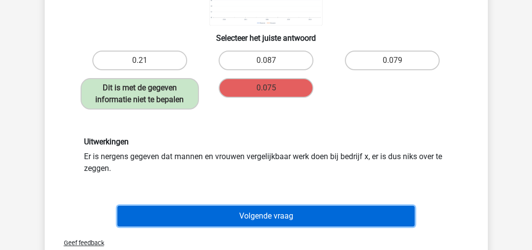
click at [255, 206] on button "Volgende vraag" at bounding box center [265, 216] width 297 height 21
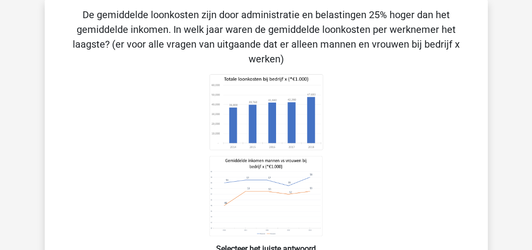
scroll to position [45, 0]
drag, startPoint x: 185, startPoint y: 28, endPoint x: 376, endPoint y: 38, distance: 191.4
click at [376, 38] on p "De gemiddelde loonkosten zijn door administratie en belastingen 25% hoger dan h…" at bounding box center [266, 37] width 412 height 59
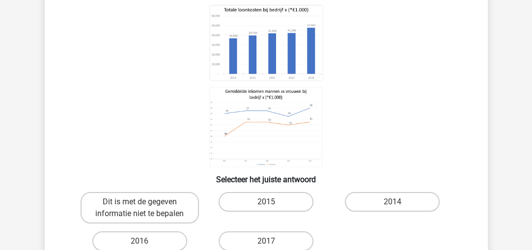
scroll to position [111, 0]
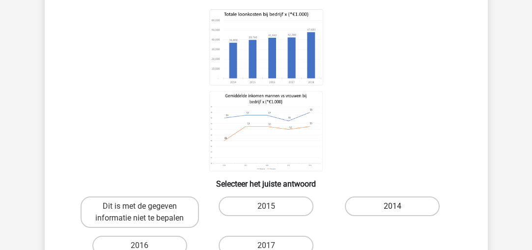
click at [378, 206] on label "2014" at bounding box center [392, 207] width 95 height 20
click at [393, 206] on input "2014" at bounding box center [396, 209] width 6 height 6
radio input "true"
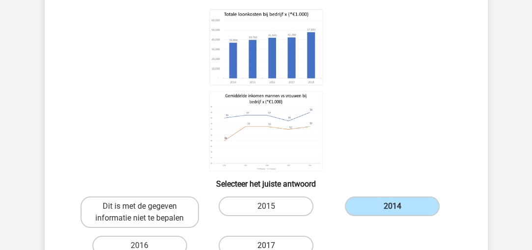
click at [291, 242] on label "2017" at bounding box center [266, 246] width 95 height 20
click at [272, 246] on input "2017" at bounding box center [269, 249] width 6 height 6
radio input "true"
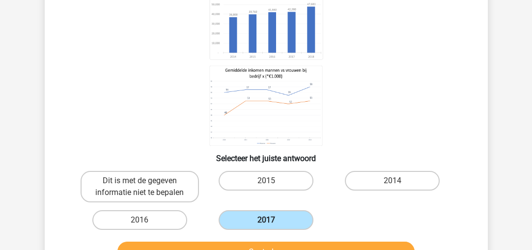
scroll to position [145, 0]
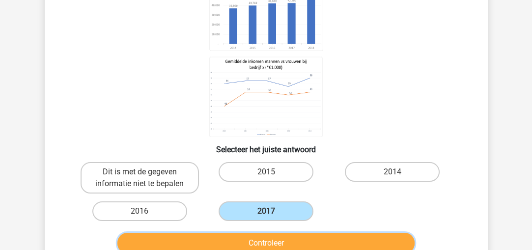
click at [290, 243] on button "Controleer" at bounding box center [265, 243] width 297 height 21
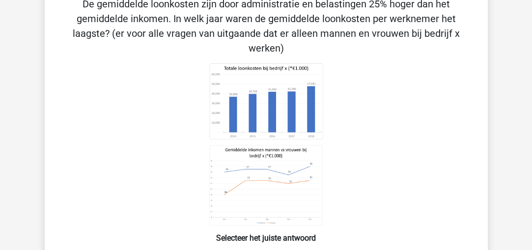
scroll to position [47, 0]
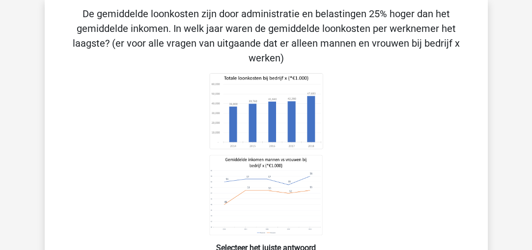
drag, startPoint x: 225, startPoint y: 29, endPoint x: 225, endPoint y: 45, distance: 15.8
click at [225, 45] on p "De gemiddelde loonkosten zijn door administratie en belastingen 25% hoger dan h…" at bounding box center [266, 35] width 412 height 59
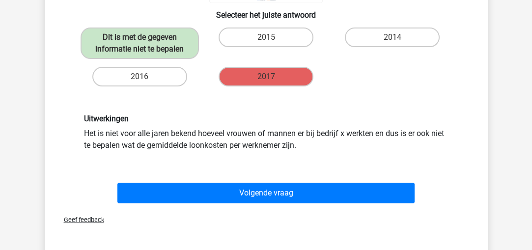
scroll to position [309, 0]
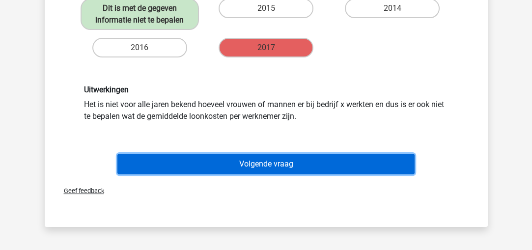
click at [238, 161] on button "Volgende vraag" at bounding box center [265, 164] width 297 height 21
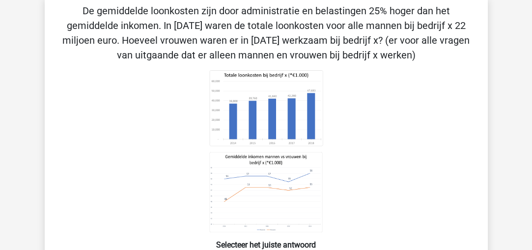
scroll to position [45, 0]
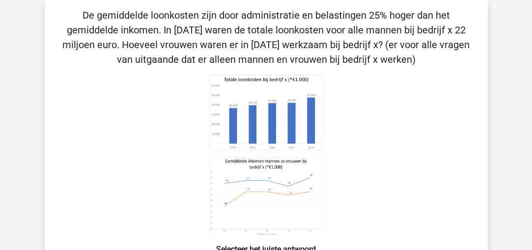
drag, startPoint x: 208, startPoint y: 15, endPoint x: 324, endPoint y: 56, distance: 122.6
click at [324, 56] on p "De gemiddelde loonkosten zijn door administratie en belastingen 25% hoger dan h…" at bounding box center [266, 37] width 412 height 59
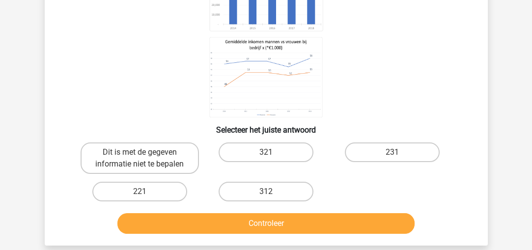
scroll to position [209, 0]
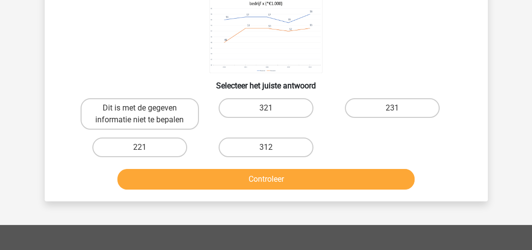
drag, startPoint x: 260, startPoint y: 148, endPoint x: 263, endPoint y: 166, distance: 17.9
click at [259, 147] on label "312" at bounding box center [266, 148] width 95 height 20
click at [266, 147] on input "312" at bounding box center [269, 150] width 6 height 6
radio input "true"
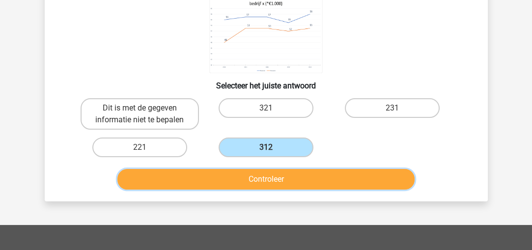
click at [265, 174] on button "Controleer" at bounding box center [265, 179] width 297 height 21
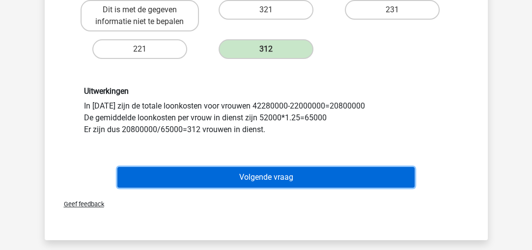
click at [189, 170] on button "Volgende vraag" at bounding box center [265, 177] width 297 height 21
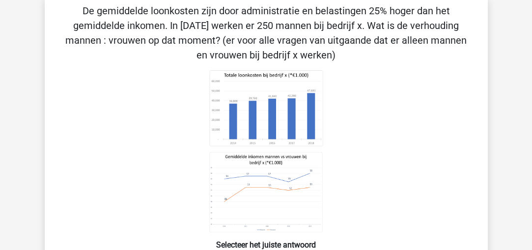
scroll to position [45, 0]
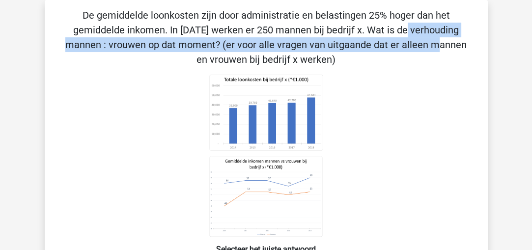
drag, startPoint x: 217, startPoint y: 31, endPoint x: 237, endPoint y: 43, distance: 23.5
click at [241, 45] on p "De gemiddelde loonkosten zijn door administratie en belastingen 25% hoger dan h…" at bounding box center [266, 37] width 412 height 59
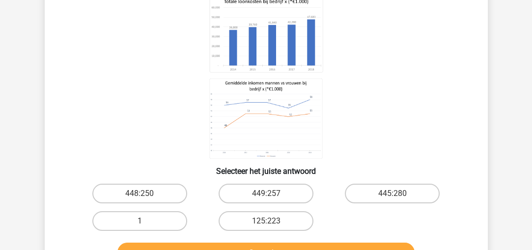
scroll to position [197, 0]
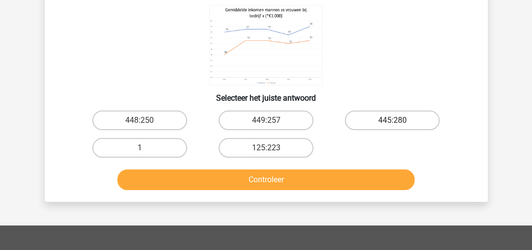
click at [374, 120] on label "445:280" at bounding box center [392, 121] width 95 height 20
click at [393, 120] on input "445:280" at bounding box center [396, 123] width 6 height 6
radio input "true"
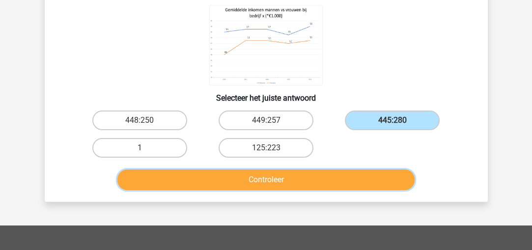
click at [358, 172] on button "Controleer" at bounding box center [265, 179] width 297 height 21
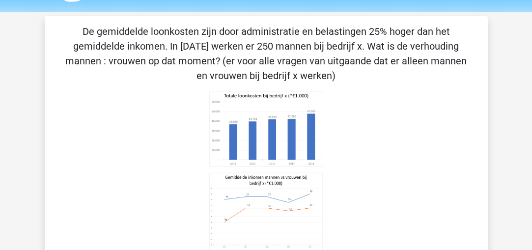
scroll to position [0, 0]
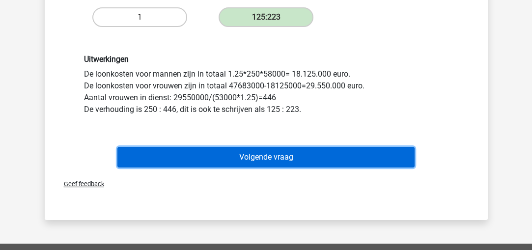
click at [281, 160] on button "Volgende vraag" at bounding box center [265, 157] width 297 height 21
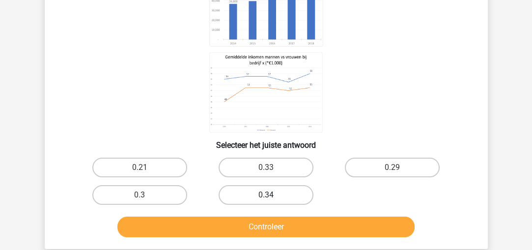
scroll to position [143, 0]
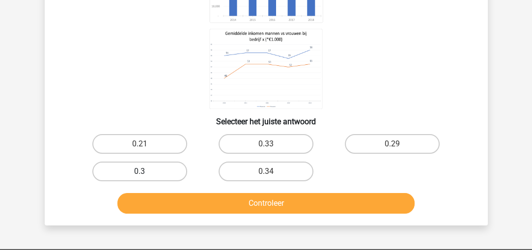
click at [160, 171] on label "0.3" at bounding box center [139, 172] width 95 height 20
click at [146, 171] on input "0.3" at bounding box center [143, 174] width 6 height 6
radio input "true"
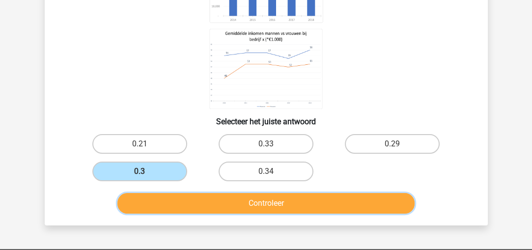
click at [175, 202] on button "Controleer" at bounding box center [265, 203] width 297 height 21
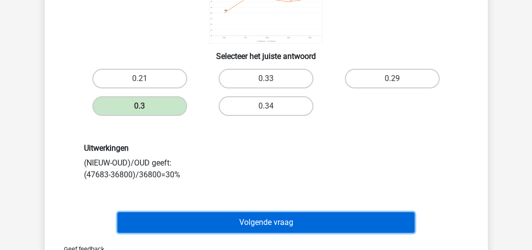
click at [184, 223] on button "Volgende vraag" at bounding box center [265, 222] width 297 height 21
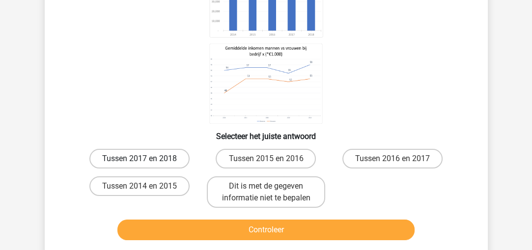
click at [139, 159] on label "Tussen 2017 en 2018" at bounding box center [139, 159] width 100 height 20
click at [140, 159] on input "Tussen 2017 en 2018" at bounding box center [143, 162] width 6 height 6
radio input "true"
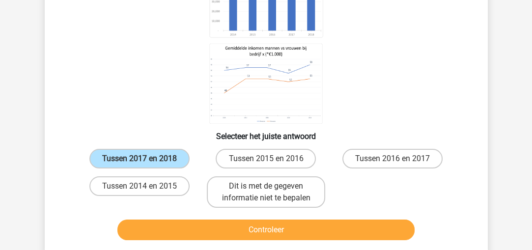
click at [156, 213] on div "Controleer" at bounding box center [266, 228] width 412 height 32
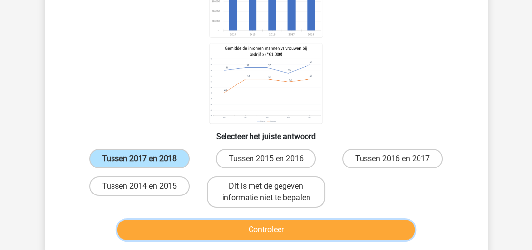
click at [160, 225] on button "Controleer" at bounding box center [265, 230] width 297 height 21
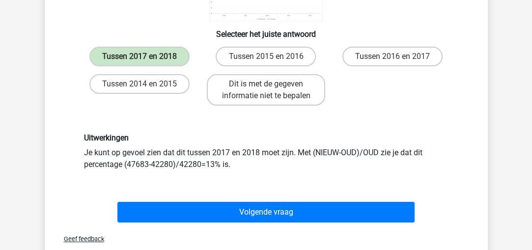
scroll to position [307, 0]
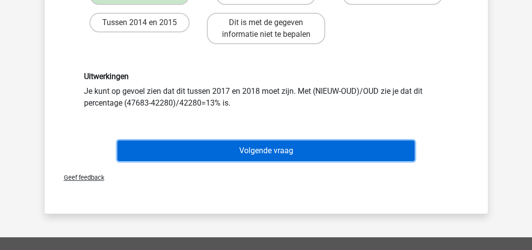
click at [195, 143] on button "Volgende vraag" at bounding box center [265, 150] width 297 height 21
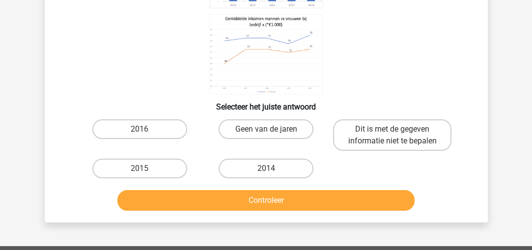
scroll to position [176, 0]
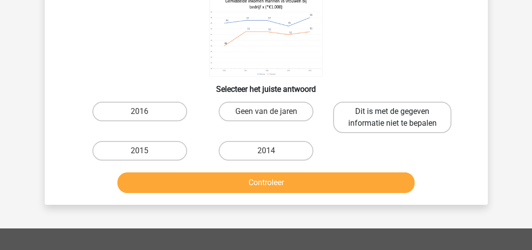
click at [374, 128] on label "Dit is met de gegeven informatie niet te bepalen" at bounding box center [392, 117] width 118 height 31
click at [393, 118] on input "Dit is met de gegeven informatie niet te bepalen" at bounding box center [396, 115] width 6 height 6
radio input "true"
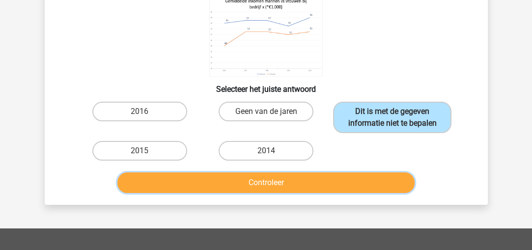
click at [375, 186] on button "Controleer" at bounding box center [265, 182] width 297 height 21
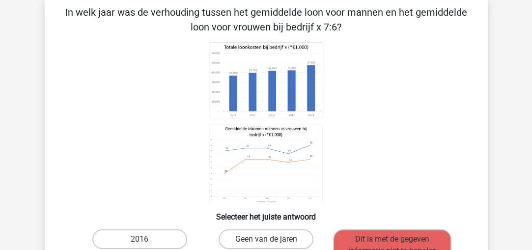
scroll to position [45, 0]
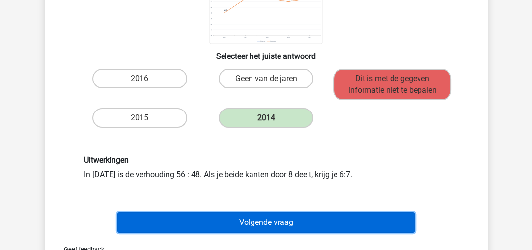
click at [333, 218] on button "Volgende vraag" at bounding box center [265, 222] width 297 height 21
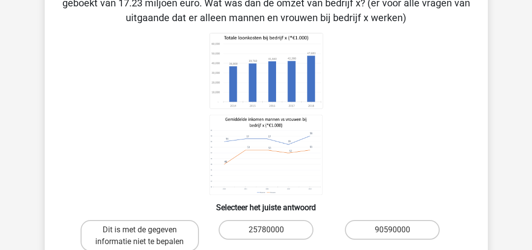
scroll to position [197, 0]
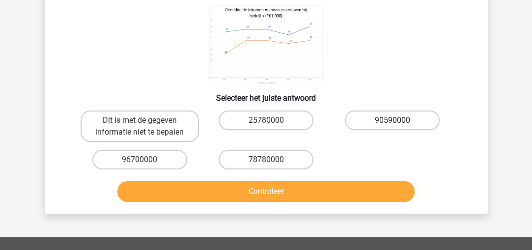
click at [365, 119] on label "90590000" at bounding box center [392, 121] width 95 height 20
click at [393, 120] on input "90590000" at bounding box center [396, 123] width 6 height 6
radio input "true"
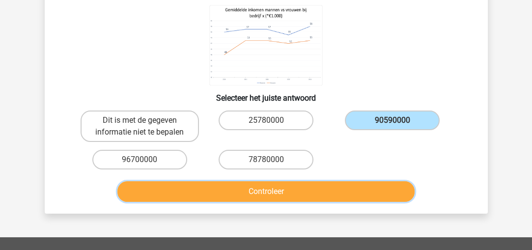
click at [365, 191] on button "Controleer" at bounding box center [265, 191] width 297 height 21
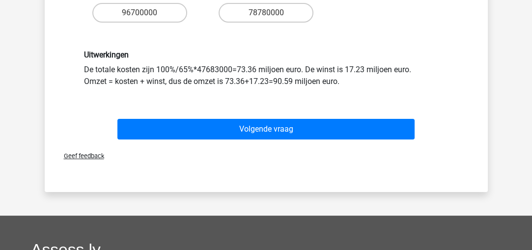
scroll to position [393, 0]
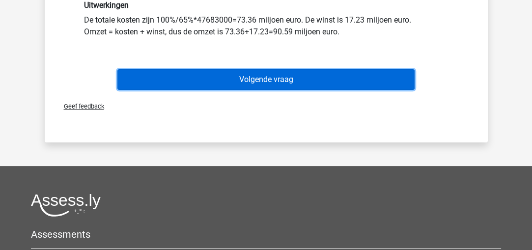
click at [282, 80] on button "Volgende vraag" at bounding box center [265, 79] width 297 height 21
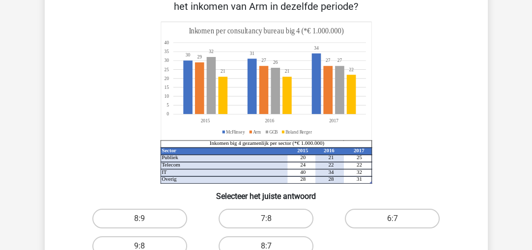
scroll to position [78, 0]
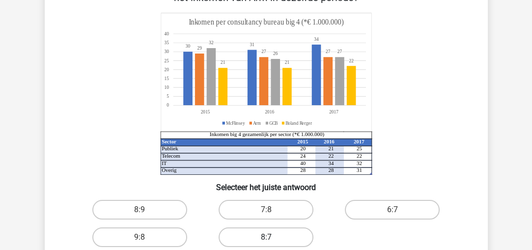
click at [255, 229] on label "8:7" at bounding box center [266, 237] width 95 height 20
click at [266, 237] on input "8:7" at bounding box center [269, 240] width 6 height 6
radio input "true"
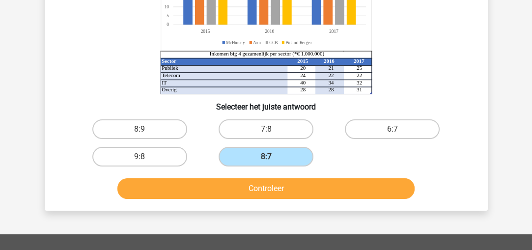
scroll to position [242, 0]
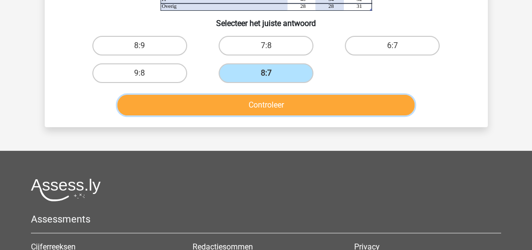
click at [252, 100] on button "Controleer" at bounding box center [265, 105] width 297 height 21
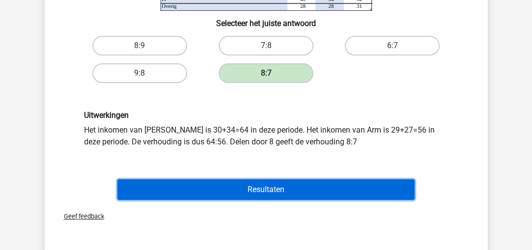
click at [254, 191] on button "Resultaten" at bounding box center [265, 189] width 297 height 21
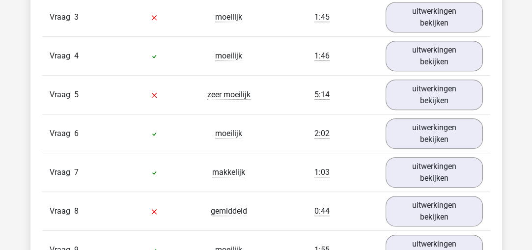
scroll to position [720, 0]
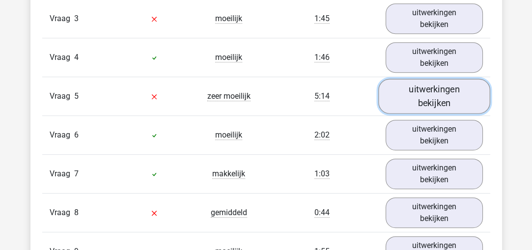
click at [412, 90] on link "uitwerkingen bekijken" at bounding box center [434, 96] width 112 height 35
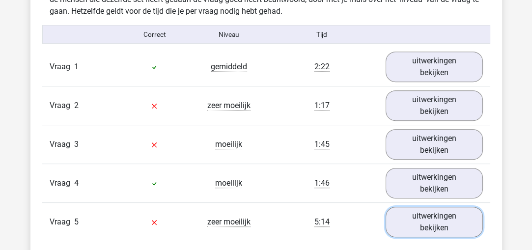
scroll to position [590, 0]
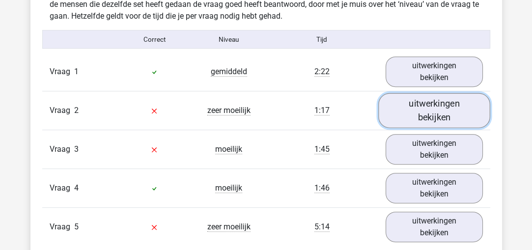
click at [410, 99] on link "uitwerkingen bekijken" at bounding box center [434, 110] width 112 height 35
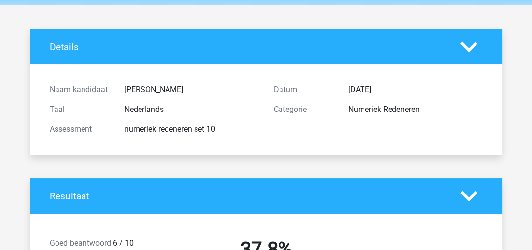
scroll to position [0, 0]
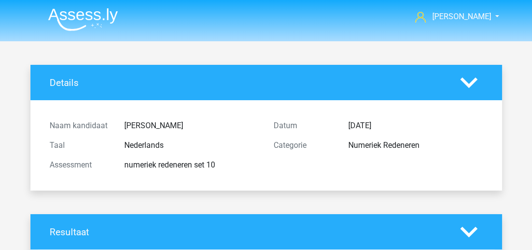
click at [56, 13] on img at bounding box center [83, 19] width 70 height 23
